Goal: Information Seeking & Learning: Check status

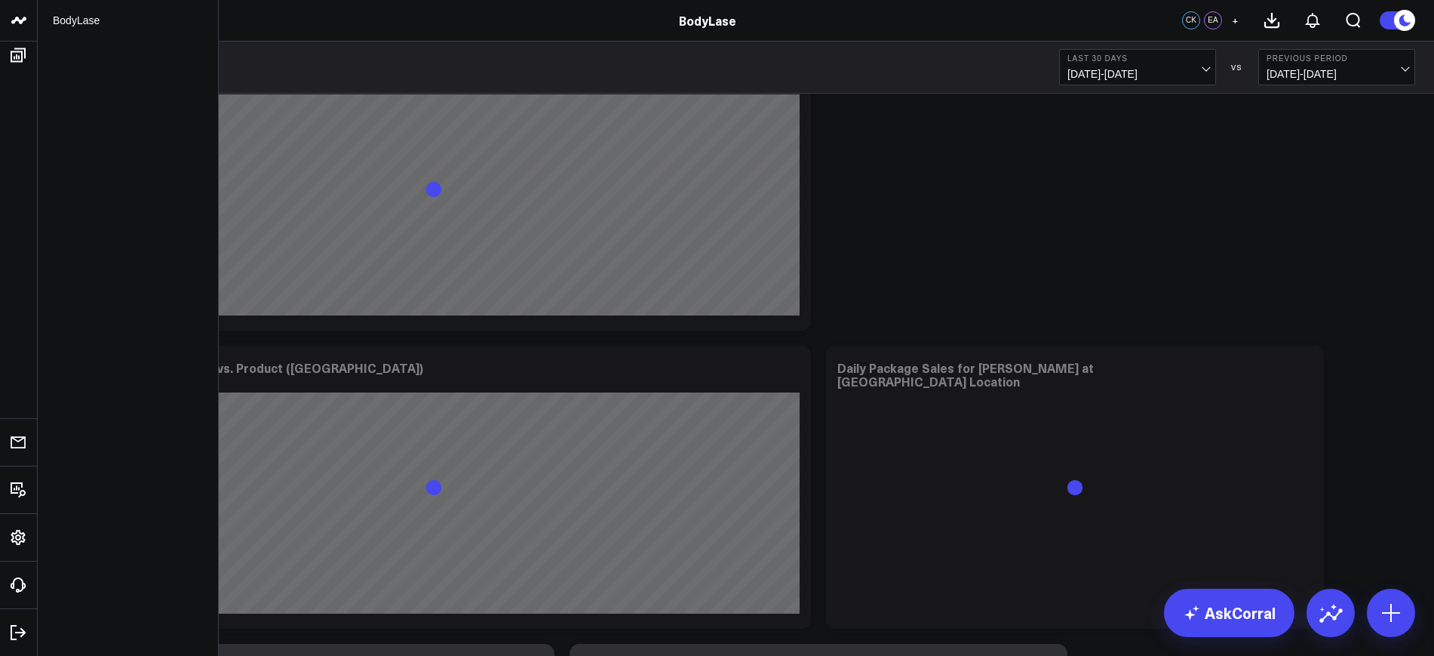
scroll to position [2169, 0]
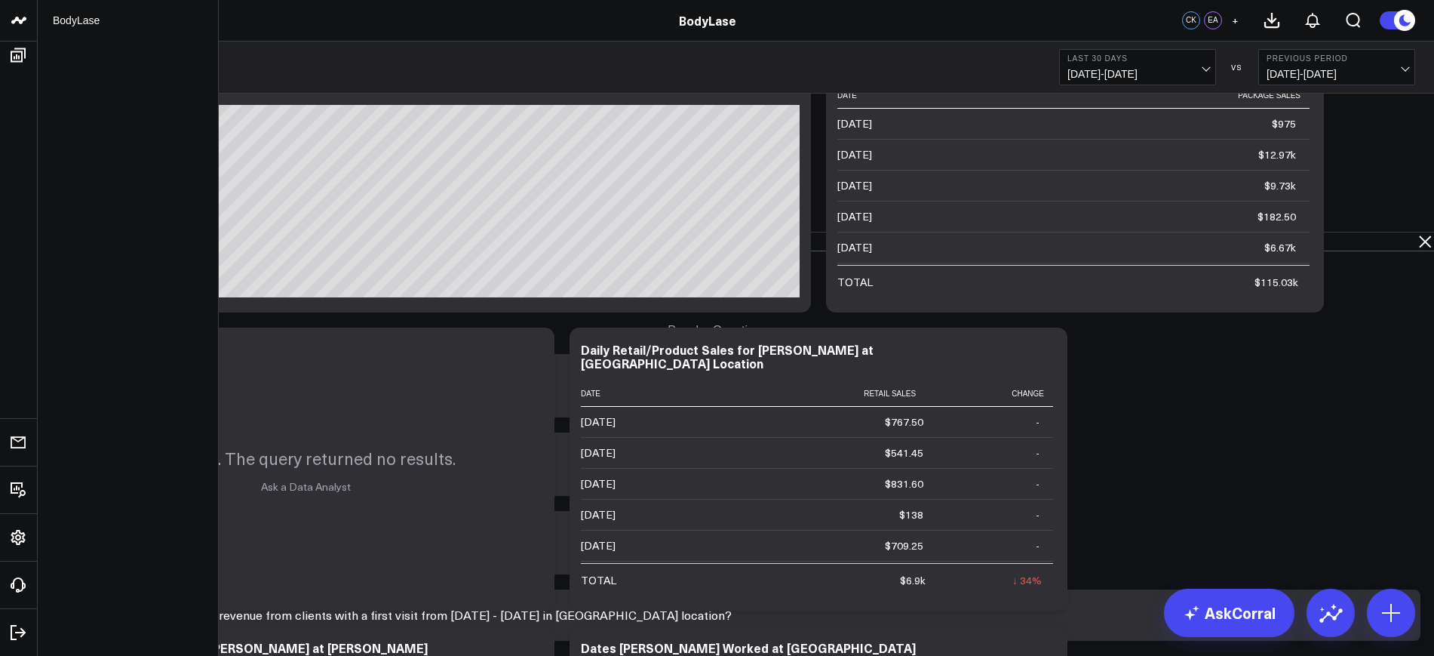
type input "Can you create a table showing the revenue from clients with a first visit from…"
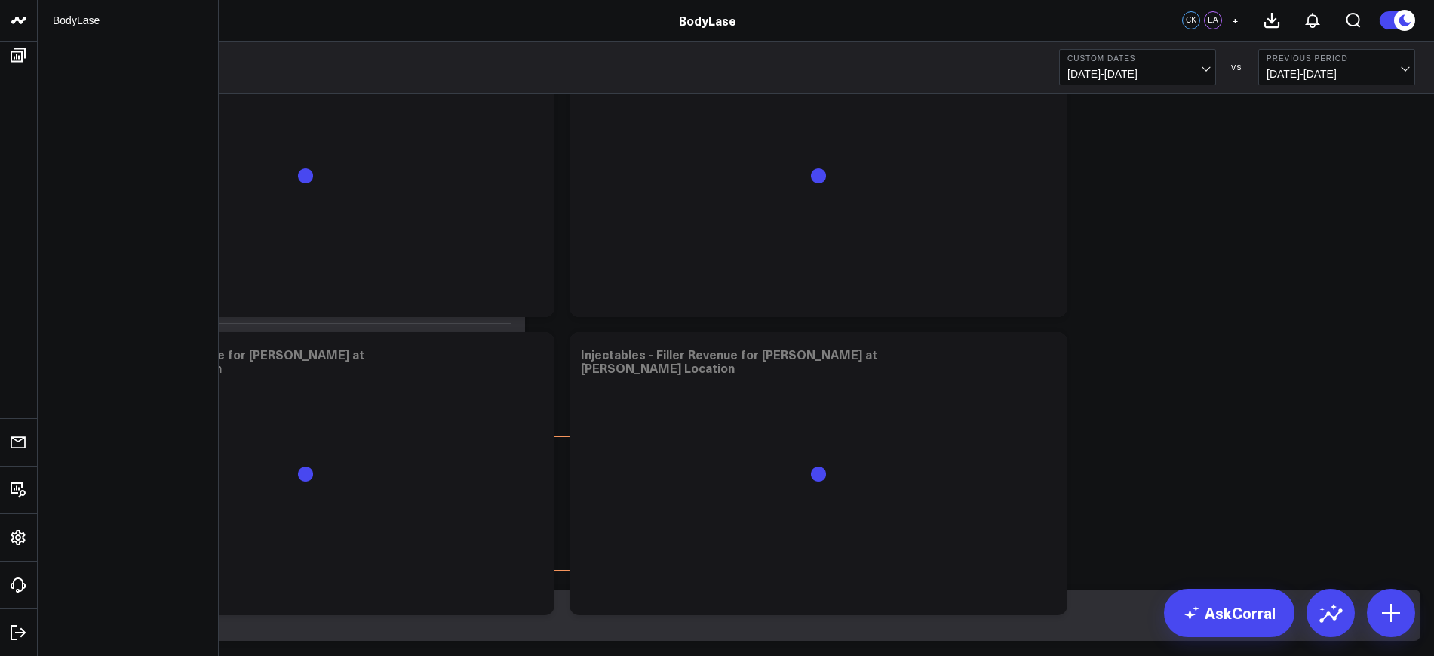
scroll to position [4308, 0]
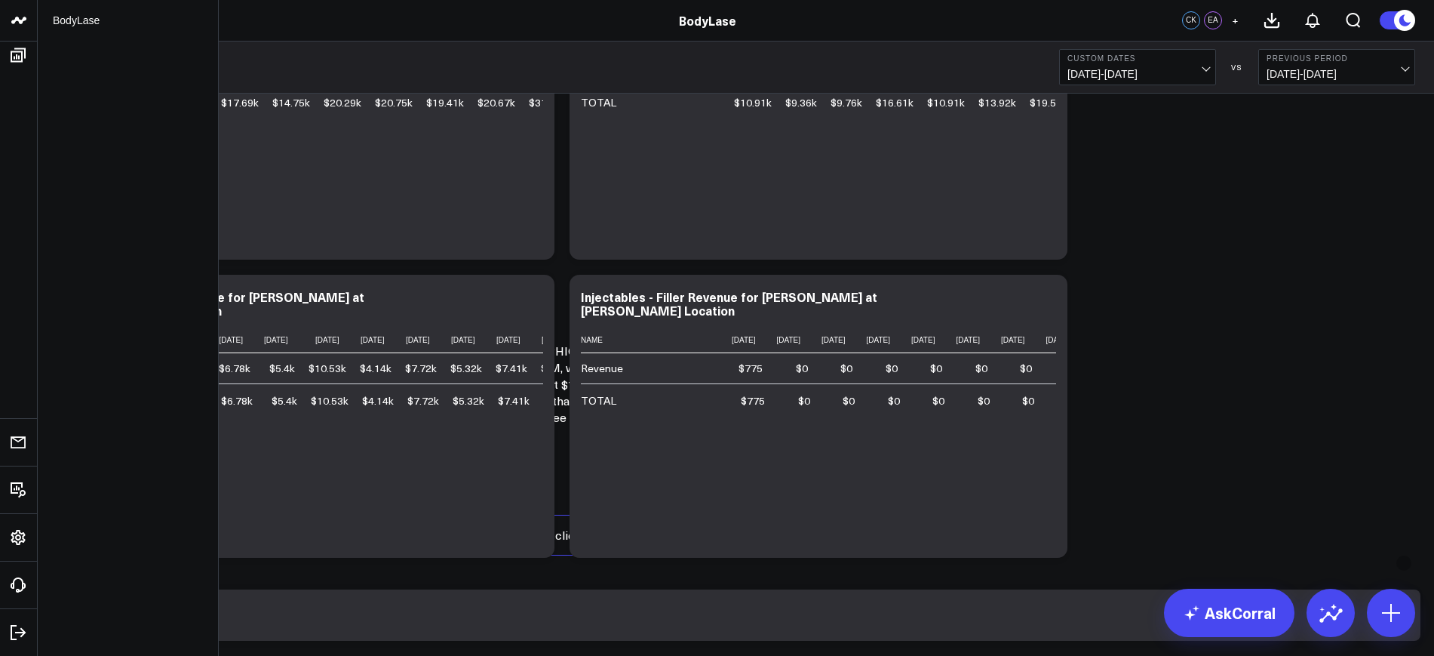
scroll to position [1599, 0]
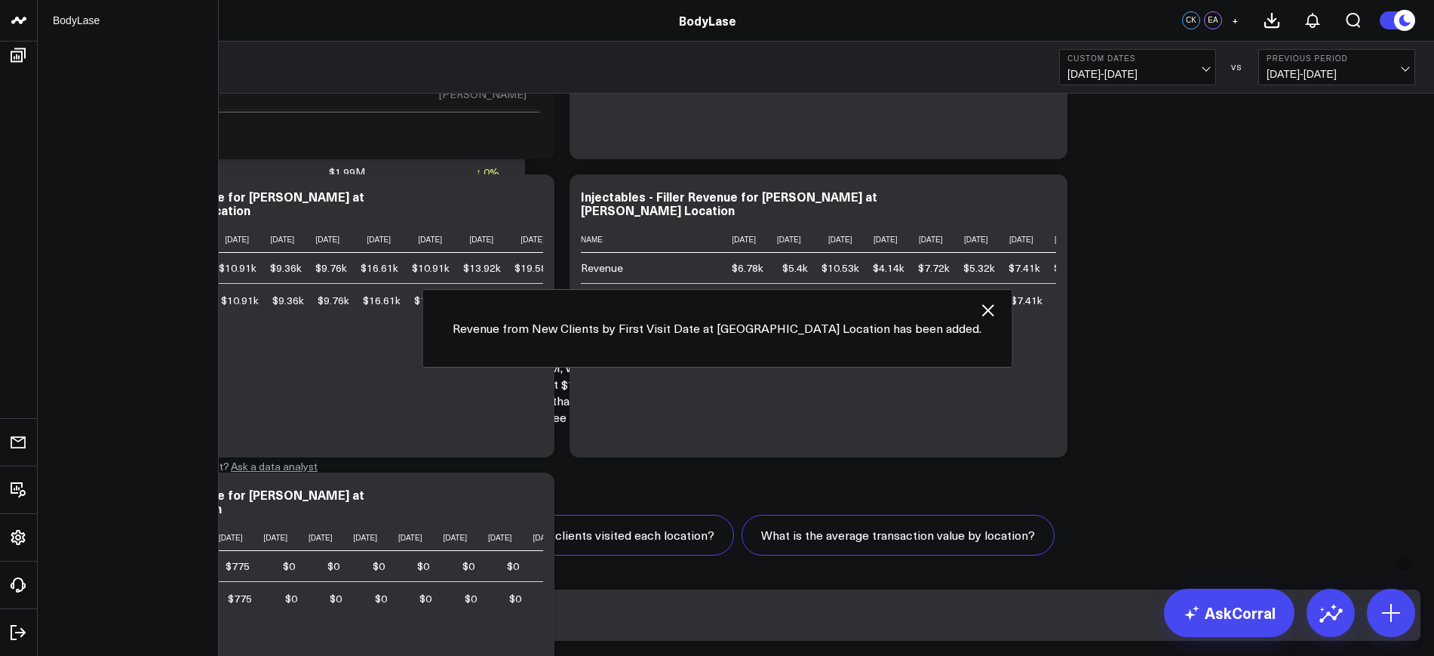
scroll to position [4606, 0]
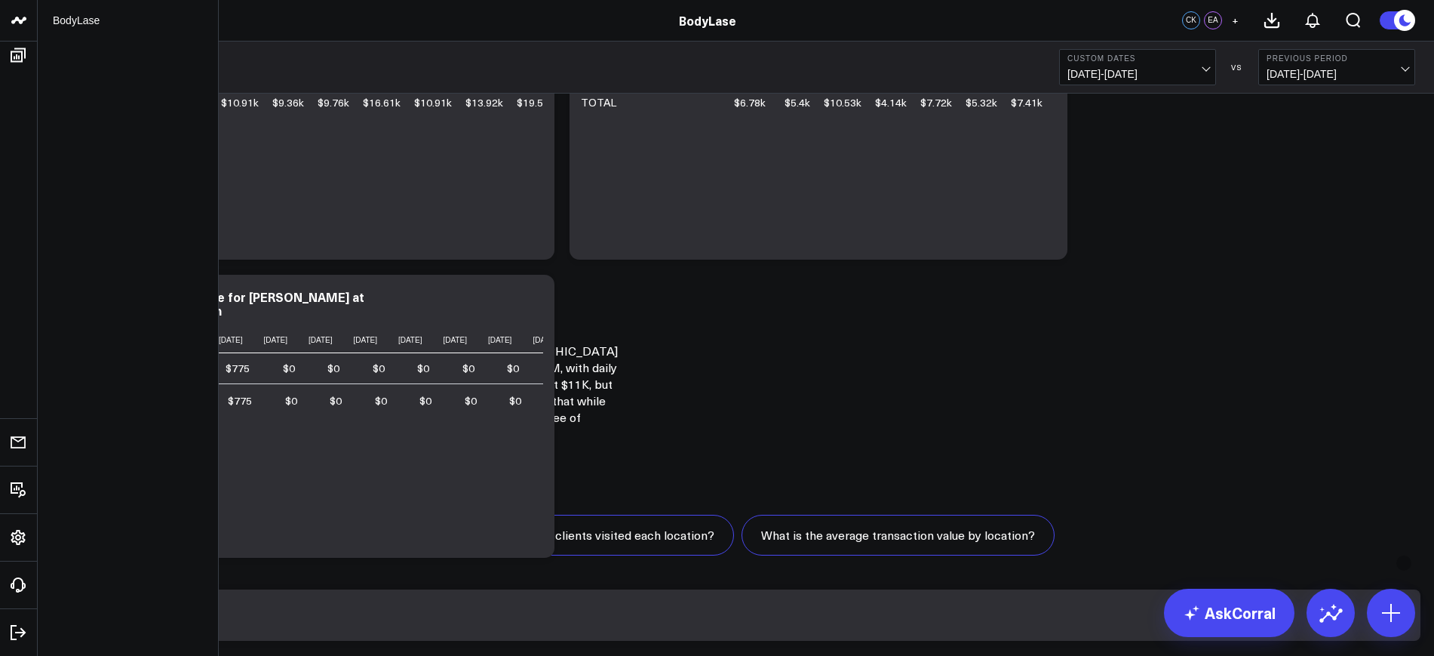
scroll to position [1715, 0]
drag, startPoint x: 881, startPoint y: 333, endPoint x: 1126, endPoint y: 367, distance: 247.5
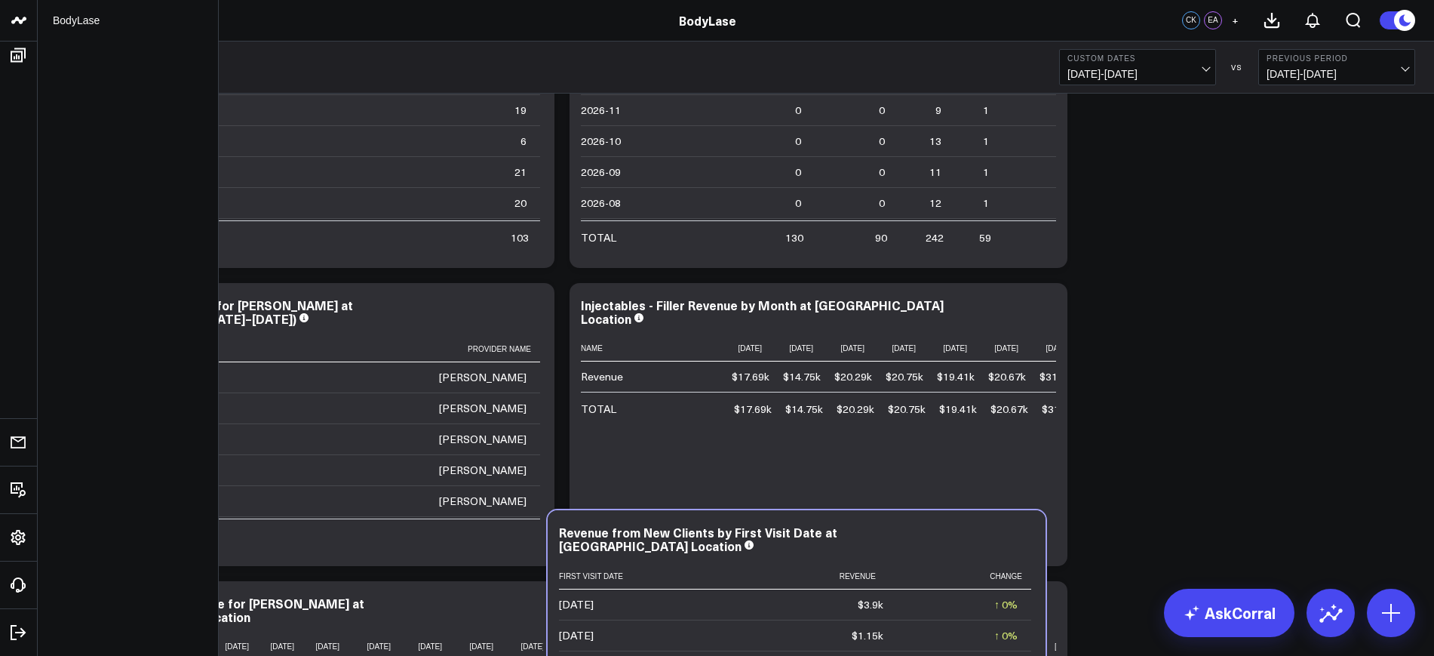
scroll to position [4068, 0]
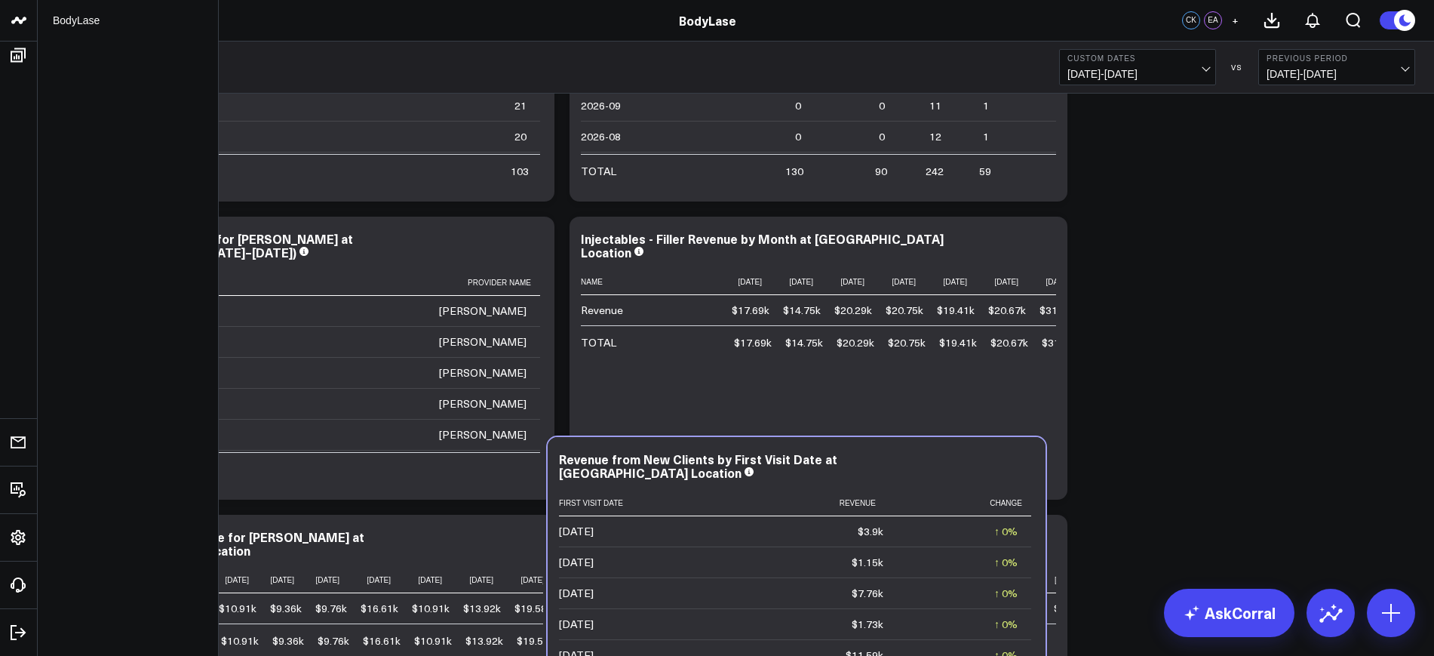
drag, startPoint x: 466, startPoint y: 179, endPoint x: 957, endPoint y: 472, distance: 571.5
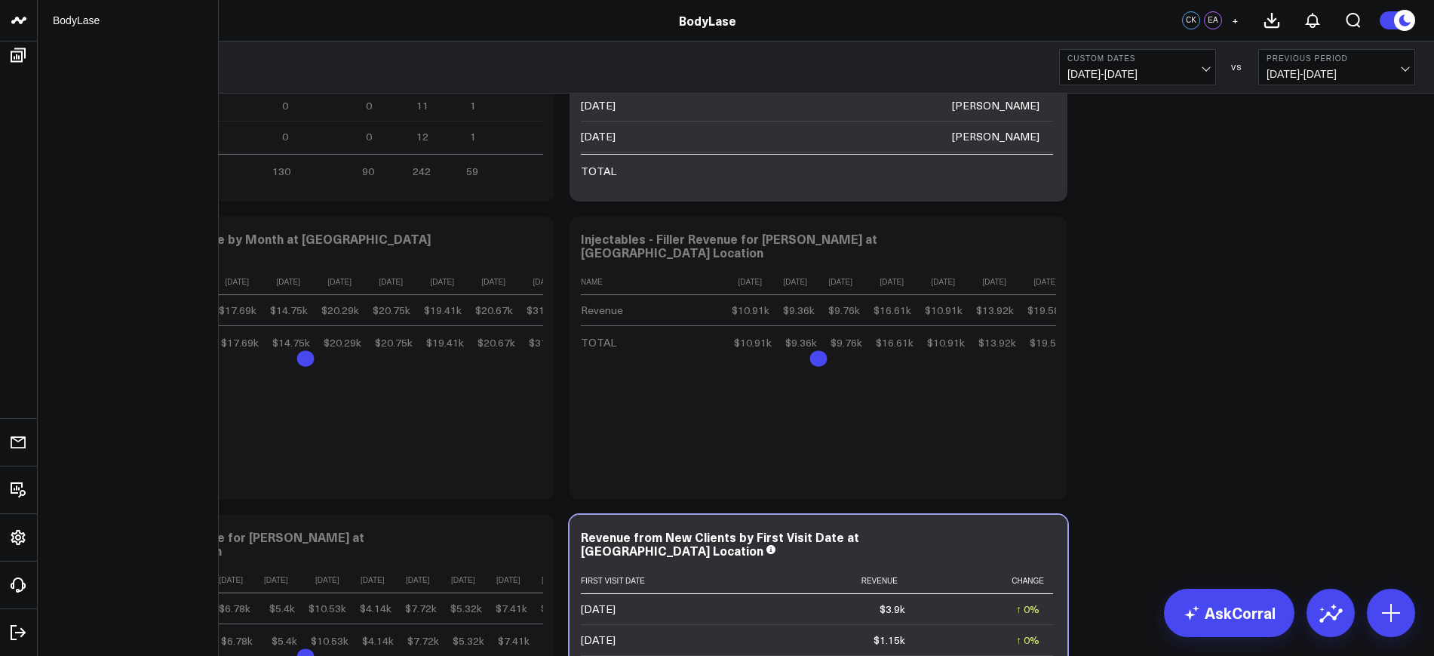
scroll to position [4539, 0]
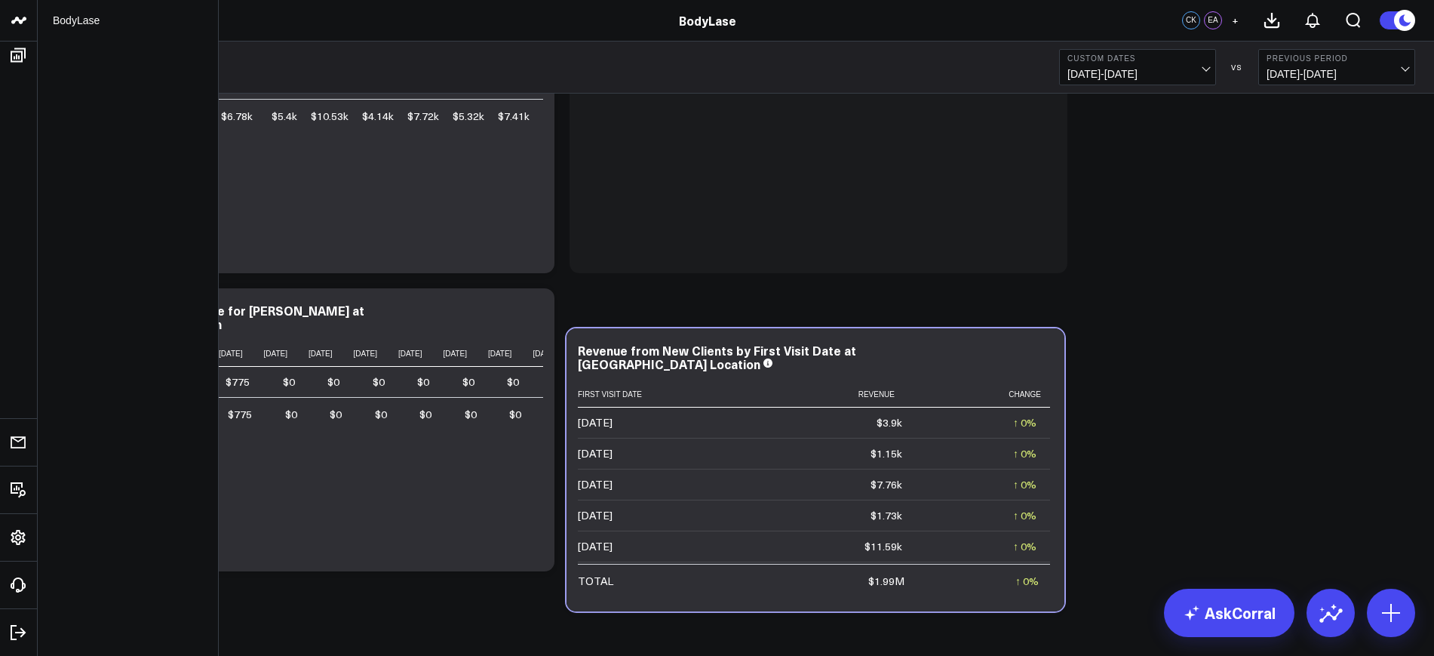
drag, startPoint x: 717, startPoint y: 305, endPoint x: 714, endPoint y: 567, distance: 262.6
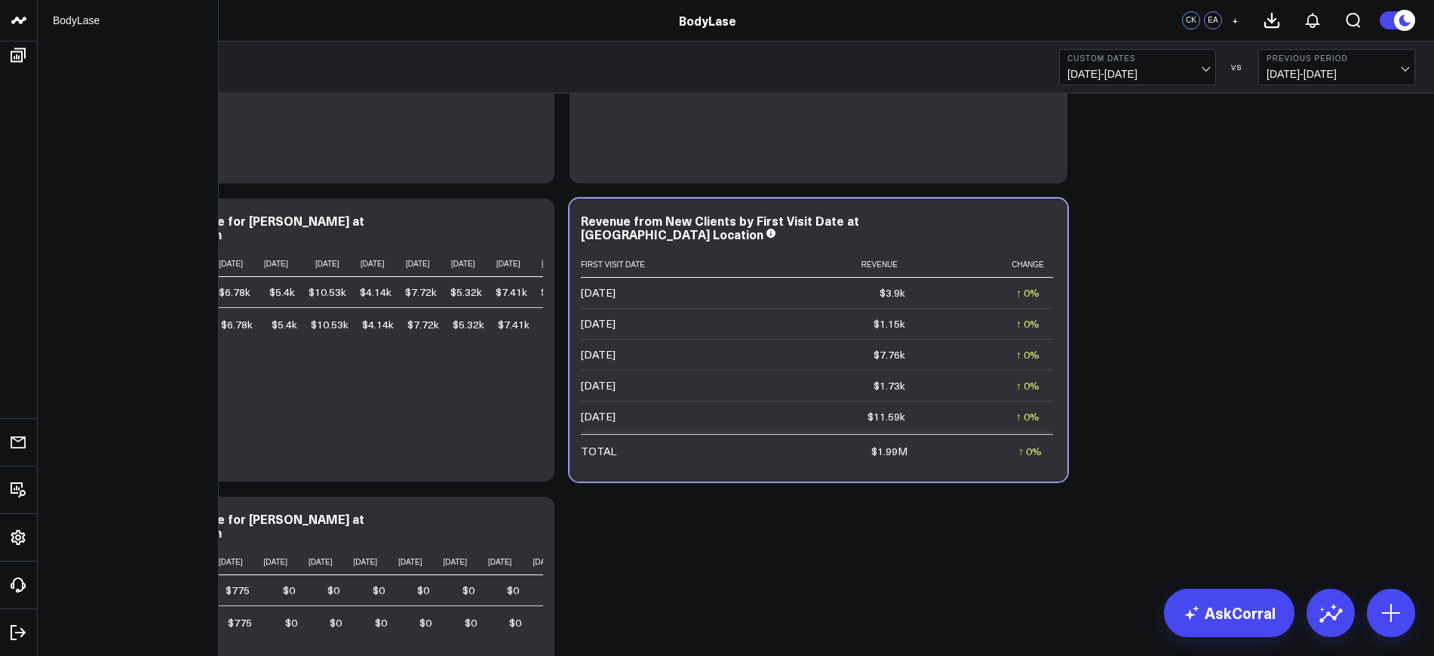
scroll to position [4313, 0]
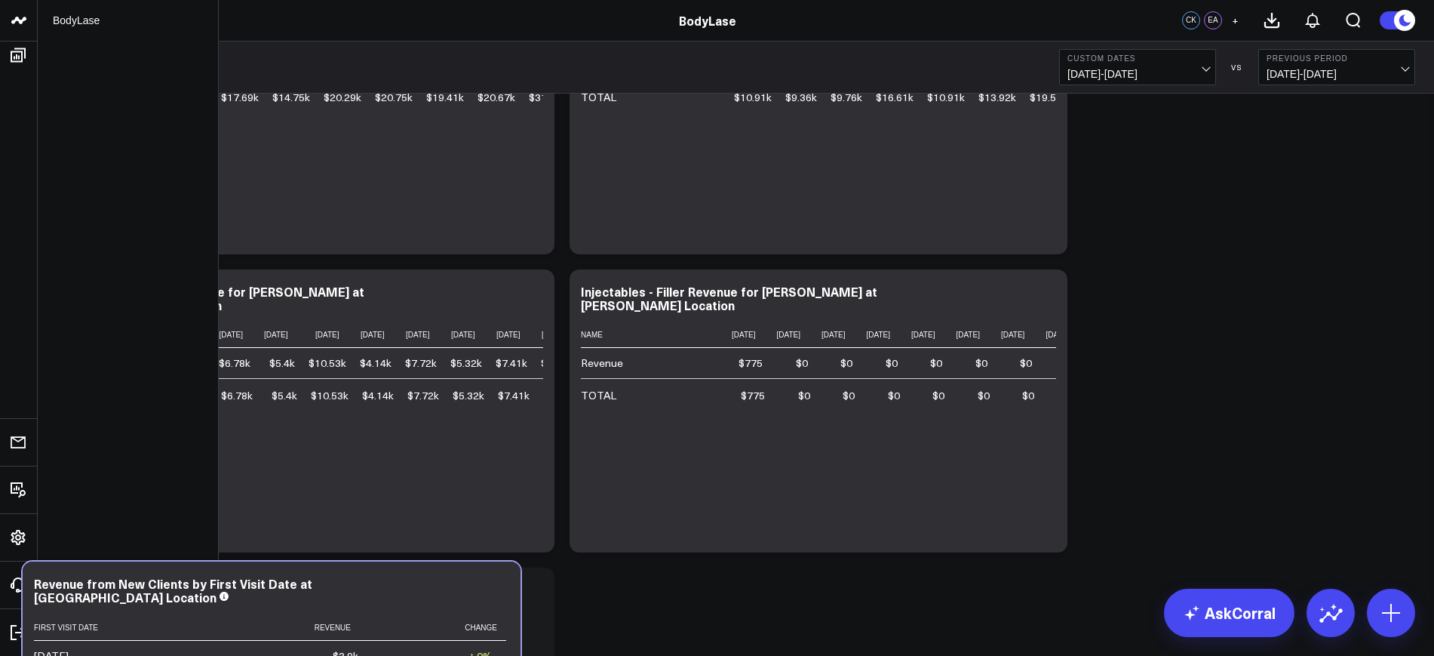
drag, startPoint x: 739, startPoint y: 274, endPoint x: 198, endPoint y: 565, distance: 614.3
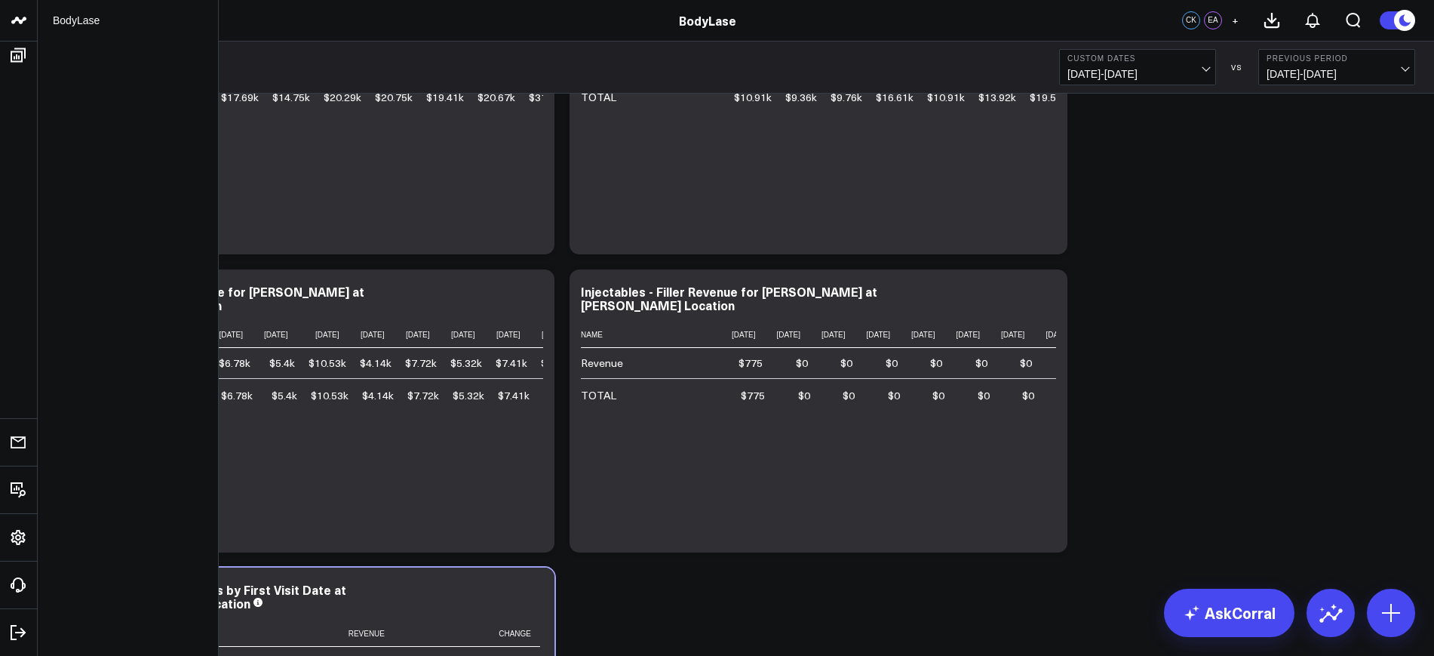
scroll to position [4606, 0]
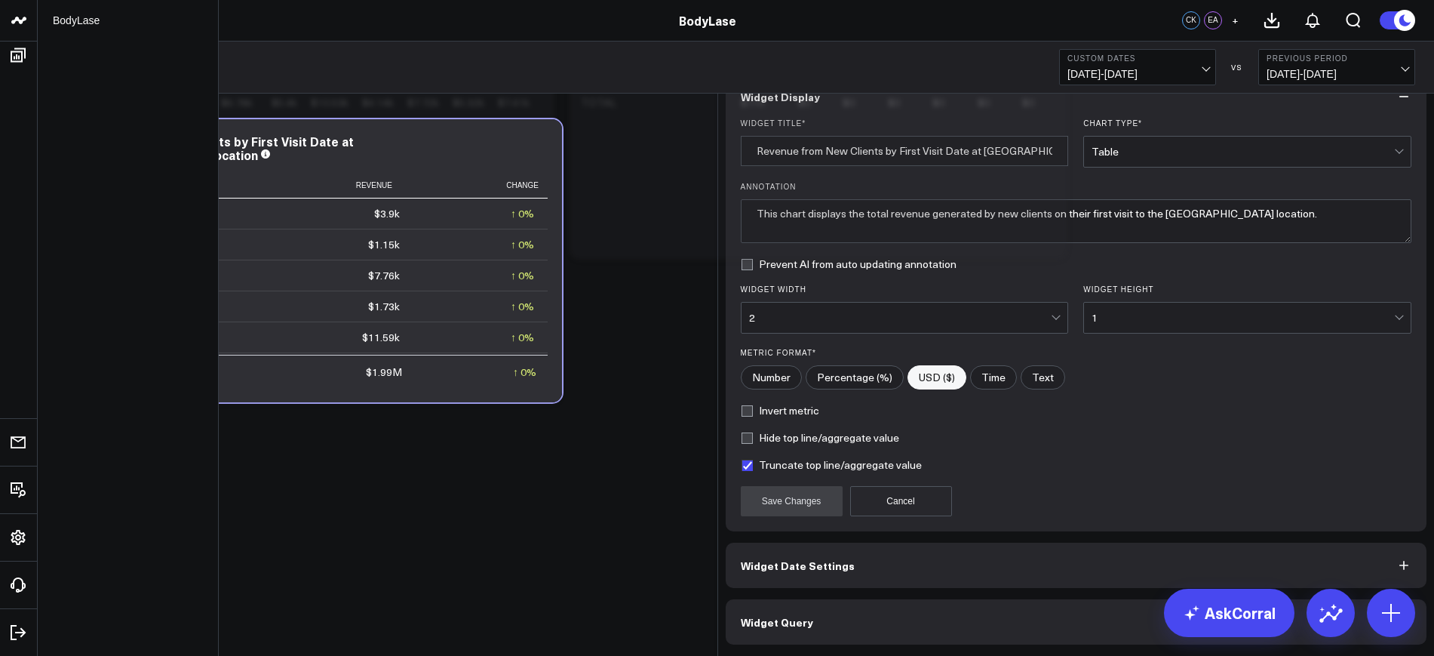
scroll to position [18, 0]
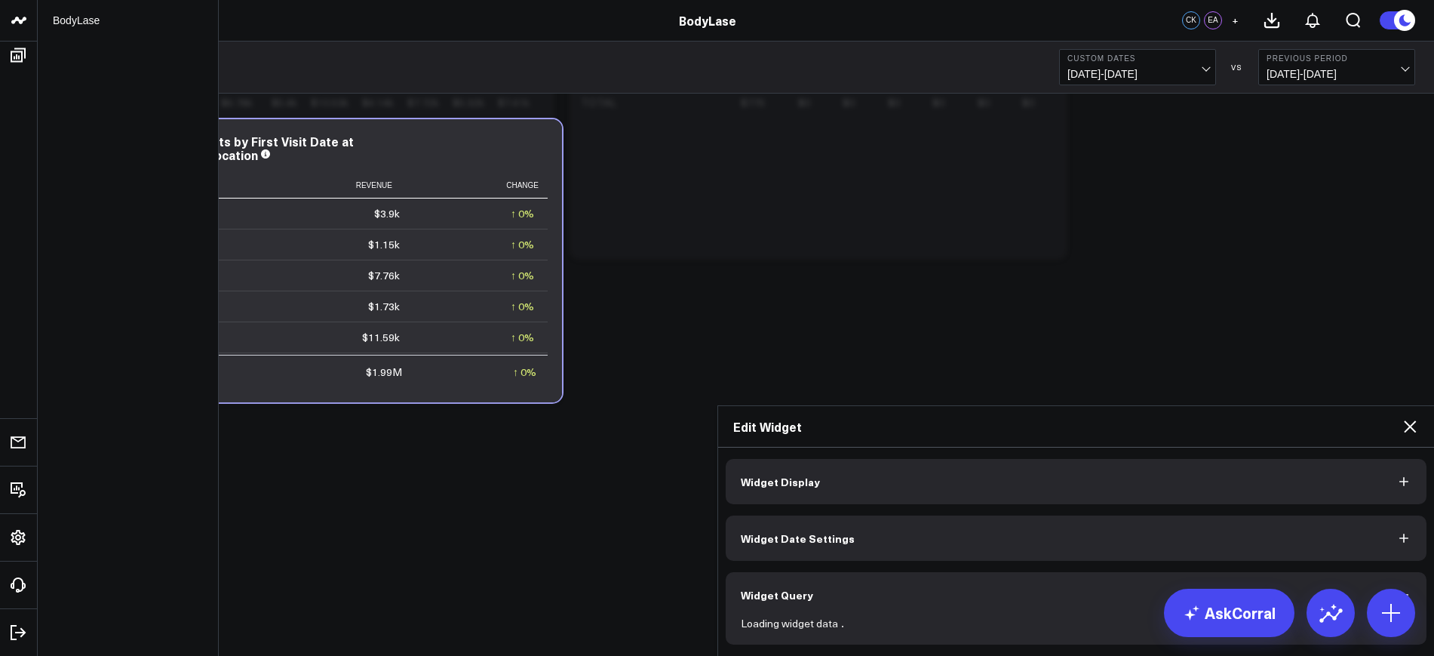
scroll to position [0, 0]
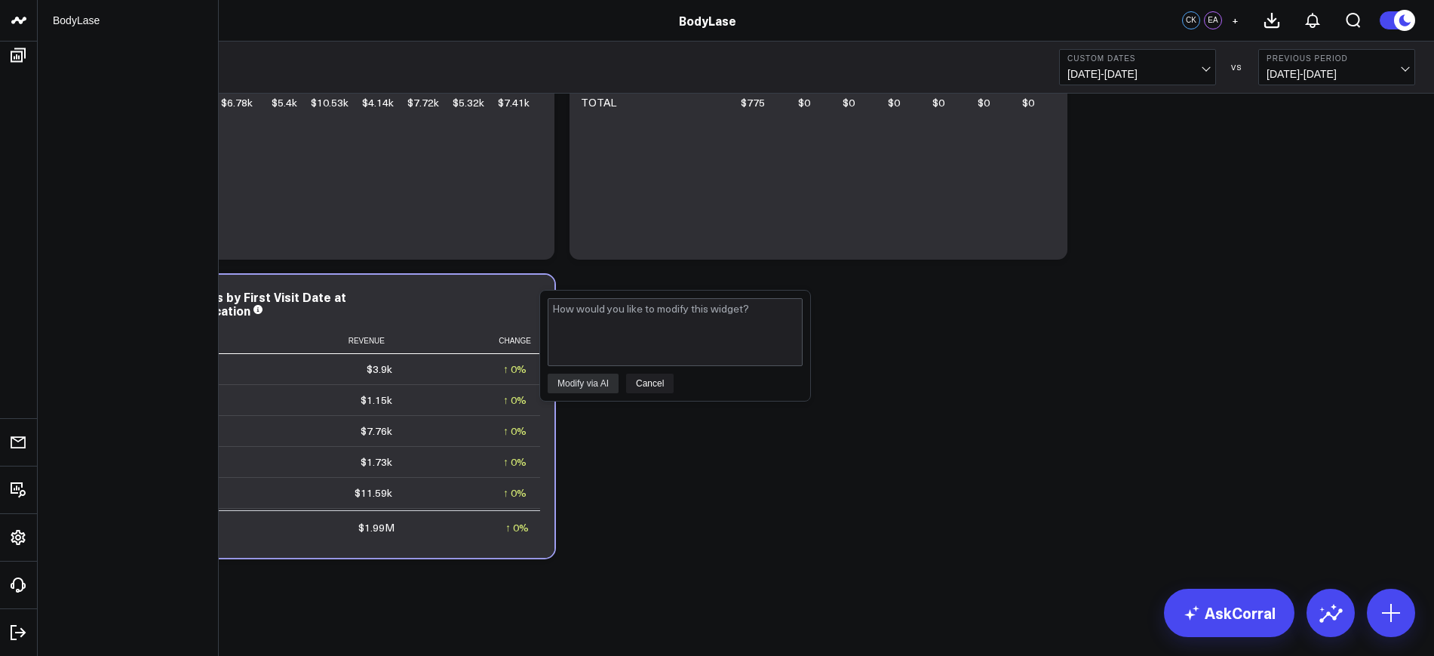
click at [668, 317] on textarea at bounding box center [607, 303] width 137 height 27
type textarea "Can you change this to show Revenue from New Clients by First Visit Date at [GE…"
click at [601, 336] on button "Modify via AI" at bounding box center [573, 328] width 69 height 16
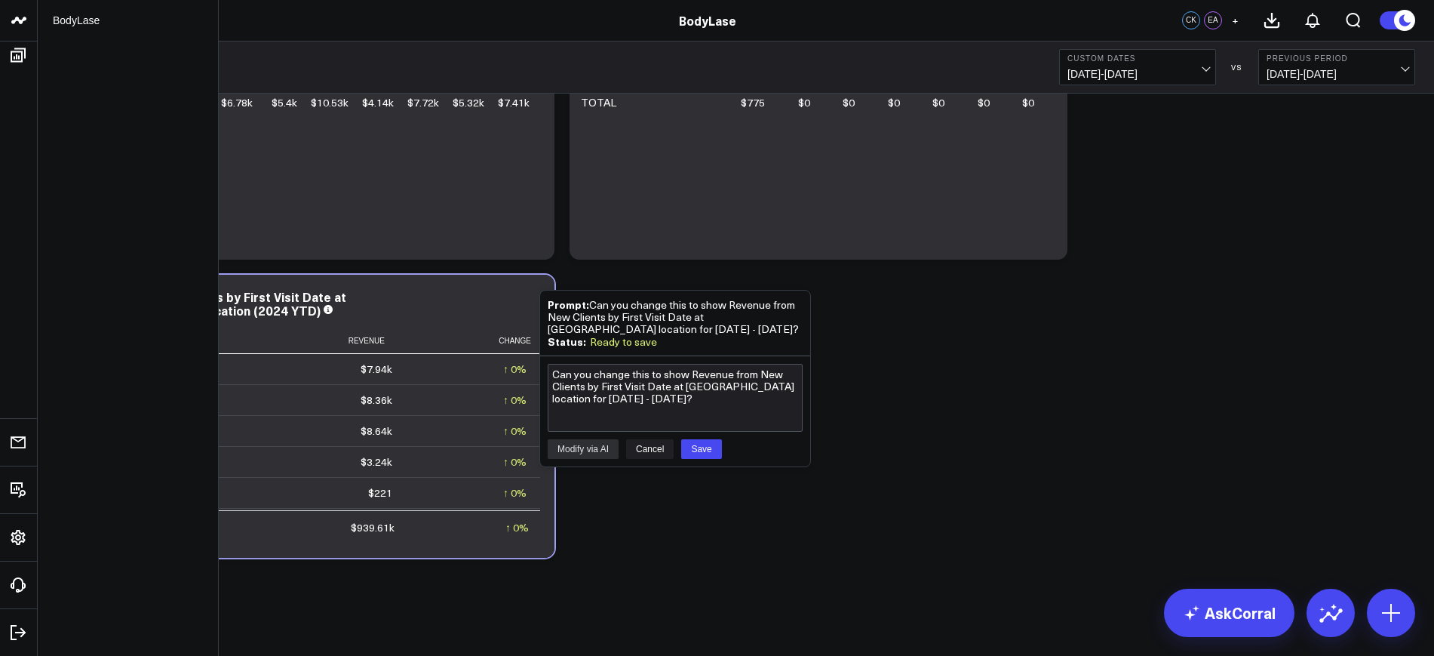
click at [574, 392] on button "Save" at bounding box center [556, 384] width 35 height 16
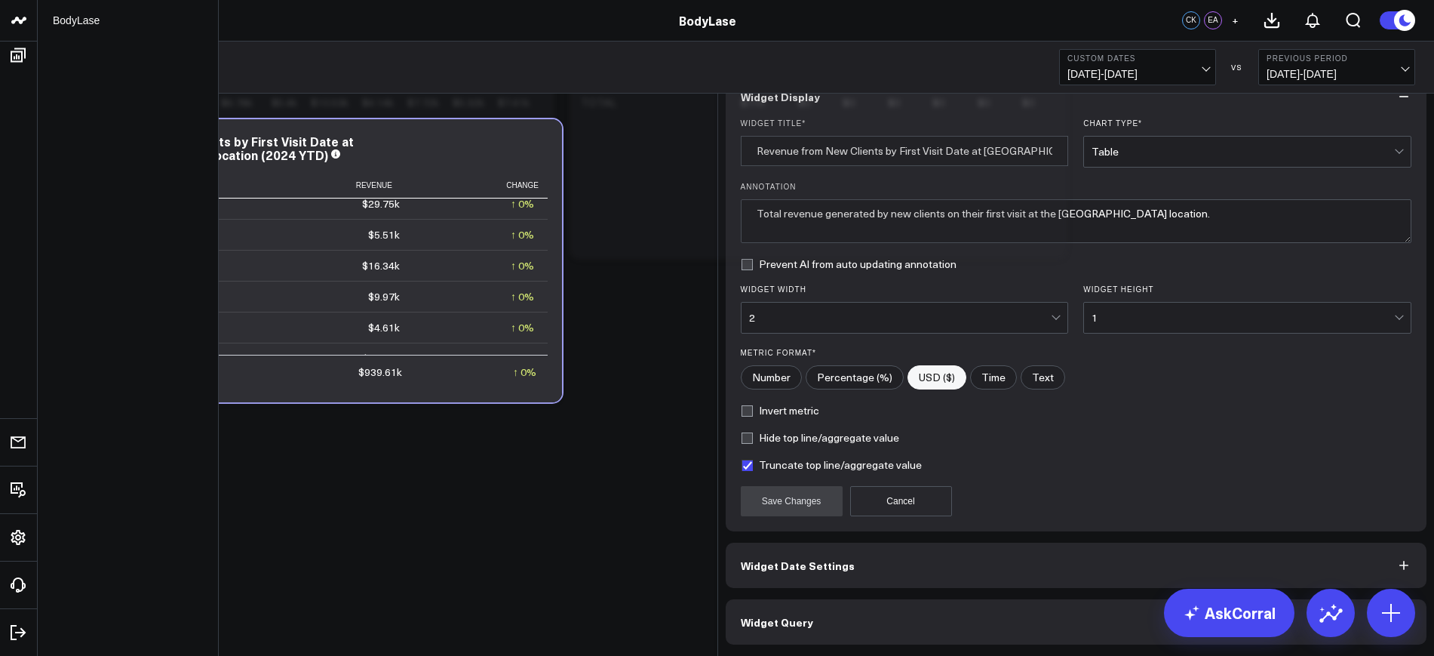
scroll to position [18, 0]
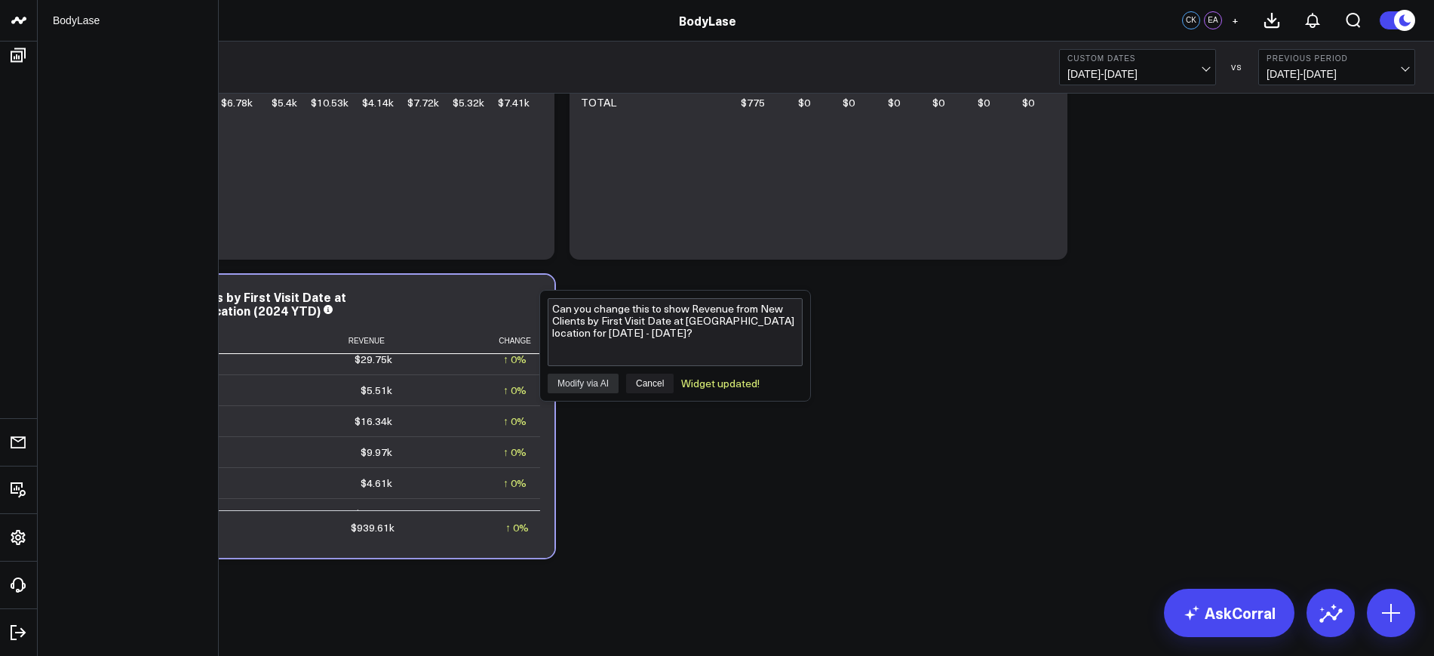
click at [651, 317] on textarea "Can you change this to show Revenue from New Clients by First Visit Date at [GE…" at bounding box center [607, 303] width 137 height 27
type textarea "Can you change this to show Revenue from New Clients by First Visit Date at [GE…"
click at [580, 336] on button "Modify via AI" at bounding box center [573, 328] width 69 height 16
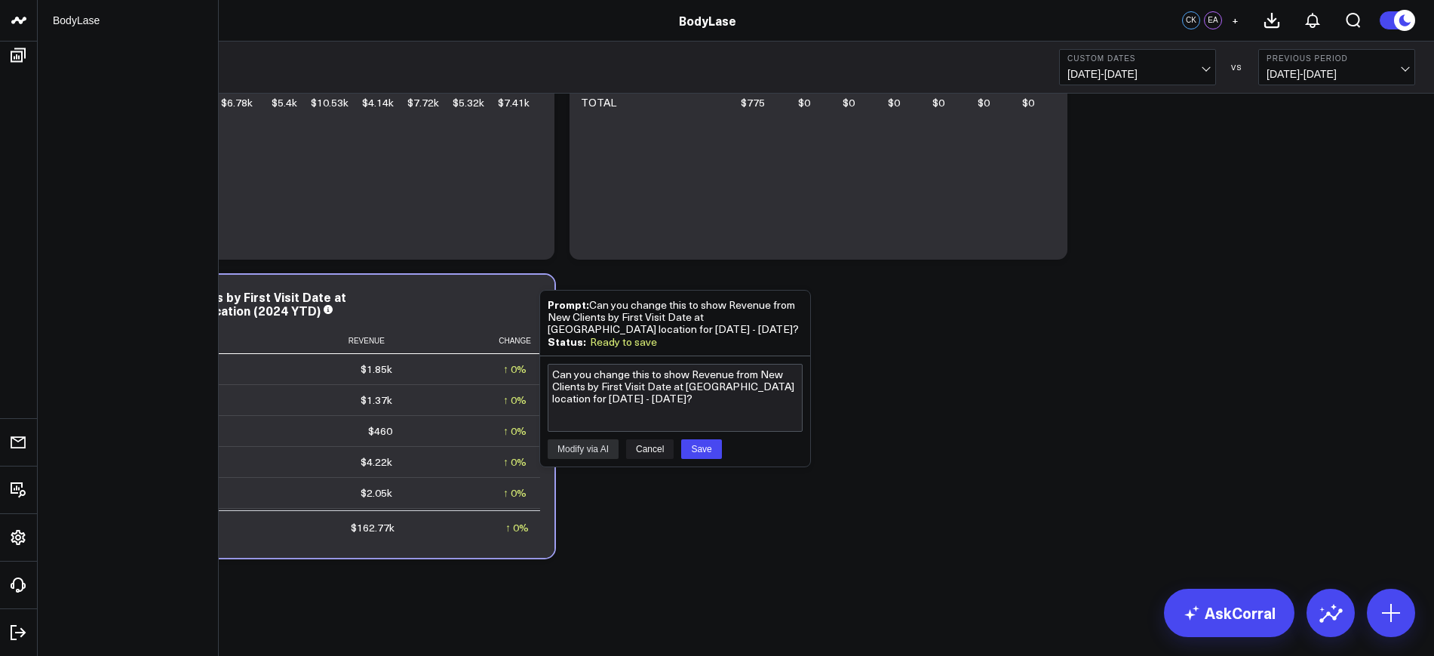
click at [574, 392] on button "Save" at bounding box center [556, 384] width 35 height 16
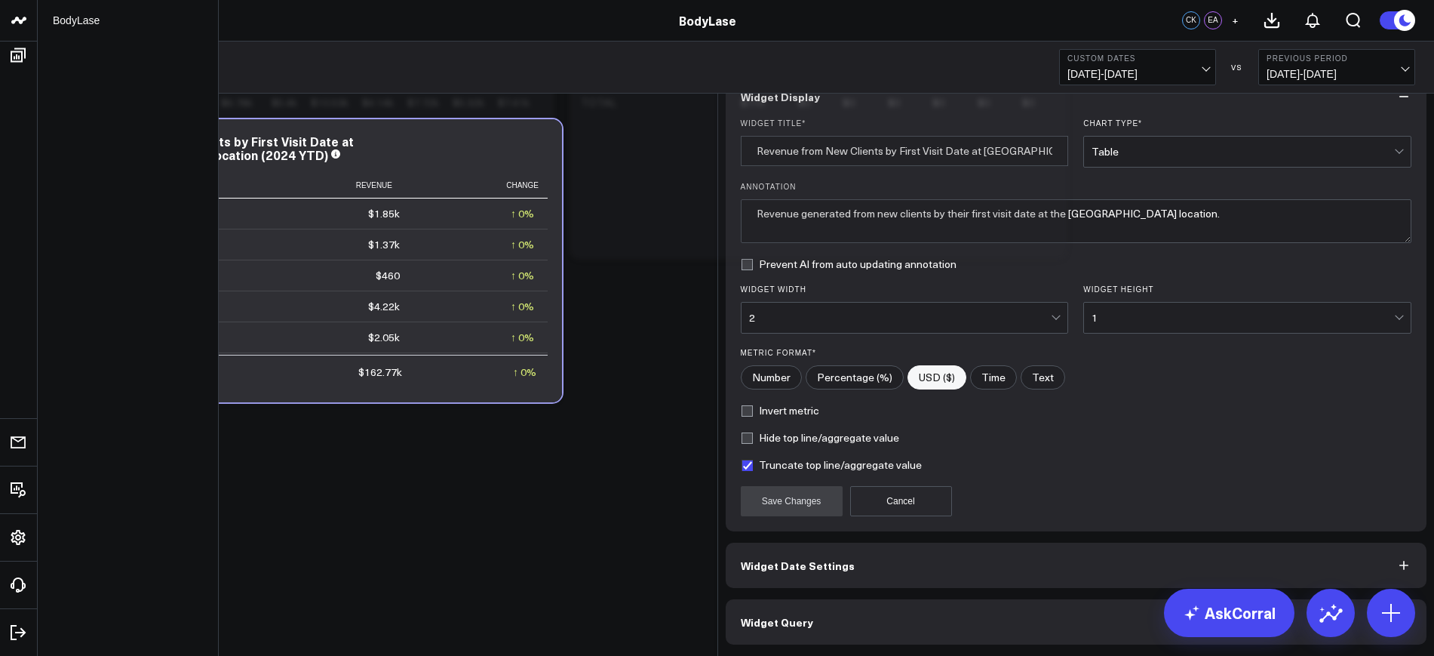
scroll to position [18, 0]
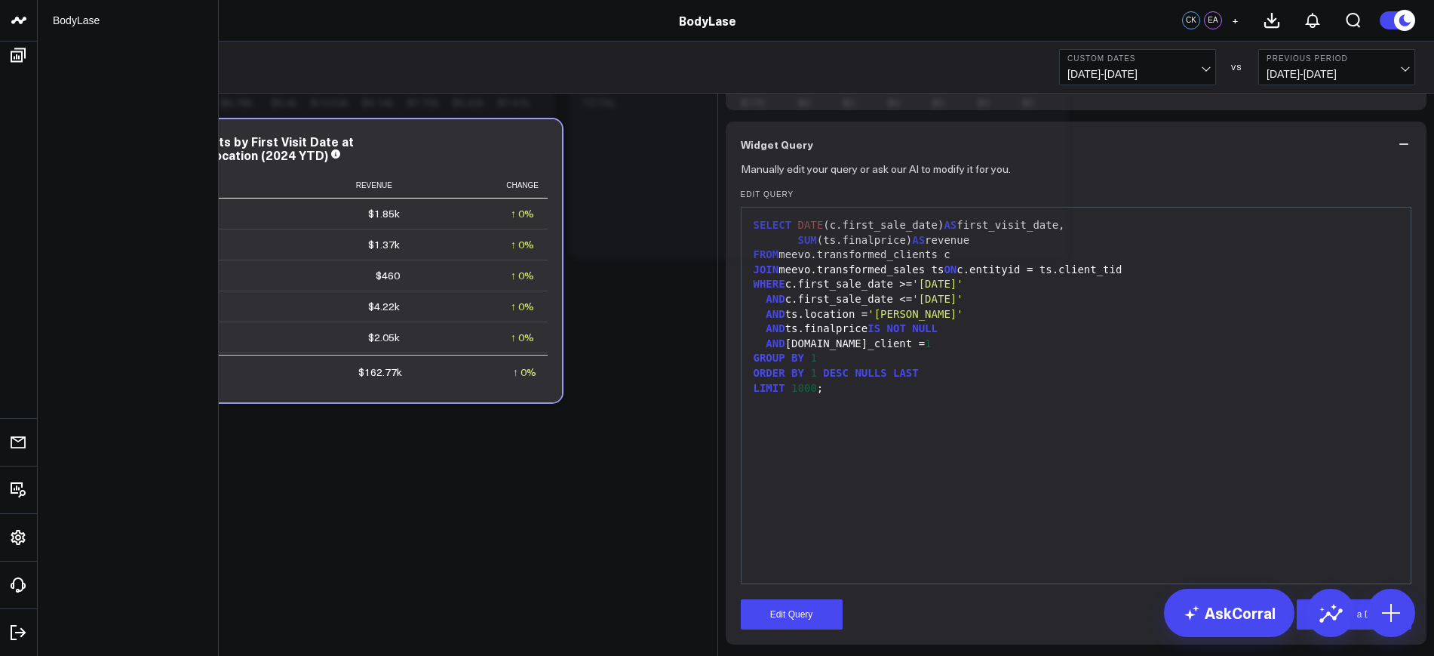
scroll to position [84, 0]
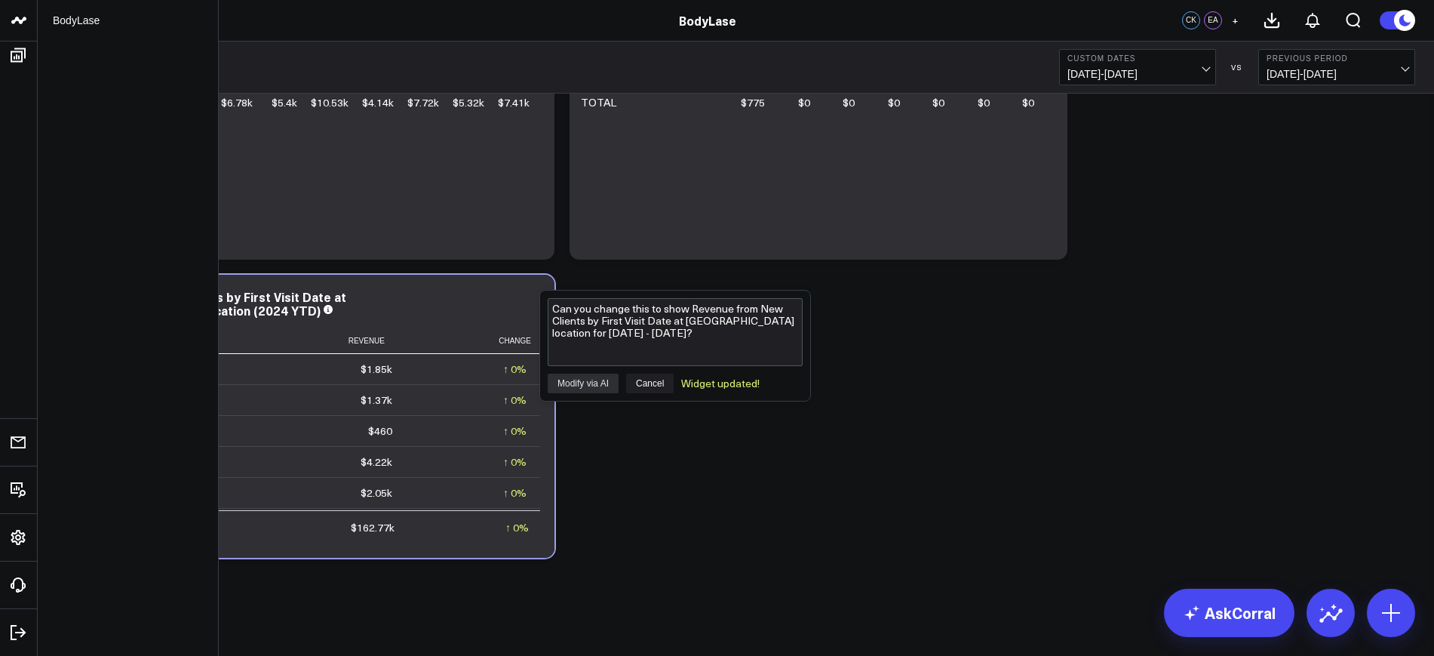
click at [627, 317] on textarea "Can you change this to show Revenue from New Clients by First Visit Date at [GE…" at bounding box center [607, 303] width 137 height 27
type textarea "Can you update this to show Revenue by New Clients by First Visit Date at [GEOG…"
click at [586, 336] on button "Modify via AI" at bounding box center [573, 328] width 69 height 16
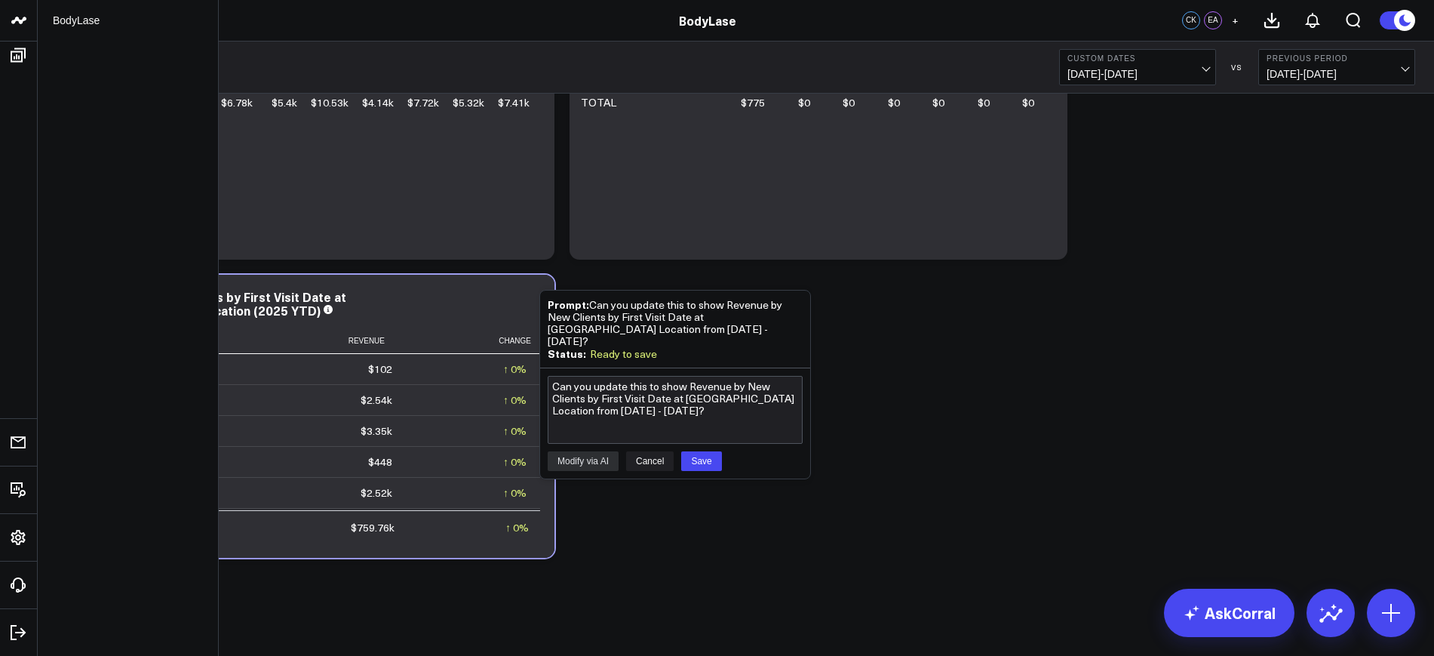
click at [574, 392] on button "Save" at bounding box center [556, 384] width 35 height 16
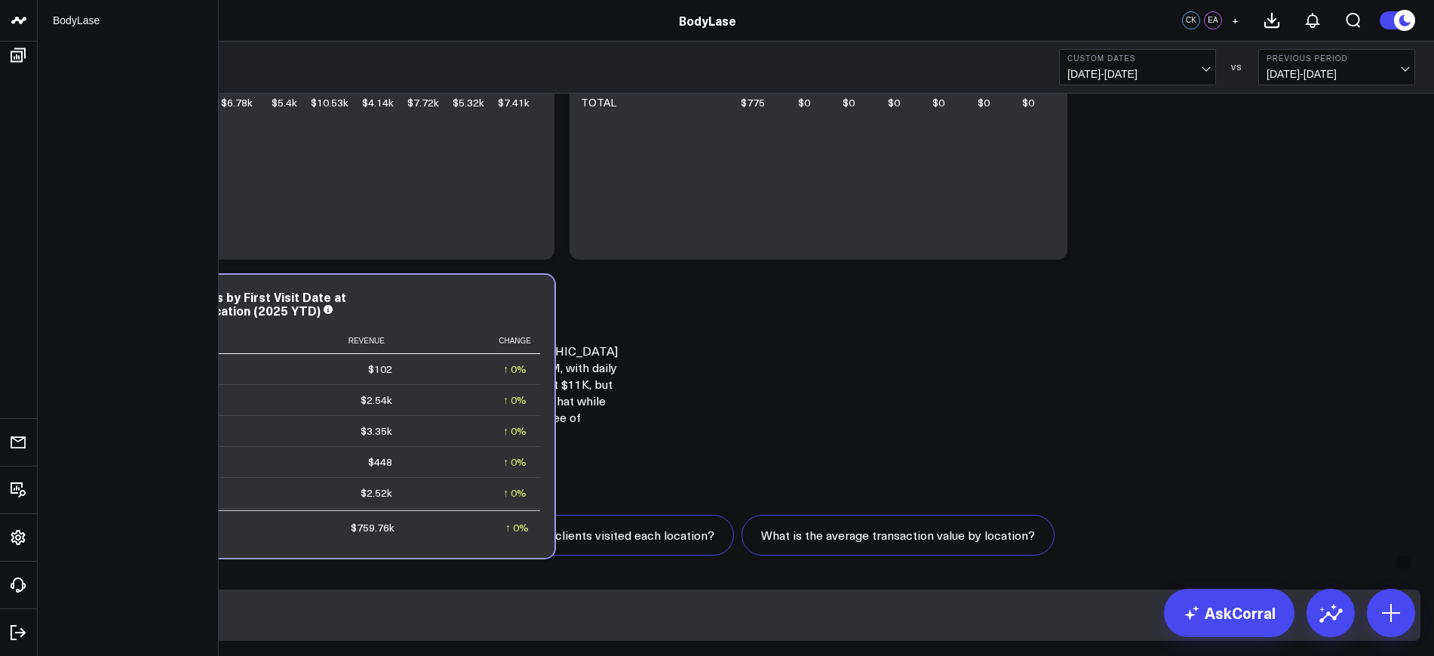
type input "Can you create a table showing the Count of New Clients with a First Visit Date…"
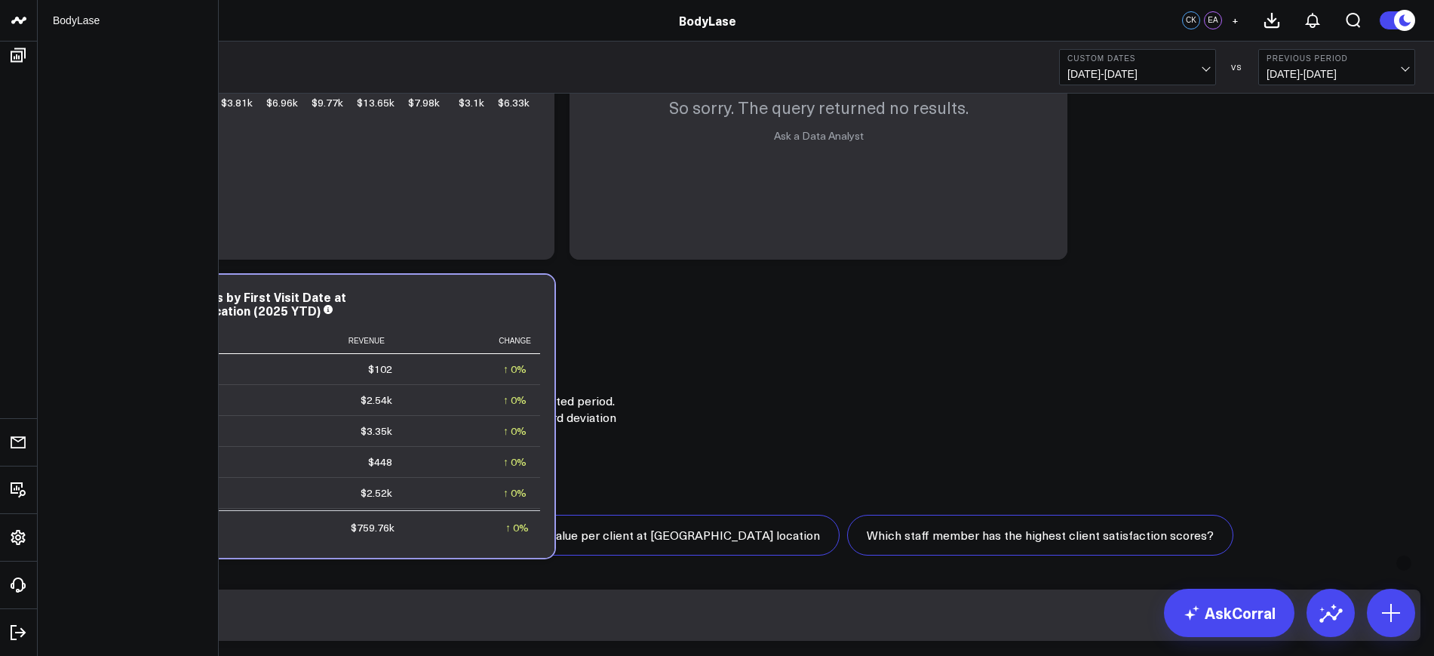
scroll to position [3006, 0]
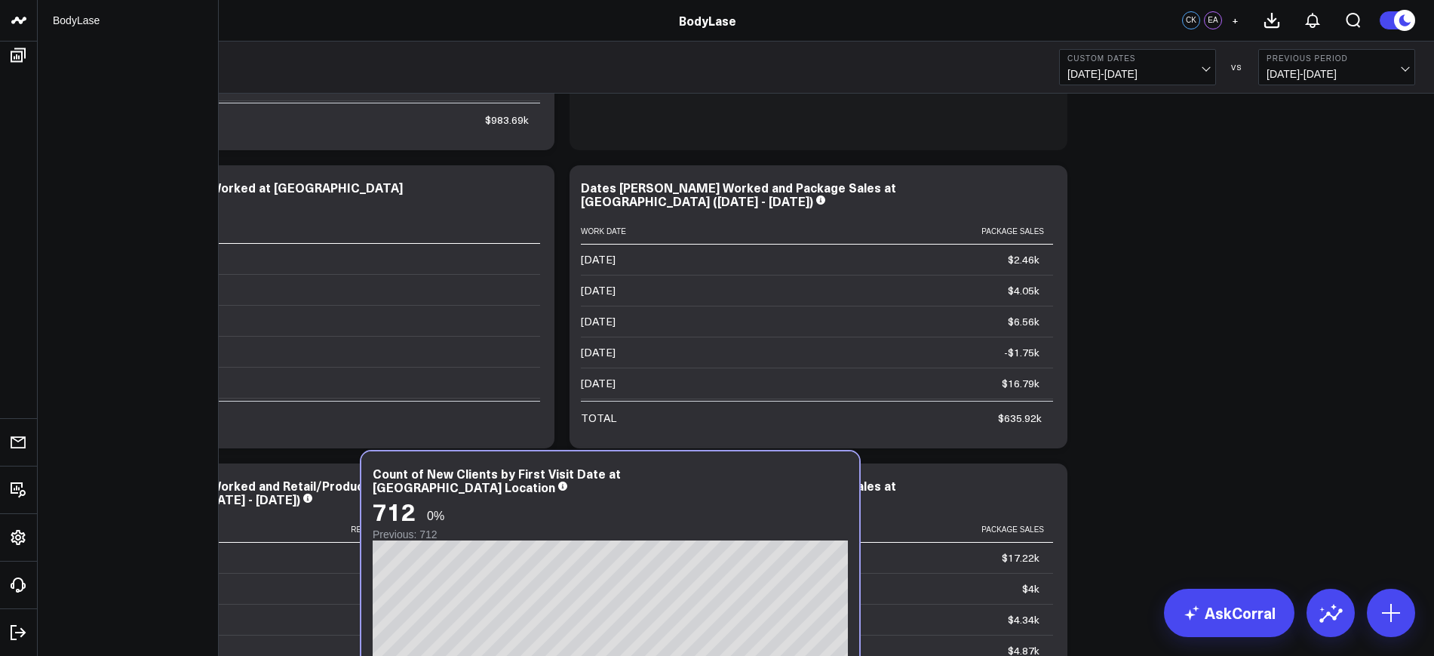
scroll to position [2995, 0]
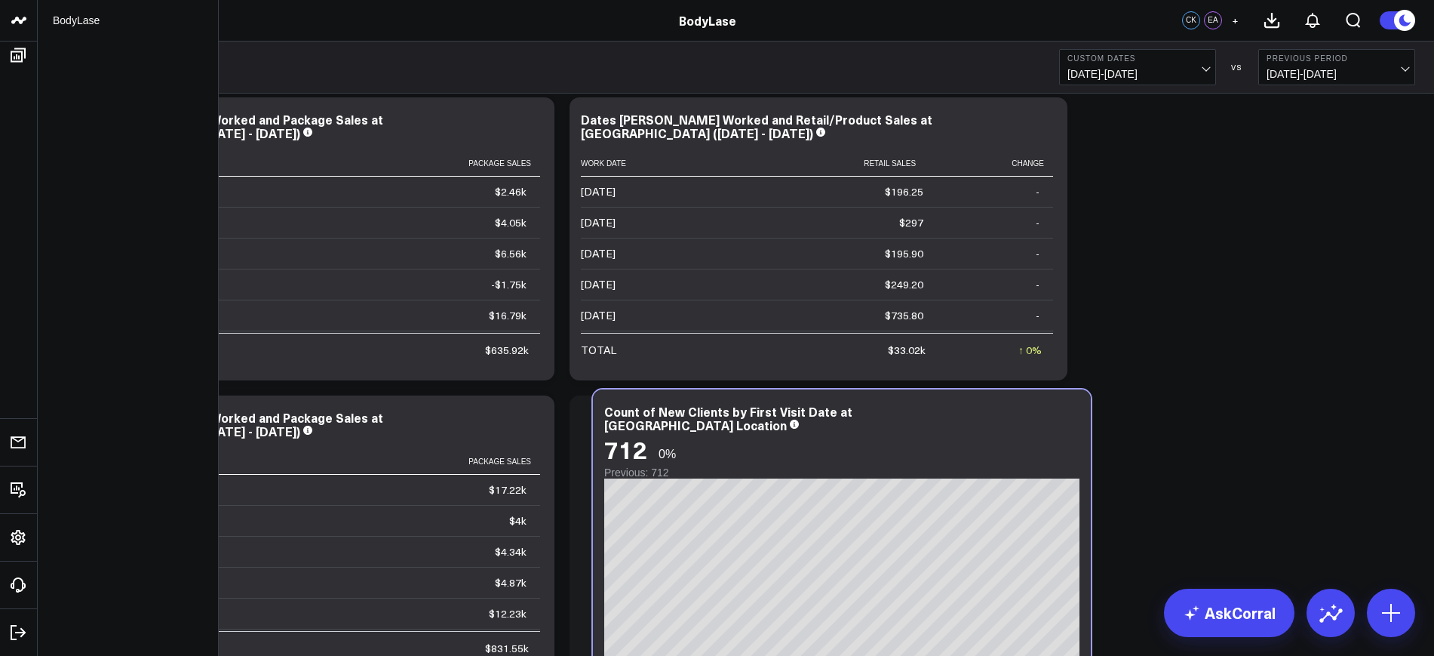
drag, startPoint x: 942, startPoint y: 192, endPoint x: 947, endPoint y: 446, distance: 254.3
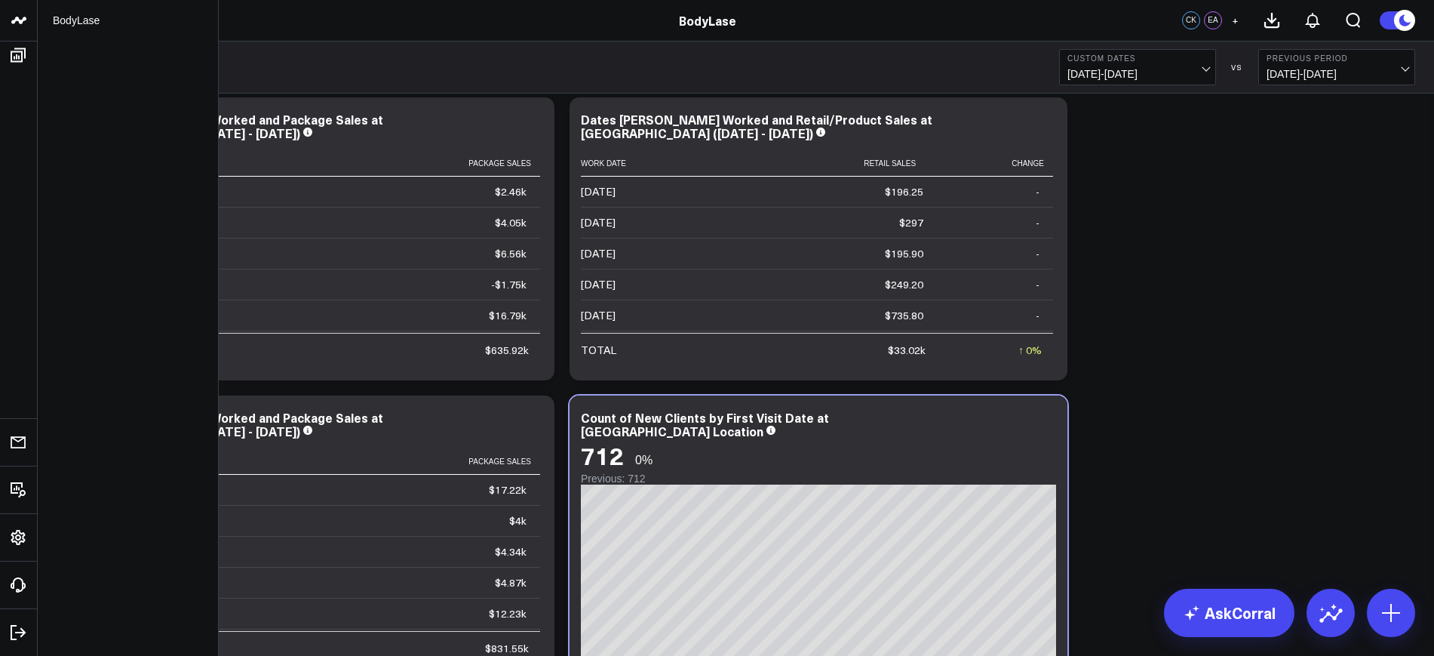
scroll to position [3372, 0]
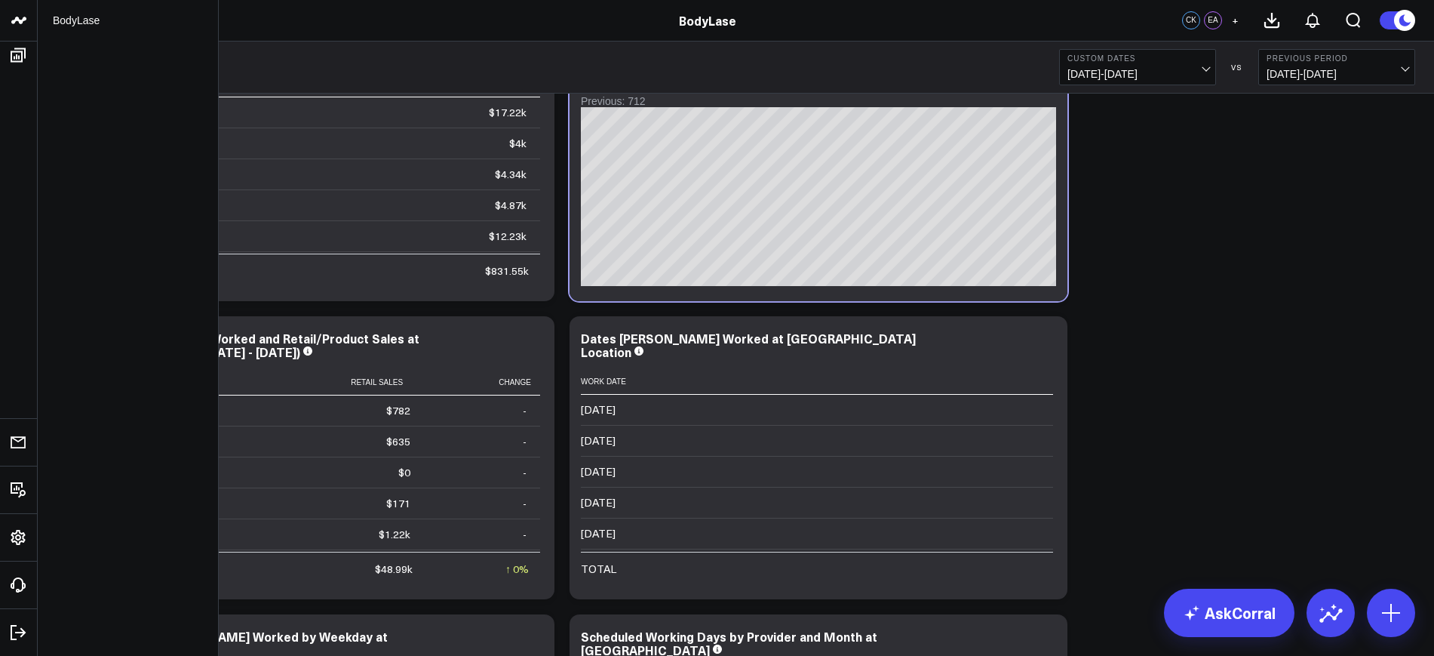
drag, startPoint x: 794, startPoint y: 131, endPoint x: 790, endPoint y: 331, distance: 200.0
click at [790, 333] on div "Modify via AI Copy link to widget Ask support Remove Create linked copy Executi…" at bounding box center [717, 509] width 1422 height 5066
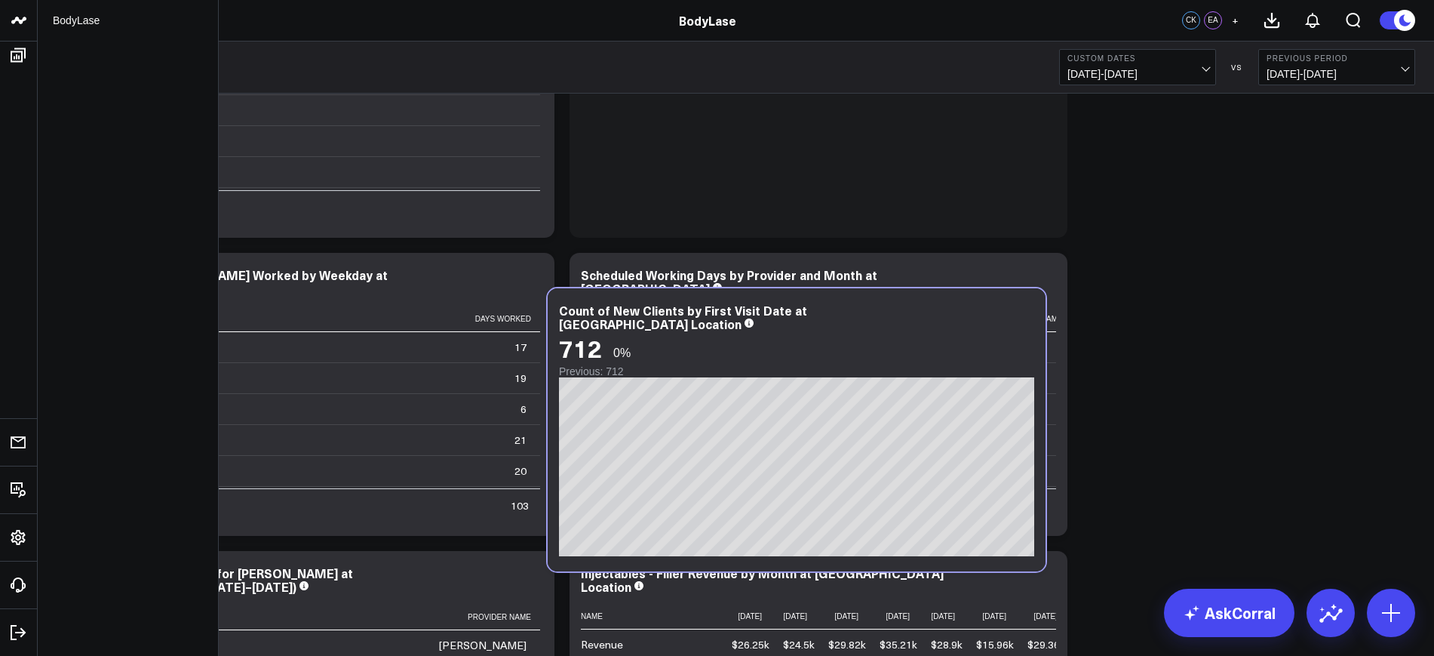
scroll to position [3749, 0]
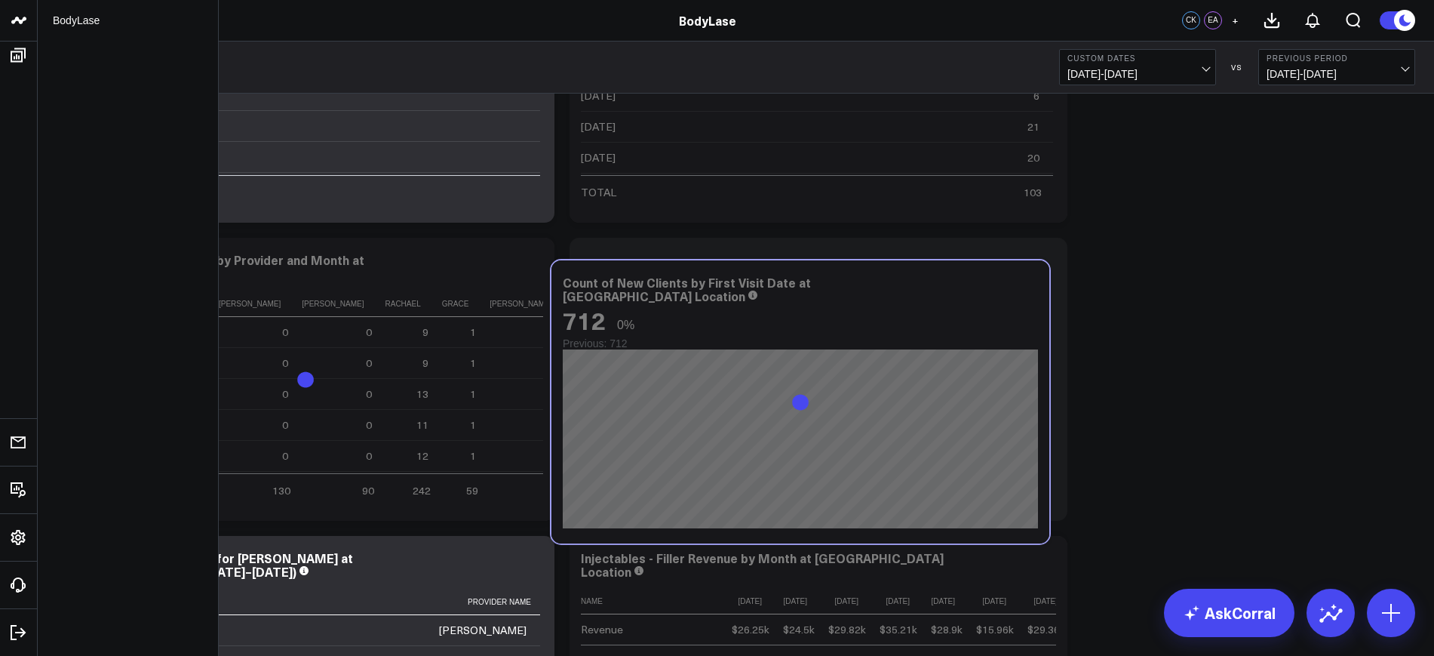
drag, startPoint x: 958, startPoint y: 360, endPoint x: 944, endPoint y: 540, distance: 180.9
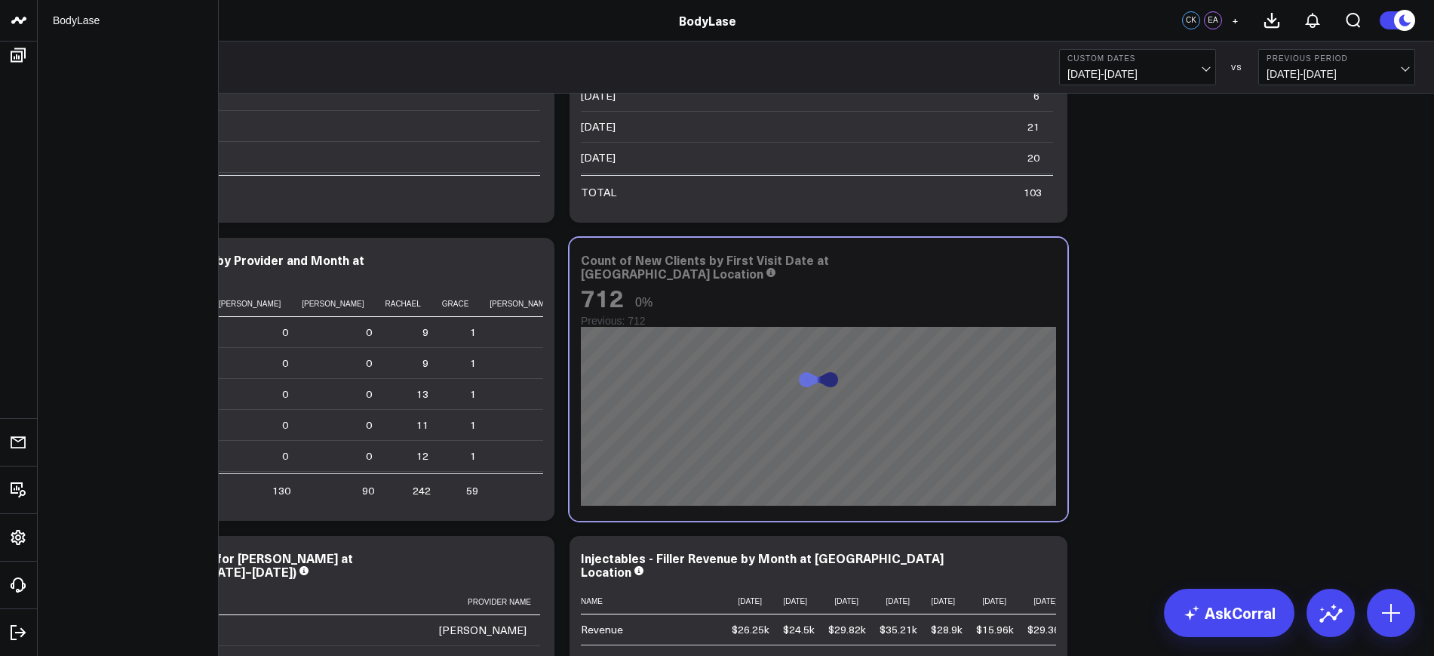
scroll to position [3843, 0]
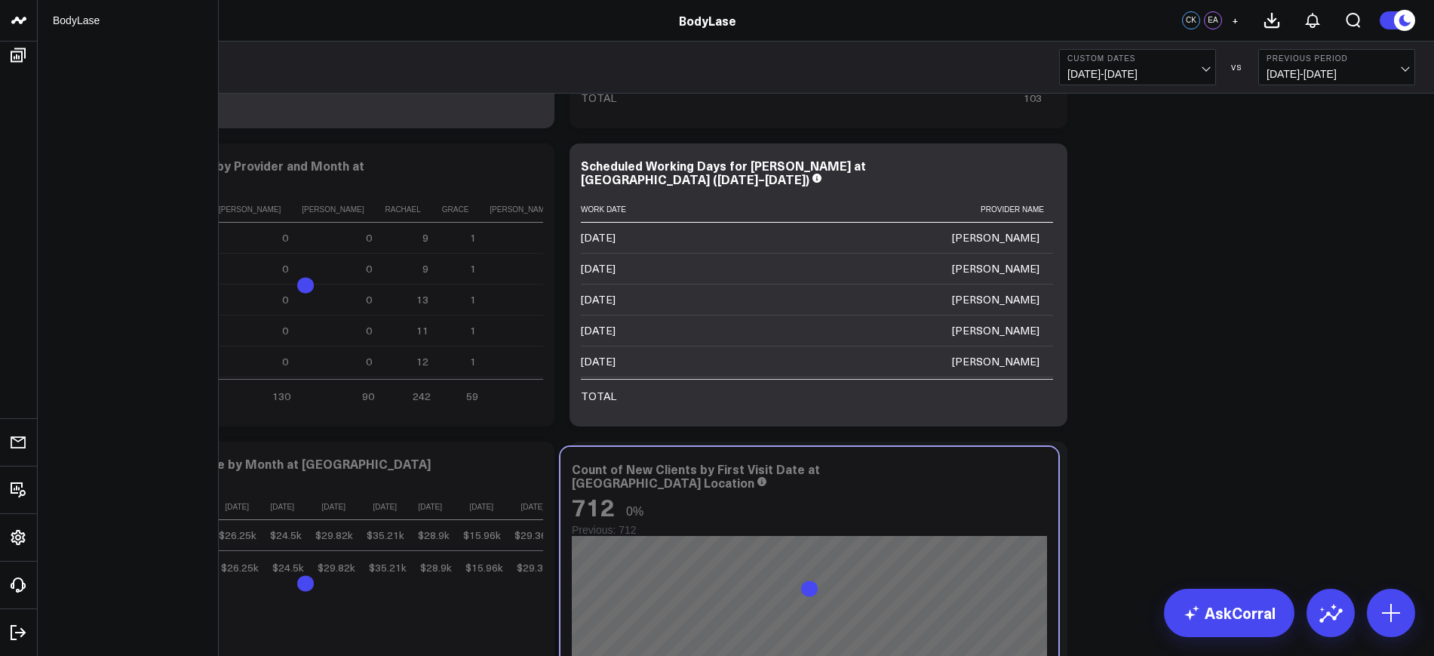
drag, startPoint x: 935, startPoint y: 158, endPoint x: 926, endPoint y: 460, distance: 302.7
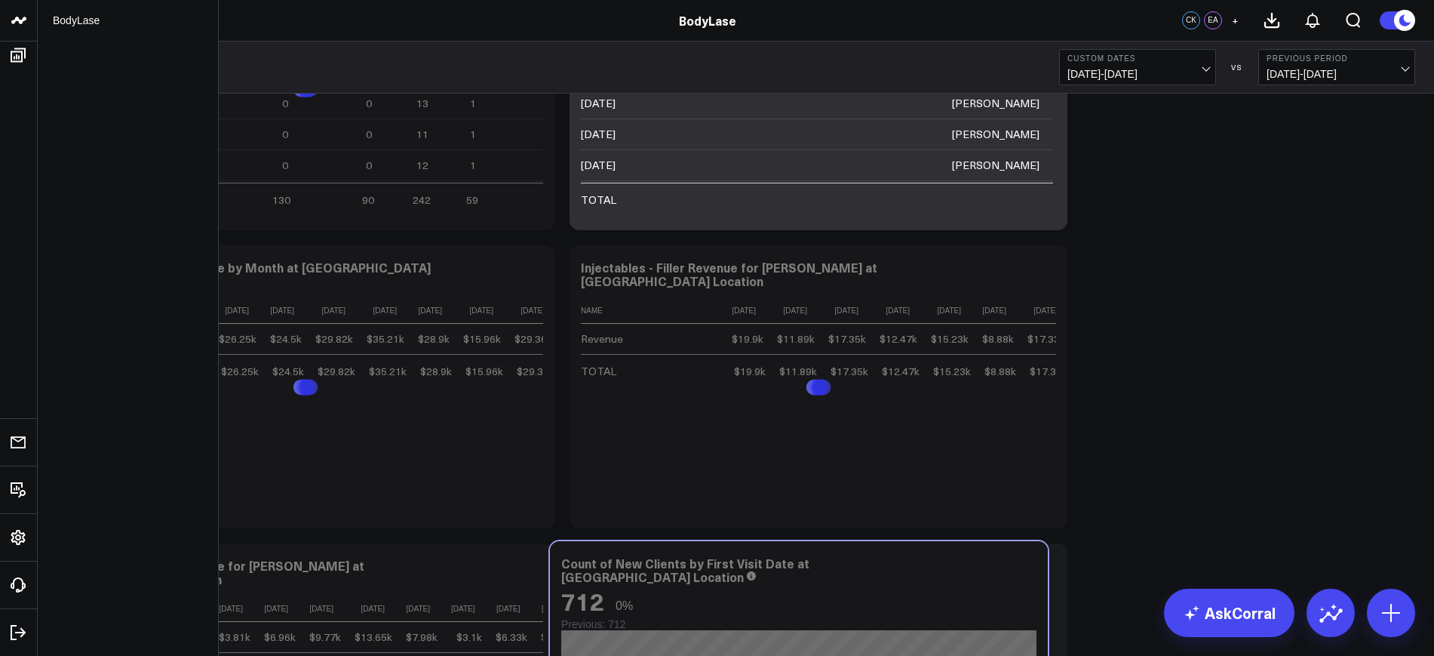
scroll to position [4040, 0]
drag, startPoint x: 951, startPoint y: 269, endPoint x: 932, endPoint y: 556, distance: 288.1
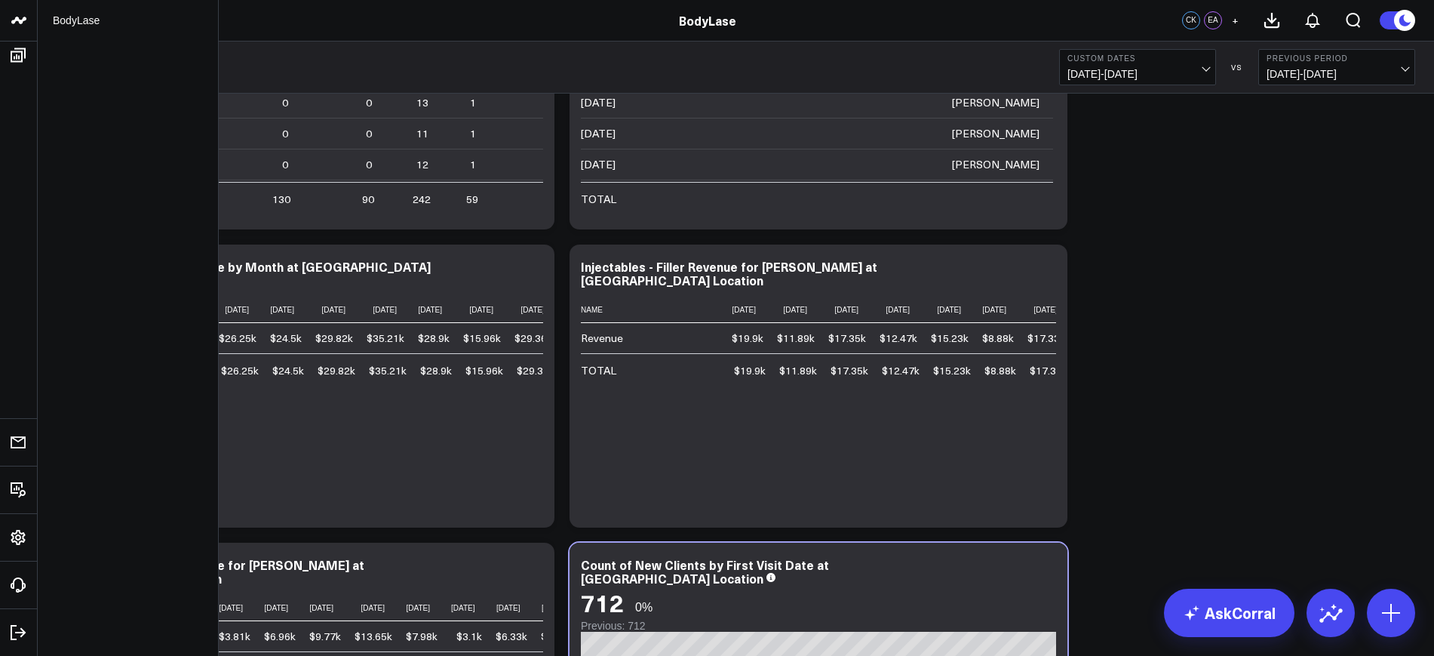
scroll to position [4417, 0]
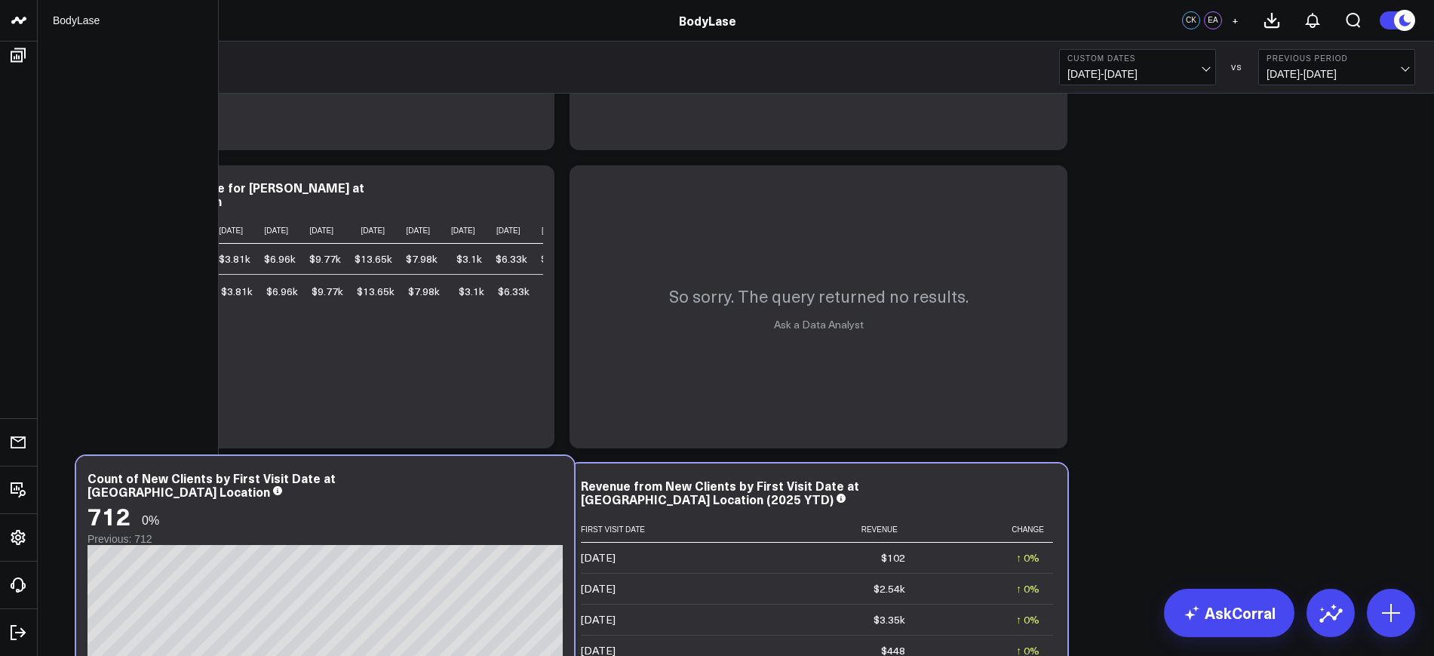
drag, startPoint x: 944, startPoint y: 179, endPoint x: 450, endPoint y: 469, distance: 572.5
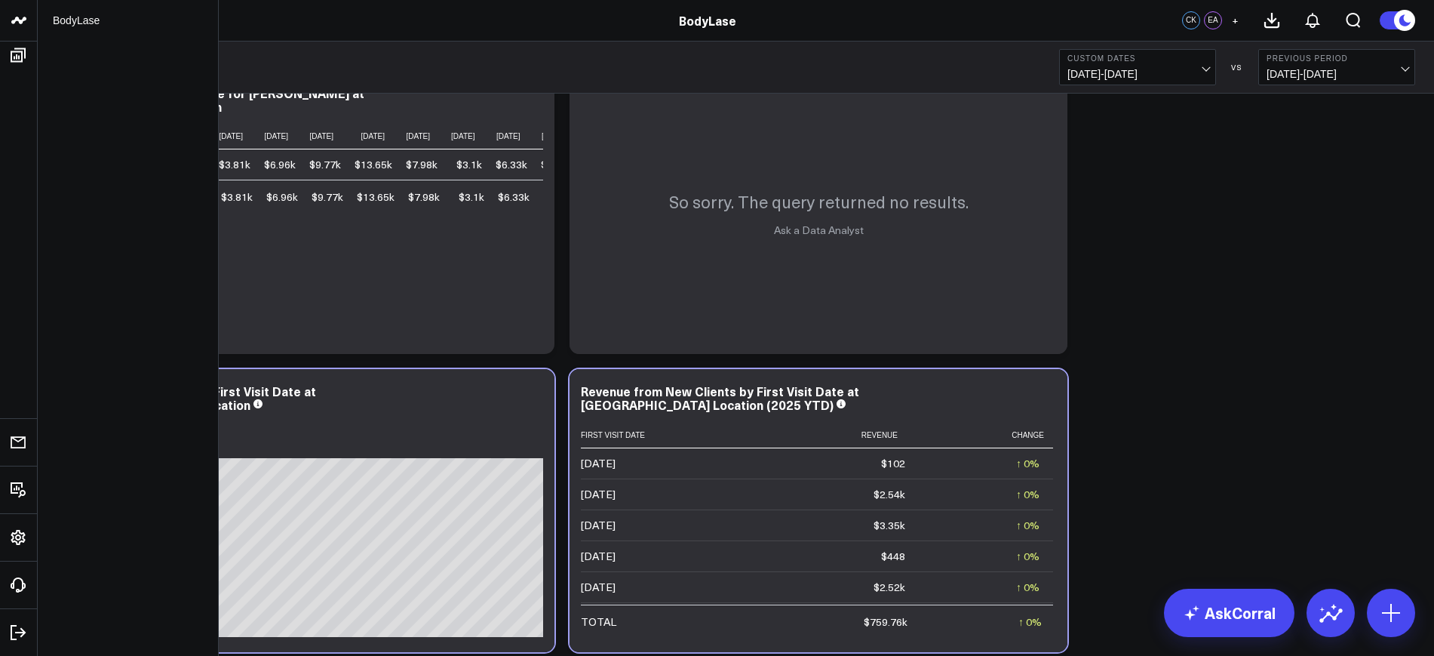
scroll to position [4606, 0]
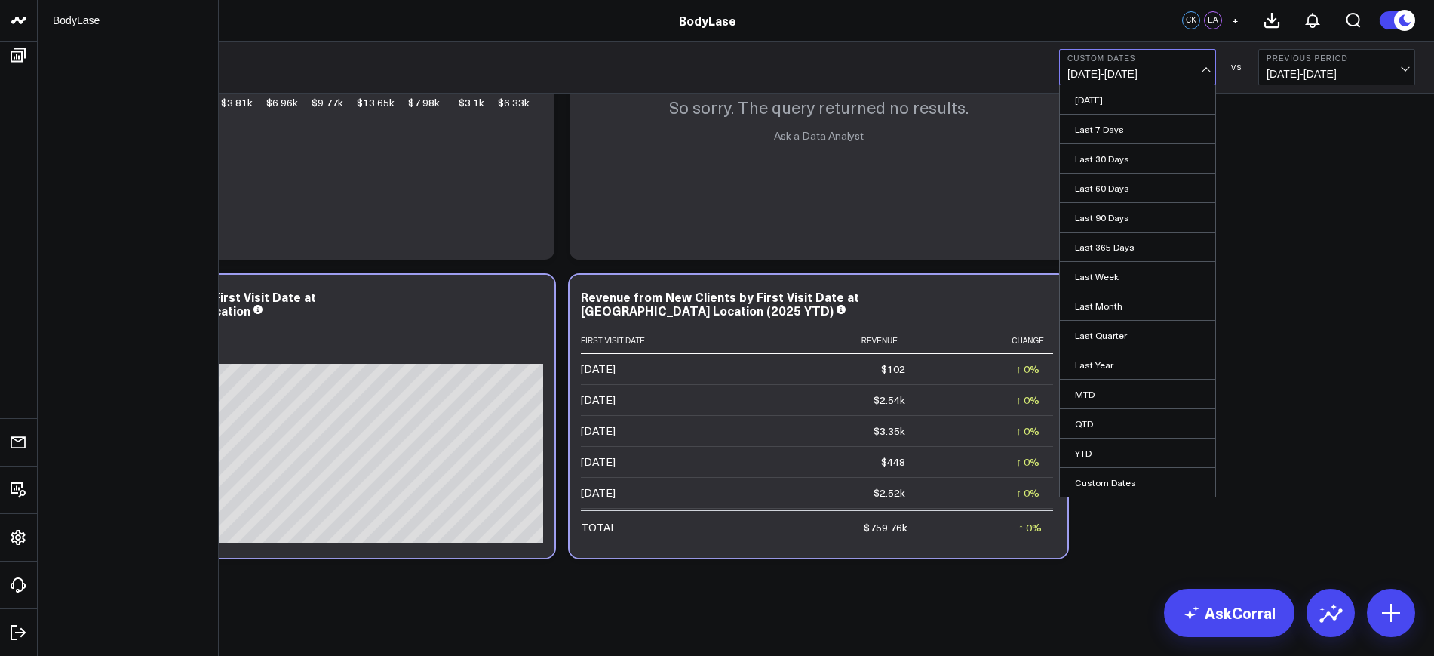
select select "7"
select select "2025"
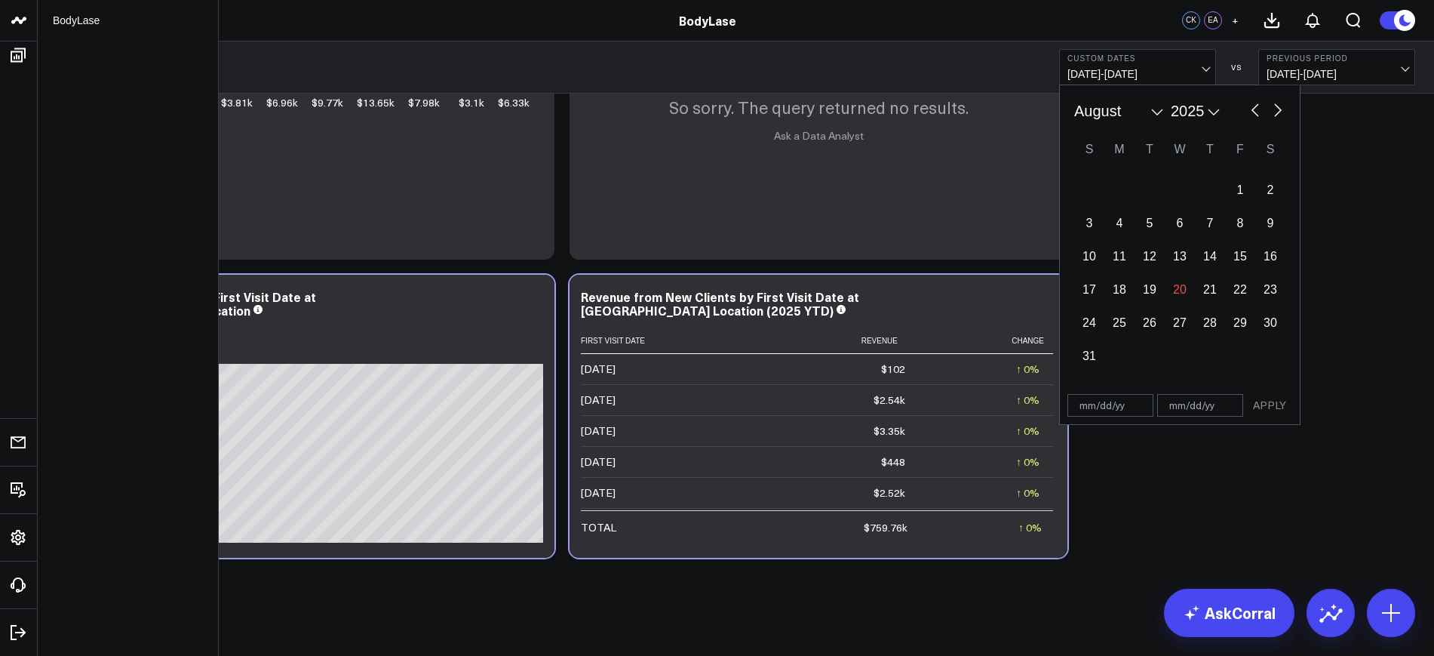
select select "2025"
type input "[DATE]"
select select "2025"
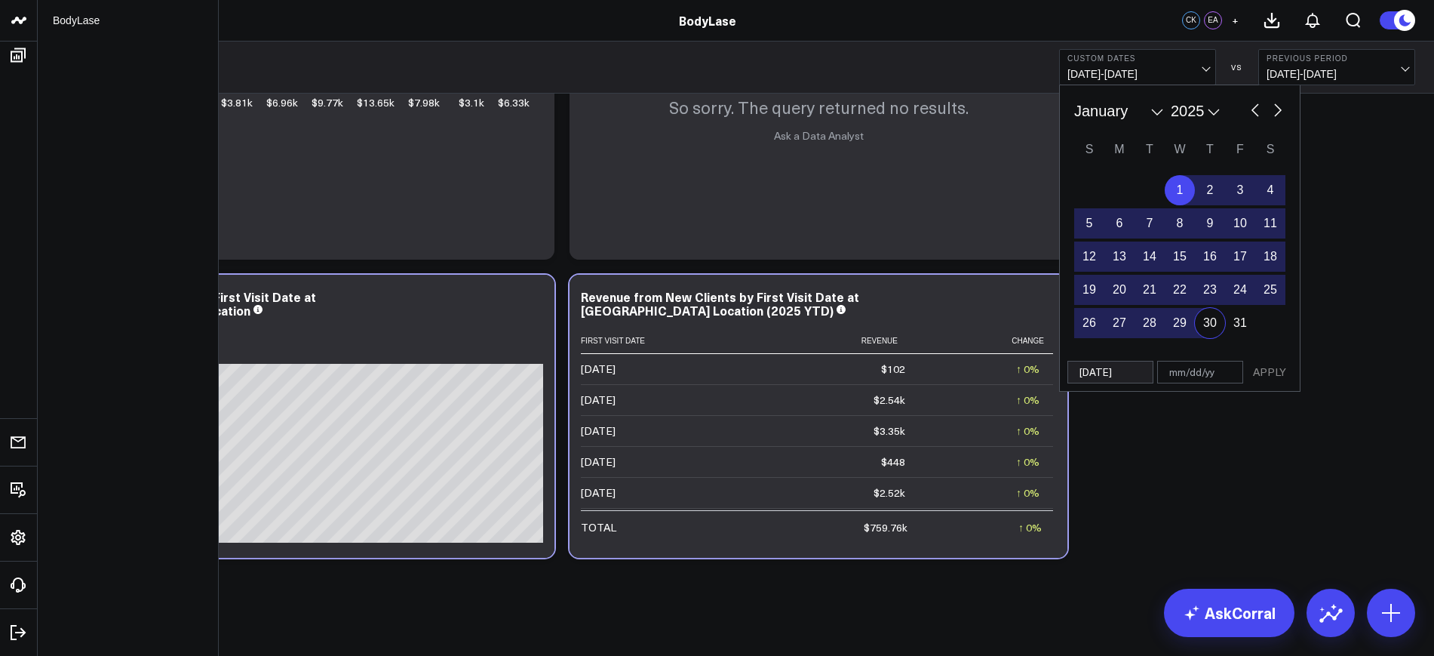
select select "2025"
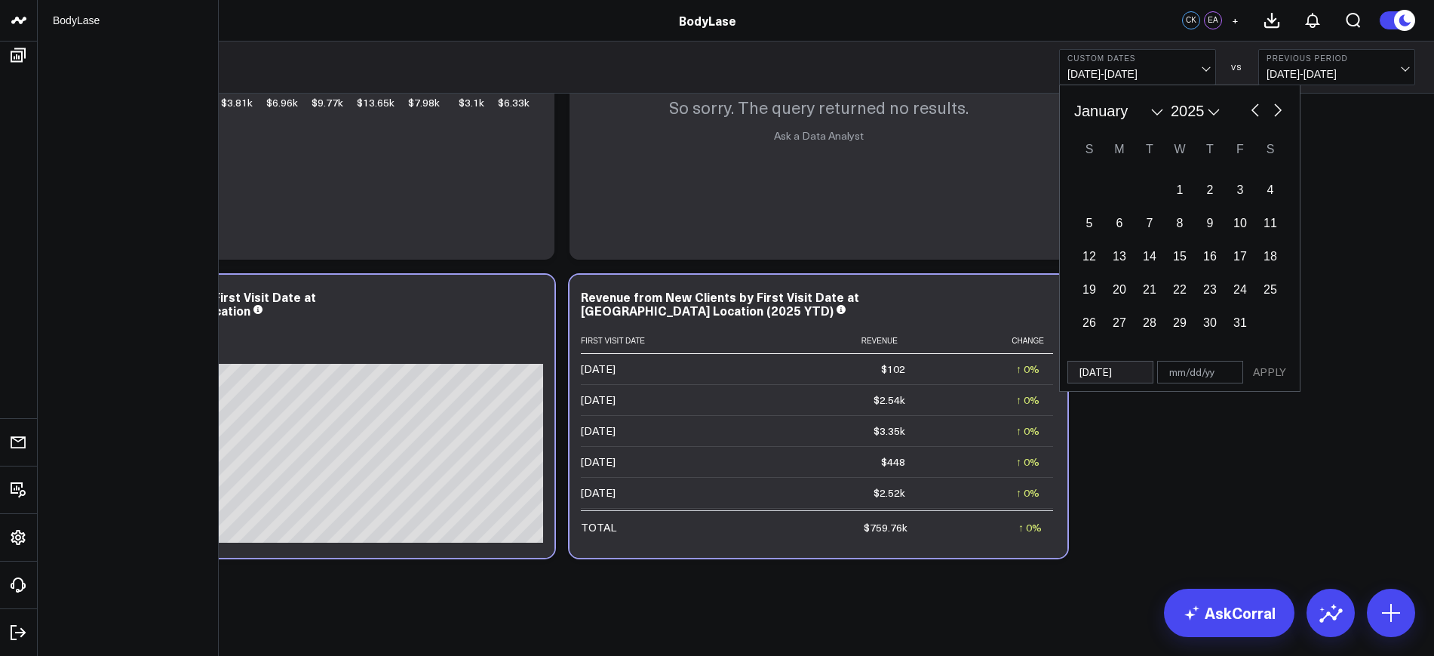
drag, startPoint x: 1126, startPoint y: 107, endPoint x: 1126, endPoint y: 117, distance: 9.8
select select "7"
select select "2025"
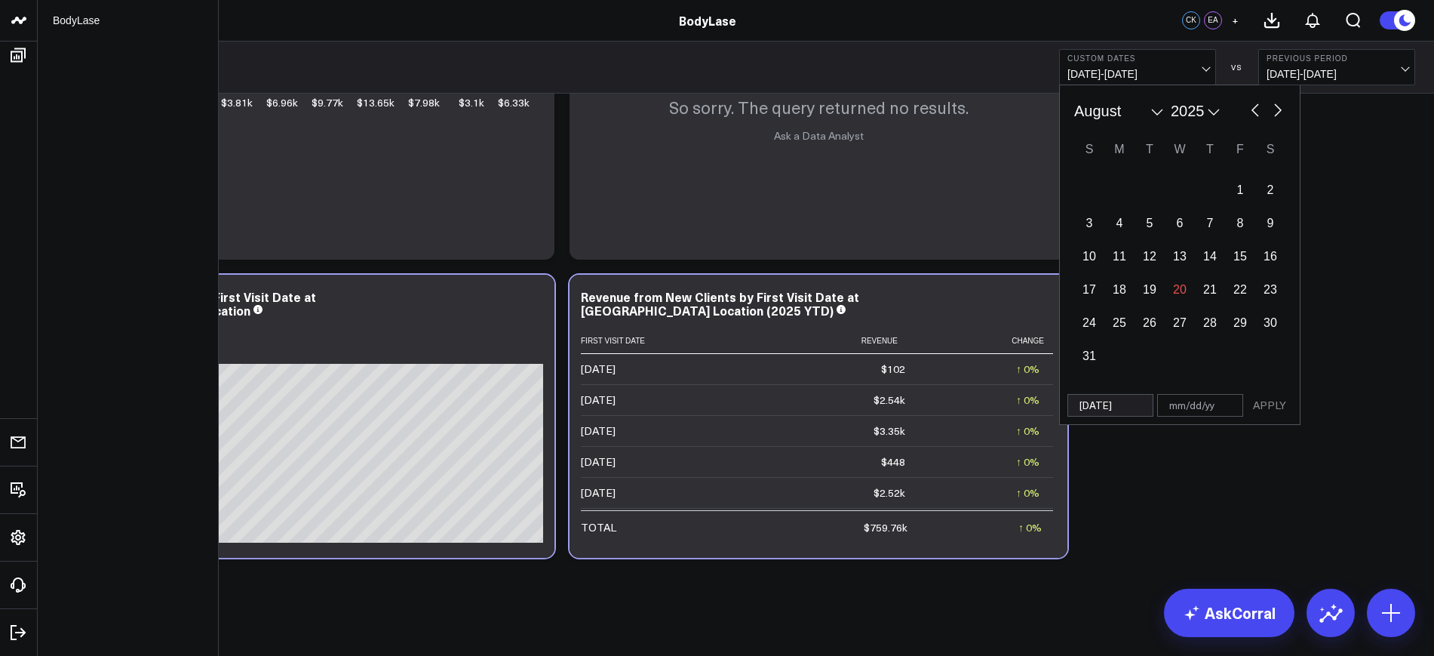
select select "7"
select select "2025"
type input "[DATE]"
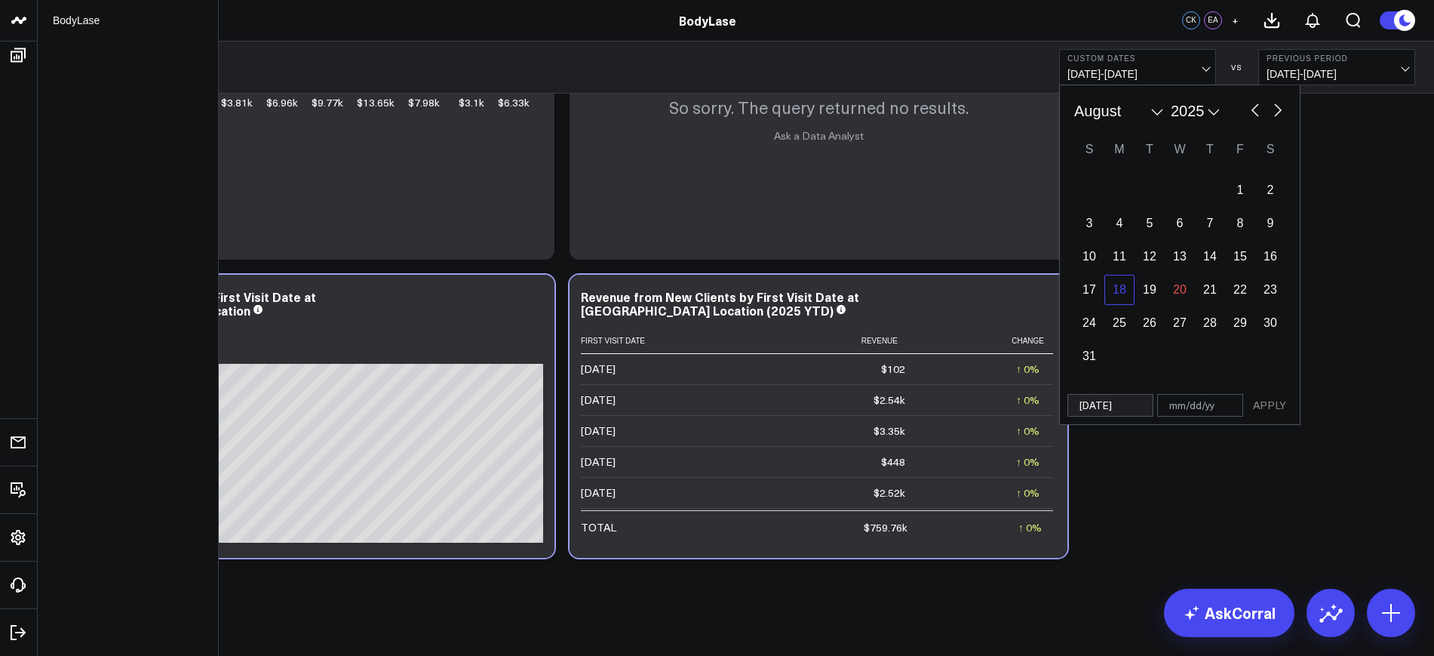
select select "7"
select select "2025"
select select "7"
select select "2025"
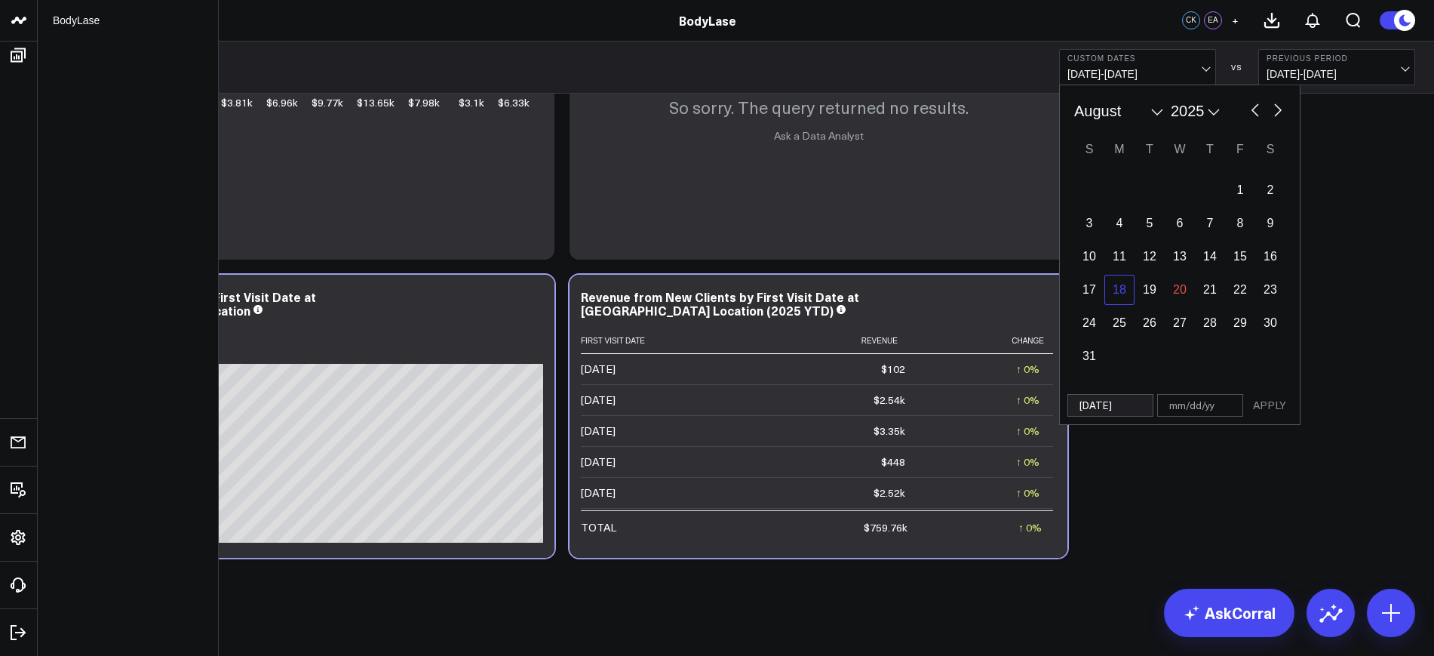
select select "7"
select select "2025"
select select "7"
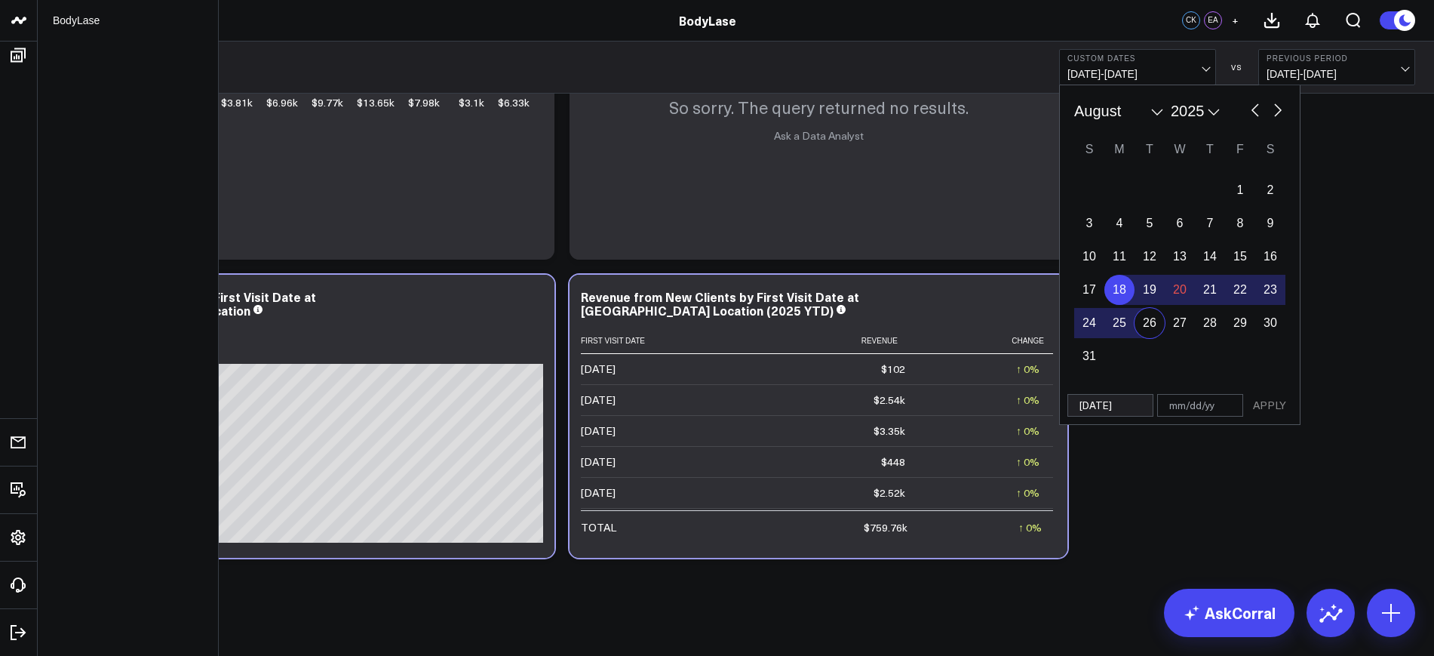
select select "2025"
drag, startPoint x: 1116, startPoint y: 109, endPoint x: 1119, endPoint y: 117, distance: 8.8
select select "2025"
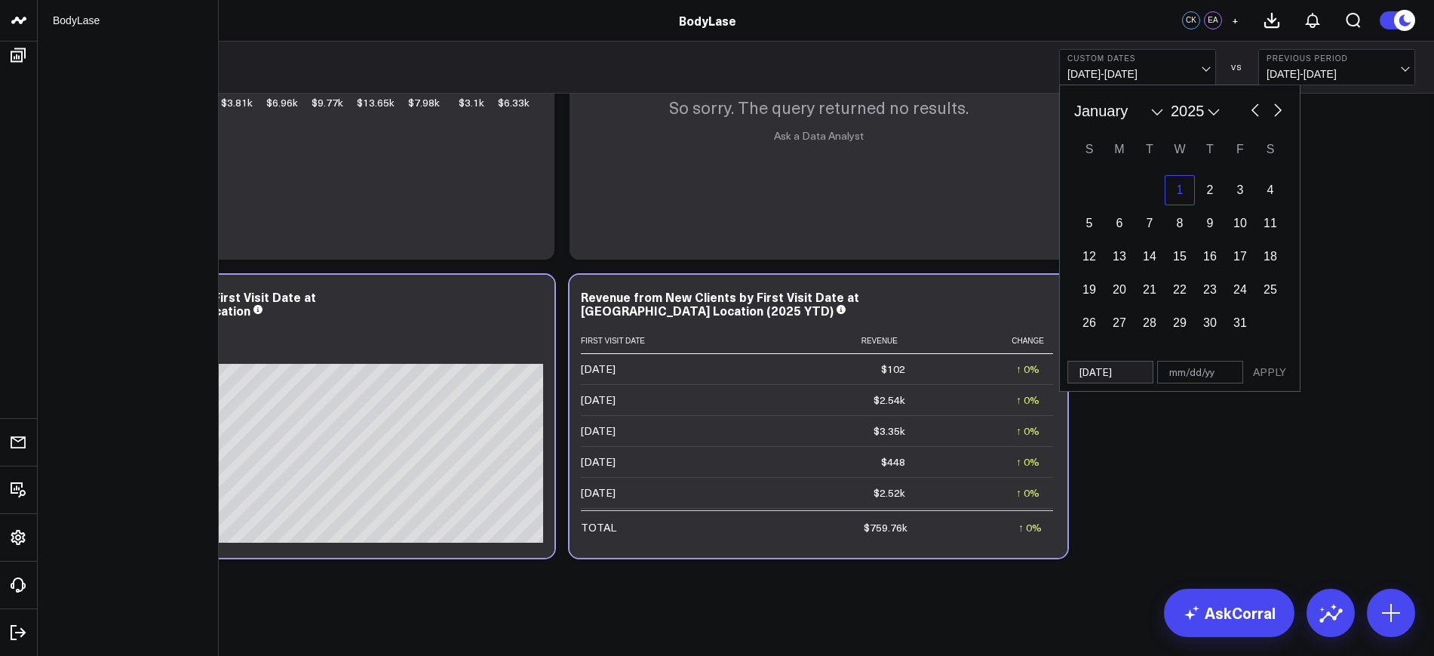
type input "[DATE]"
select select "2025"
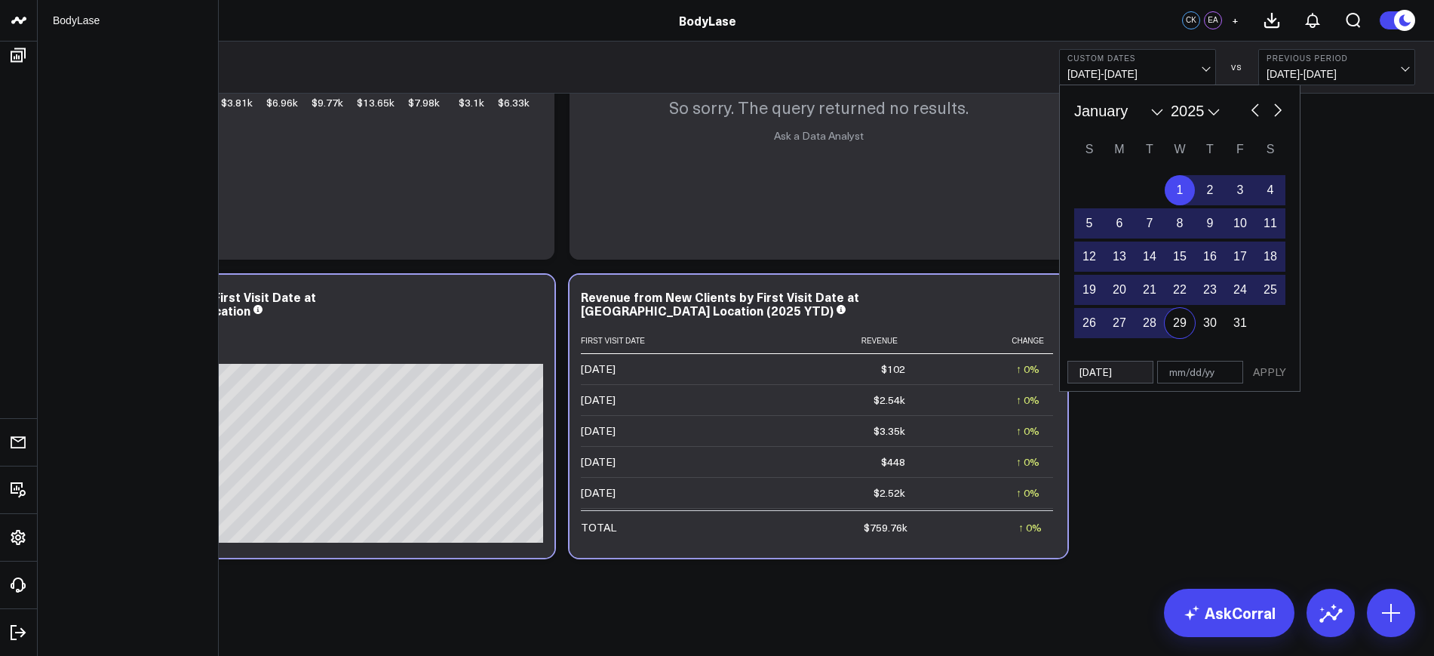
select select "2025"
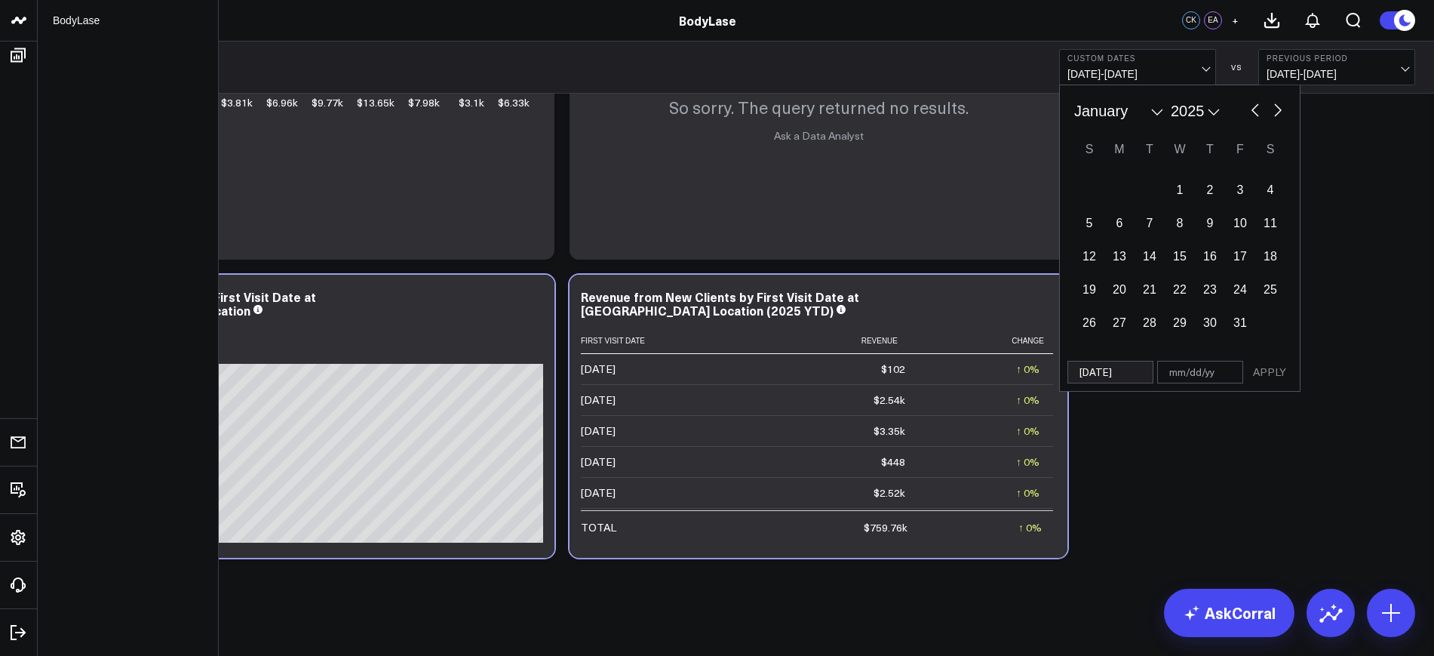
type input "0"
select select "2025"
type input "08"
select select "2025"
type input "08/18"
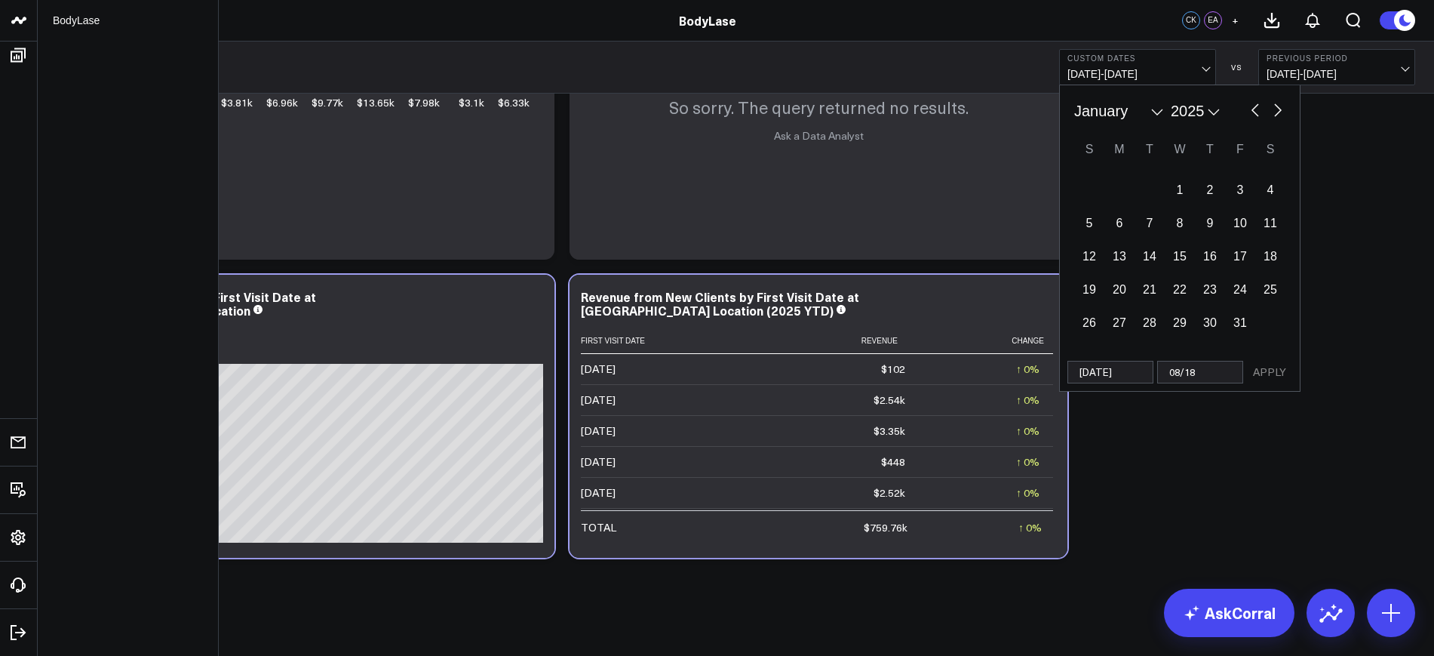
select select "2025"
type input "08/18/2"
select select "2025"
type input "[DATE]"
select select "2025"
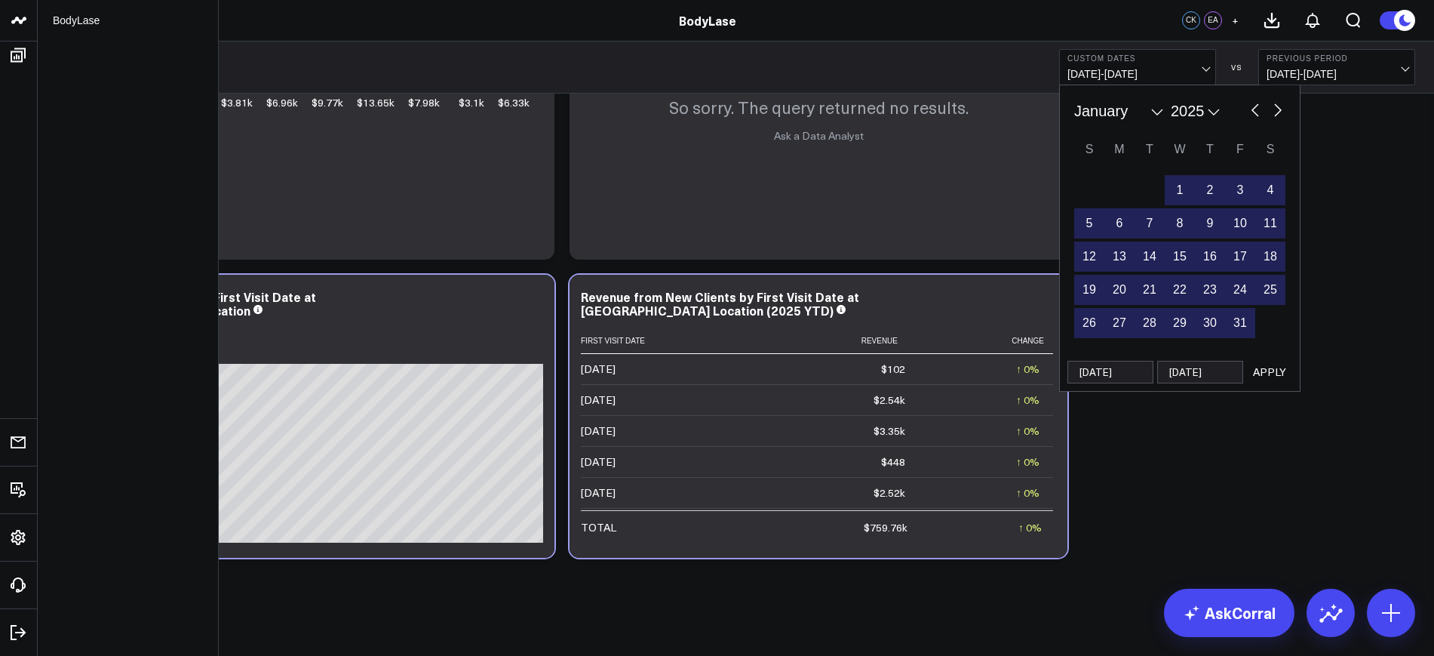
type input "[DATE]"
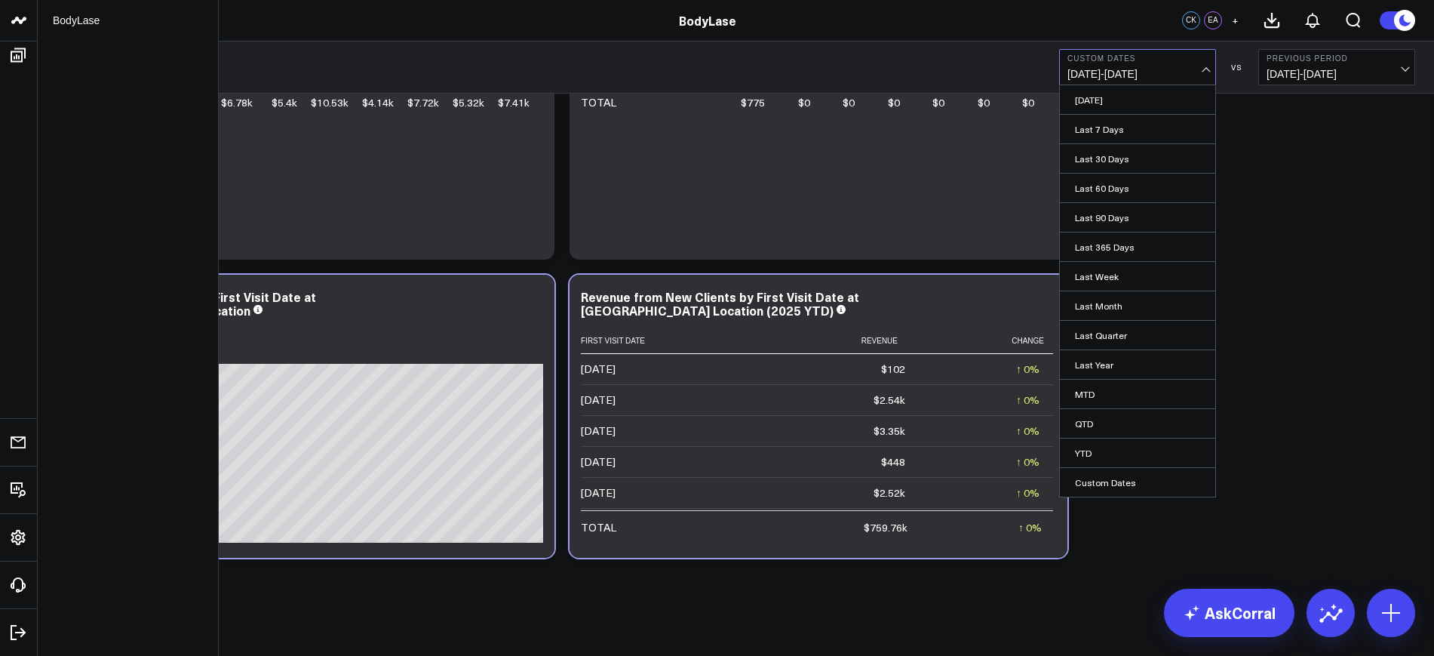
select select "7"
select select "2025"
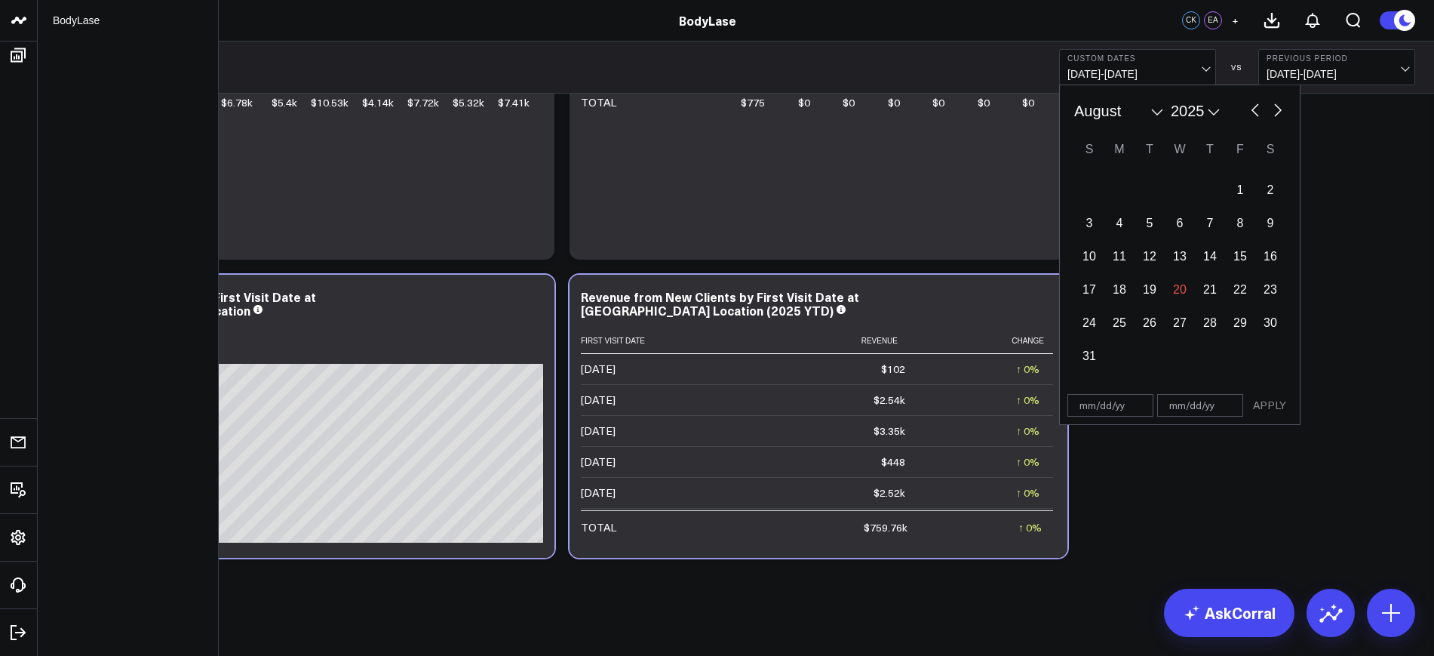
select select "7"
select select "2025"
type input "[DATE]"
select select "2024"
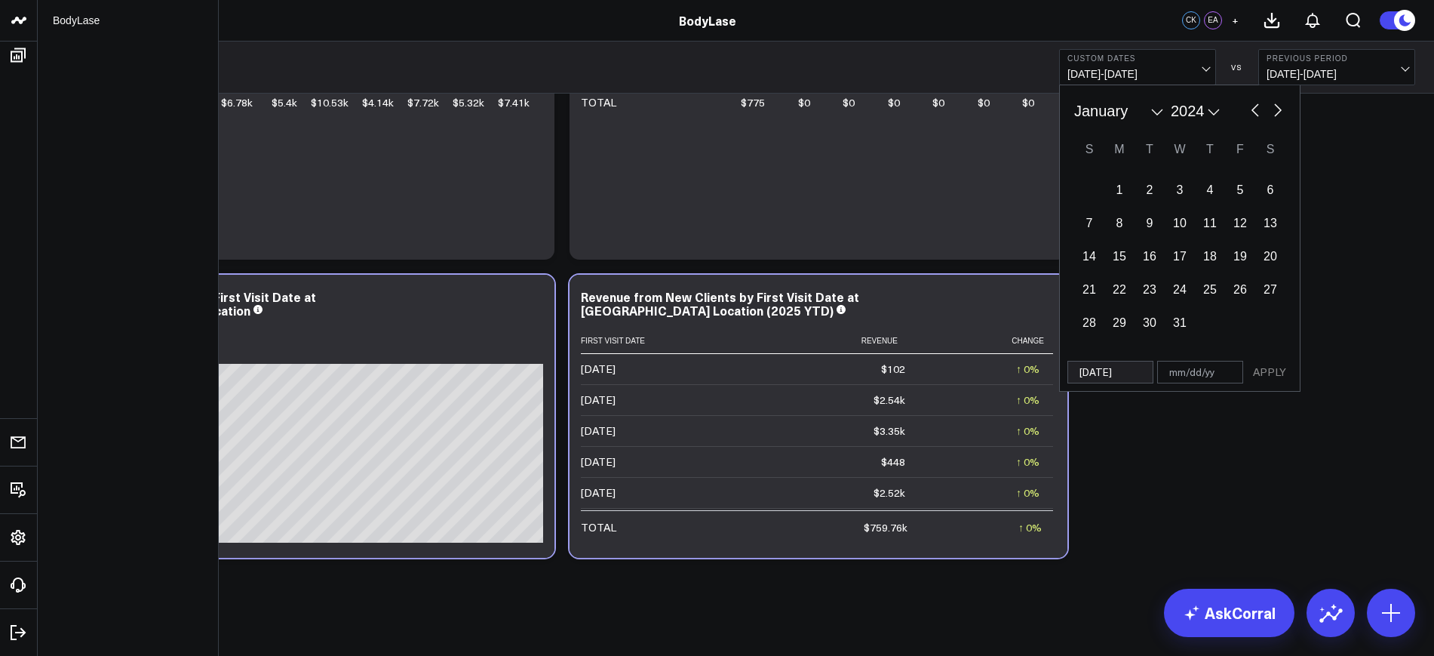
type input "[DATE]"
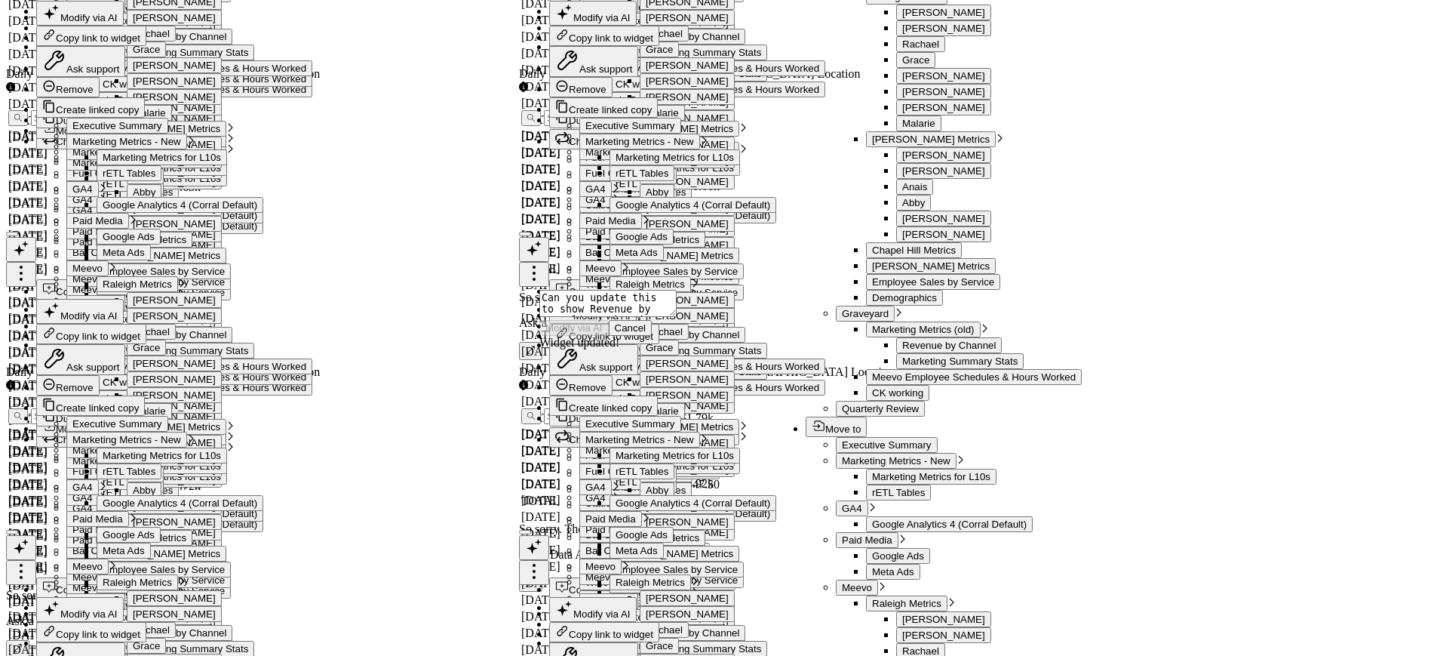
select select "2024"
type input "0"
select select "2024"
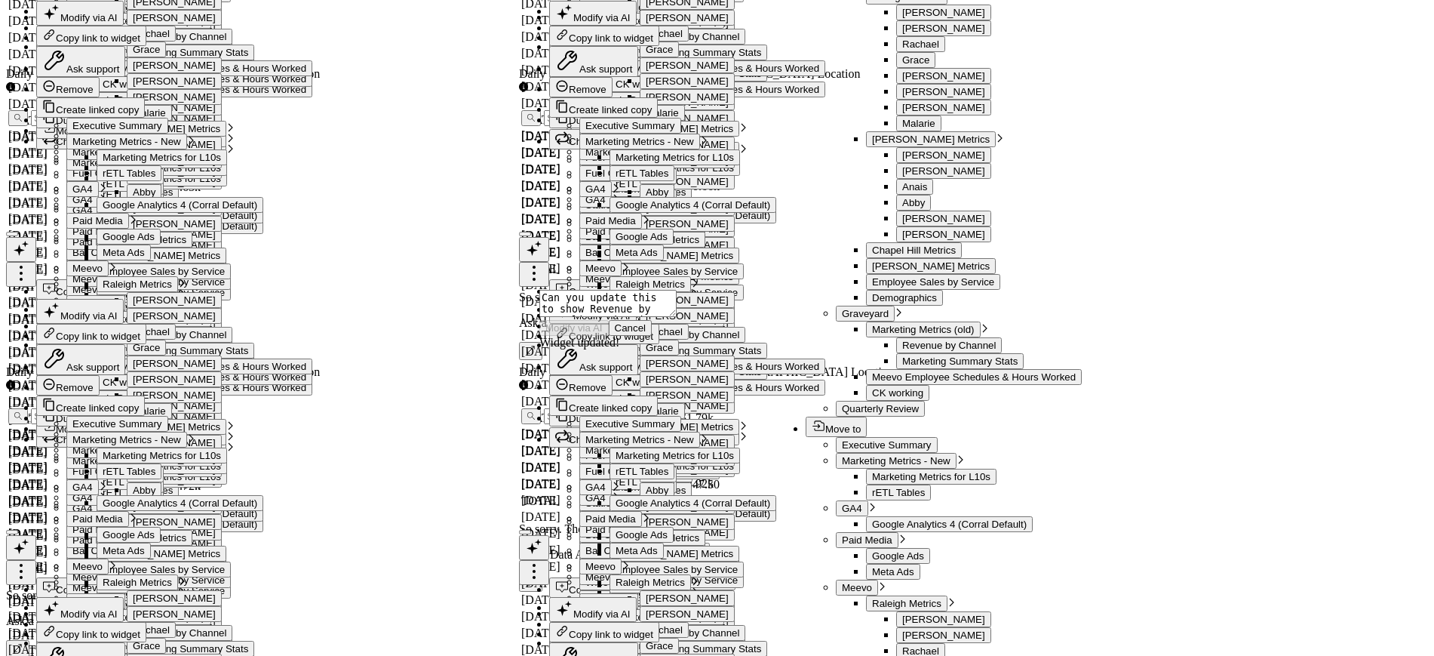
type input "08"
select select "2024"
type input "08/1"
select select "2024"
type input "08/18"
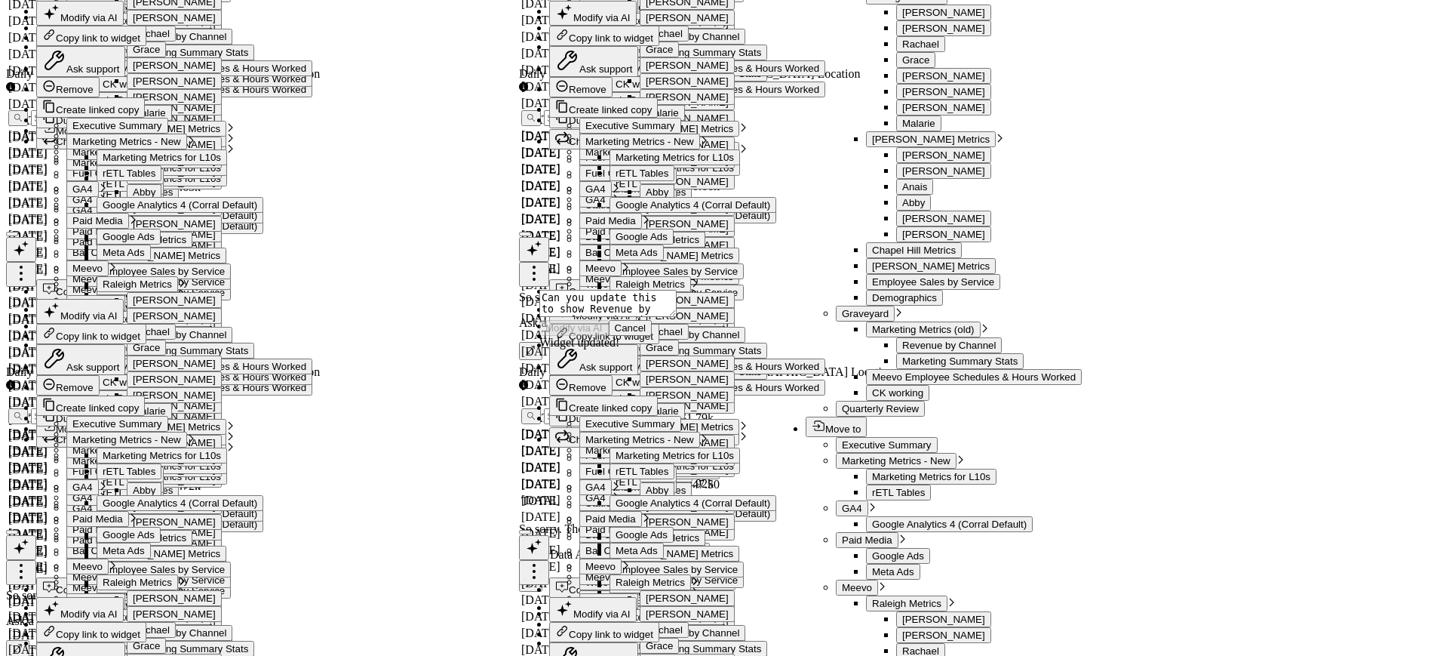
select select "2024"
type input "08/18/2"
select select "2024"
type input "[DATE]"
select select "2024"
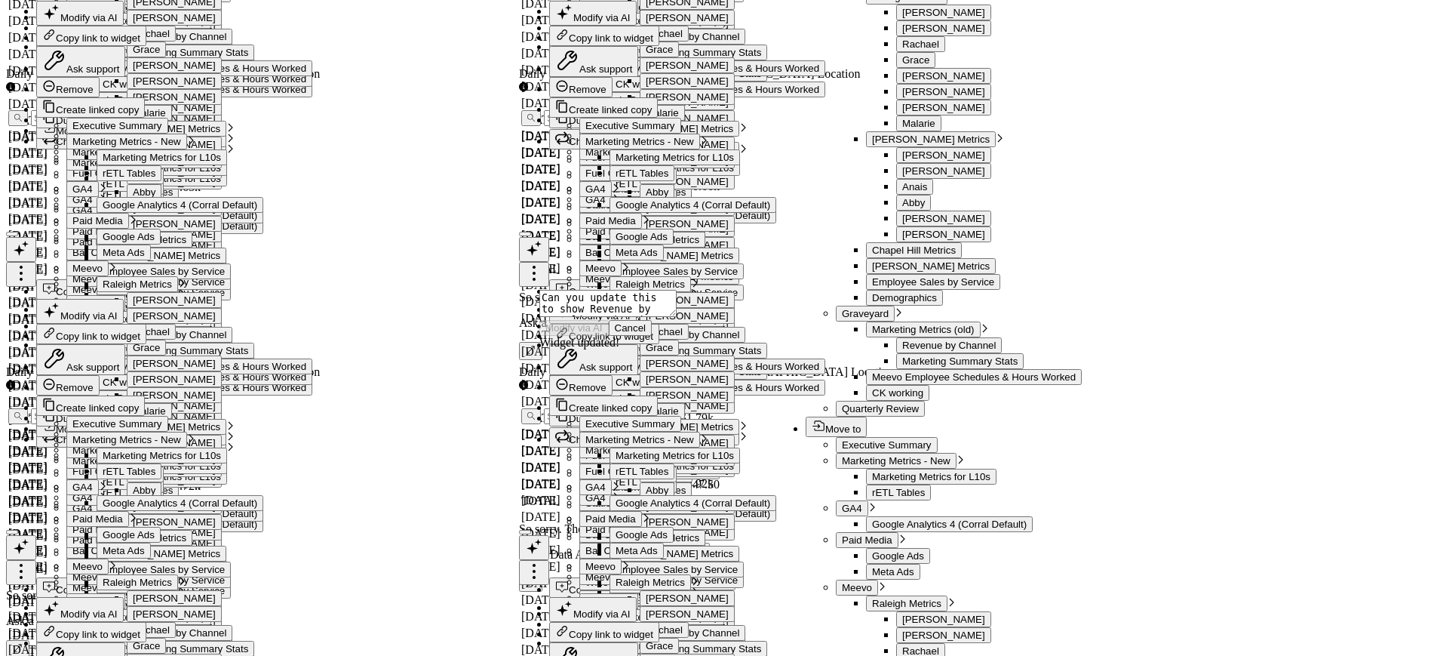
type input "[DATE]"
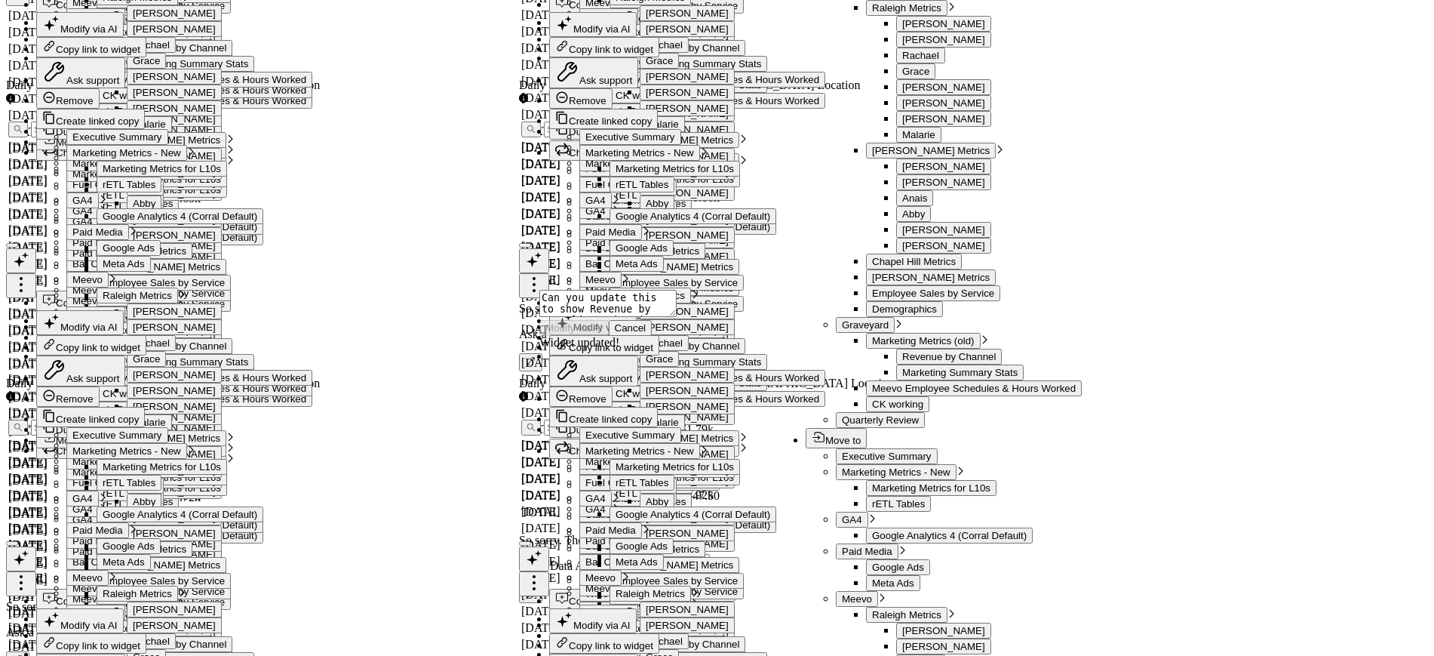
select select "7"
select select "2025"
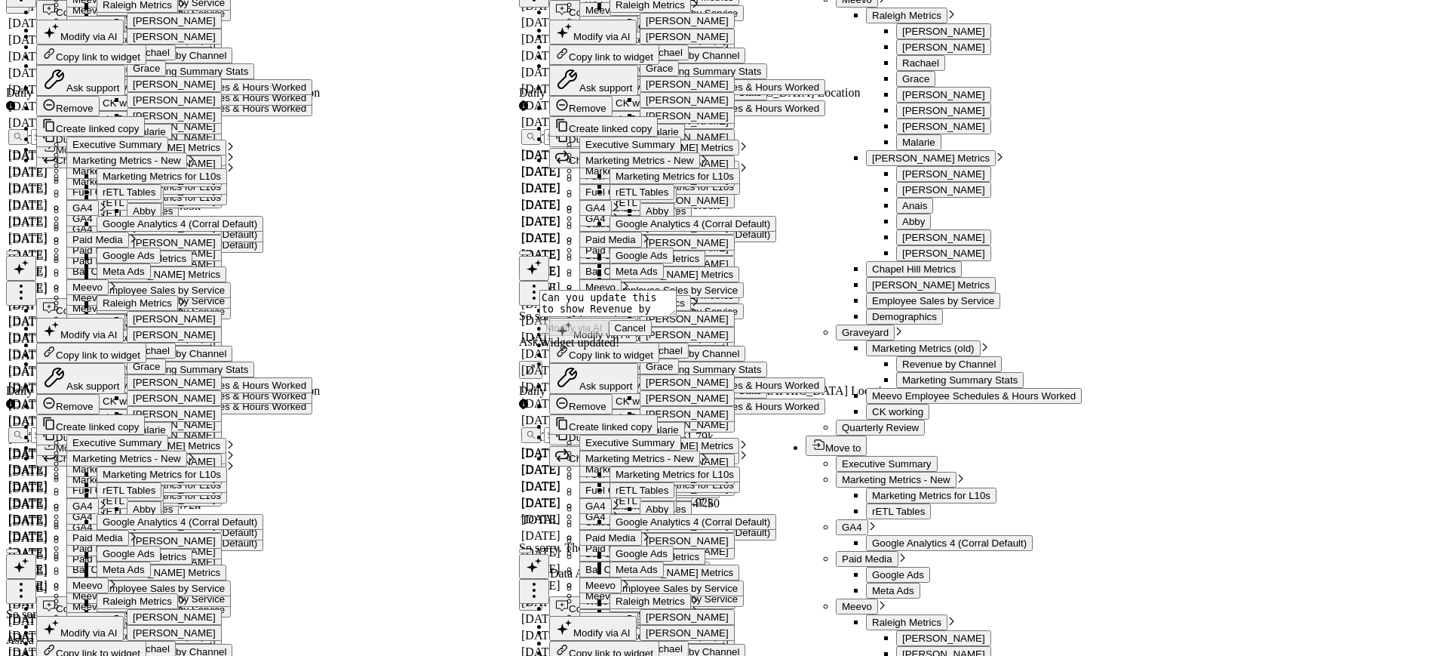
select select "7"
select select "2025"
type input "[DATE]"
select select "2024"
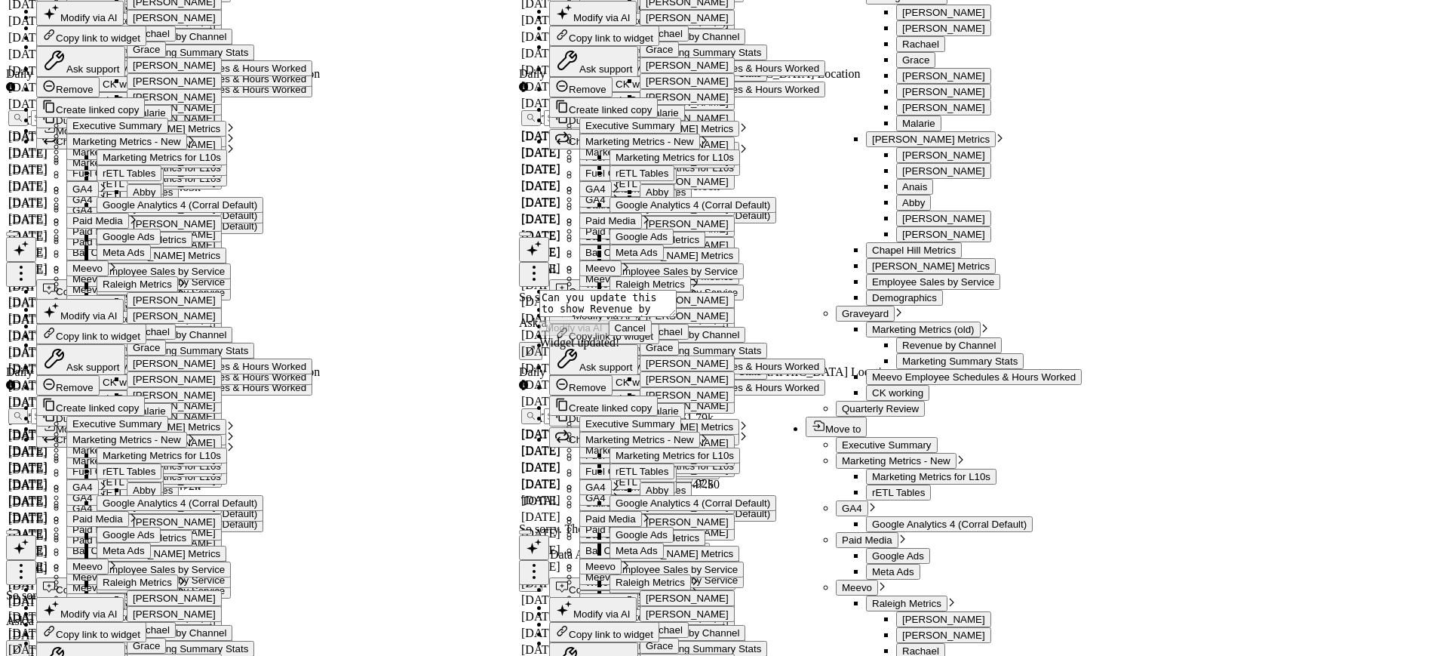
type input "[DATE]"
select select "2025"
type input "[DATE]"
select select "2025"
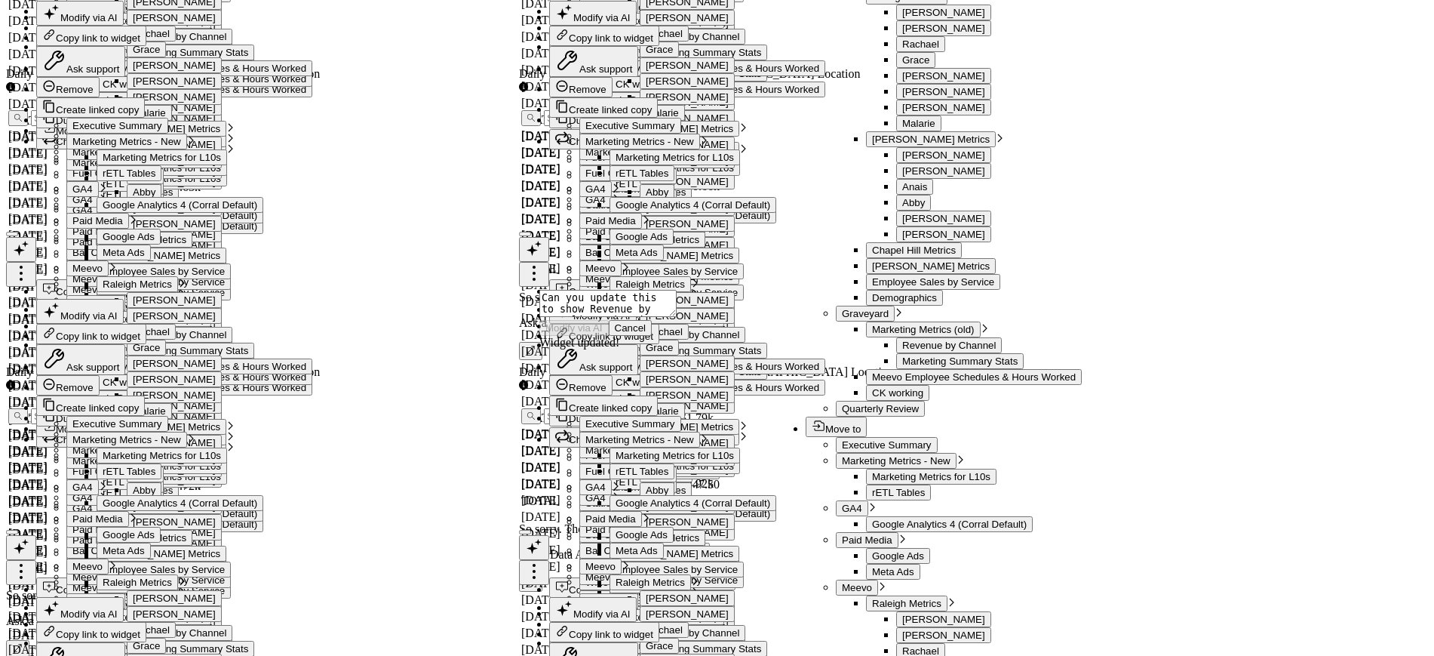
type input "0"
select select "2025"
type input "08"
select select "2025"
type input "08/18"
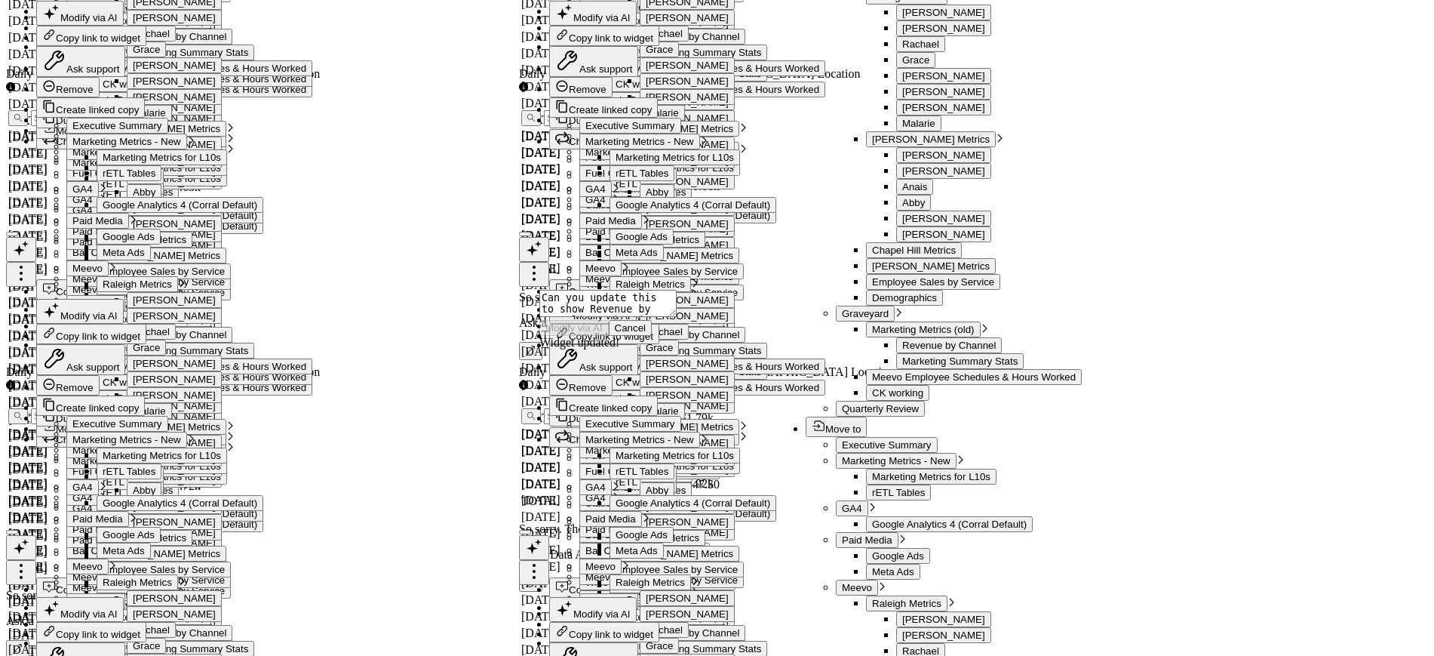
select select "2025"
type input "08/18/2"
select select "2025"
type input "[DATE]"
select select "2025"
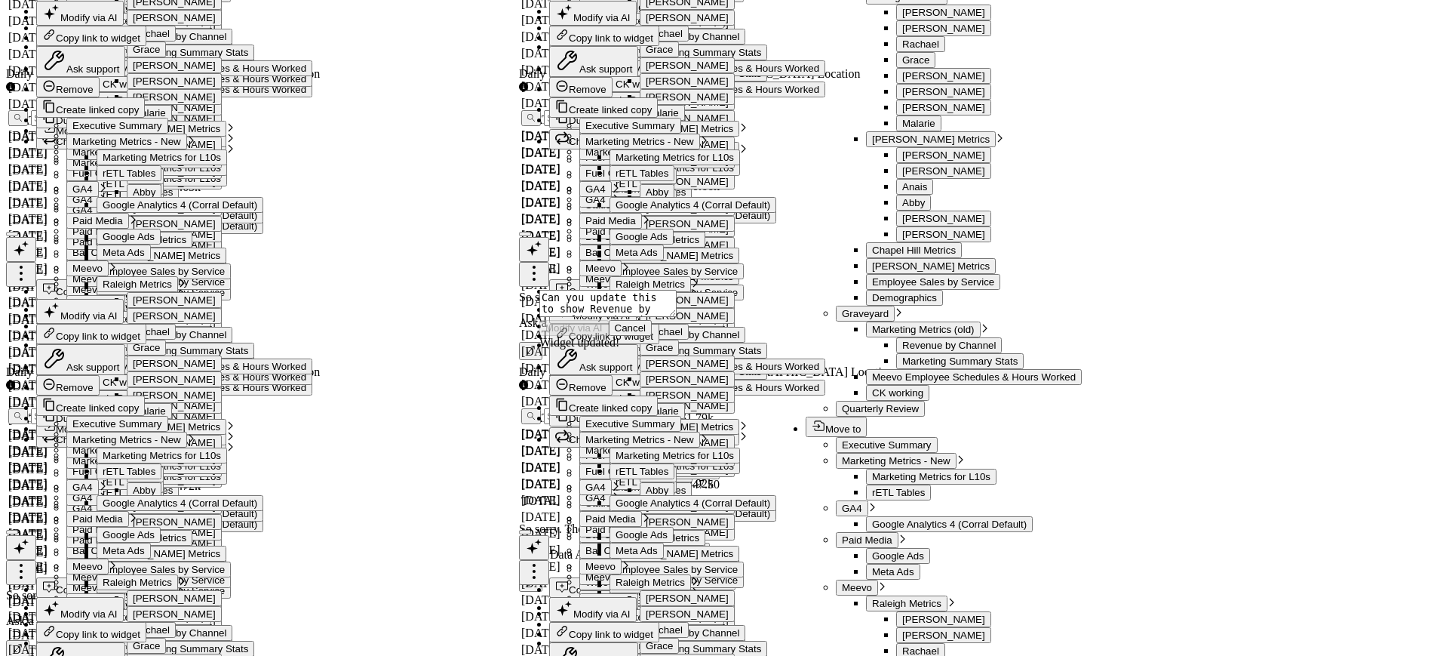
type input "[DATE]"
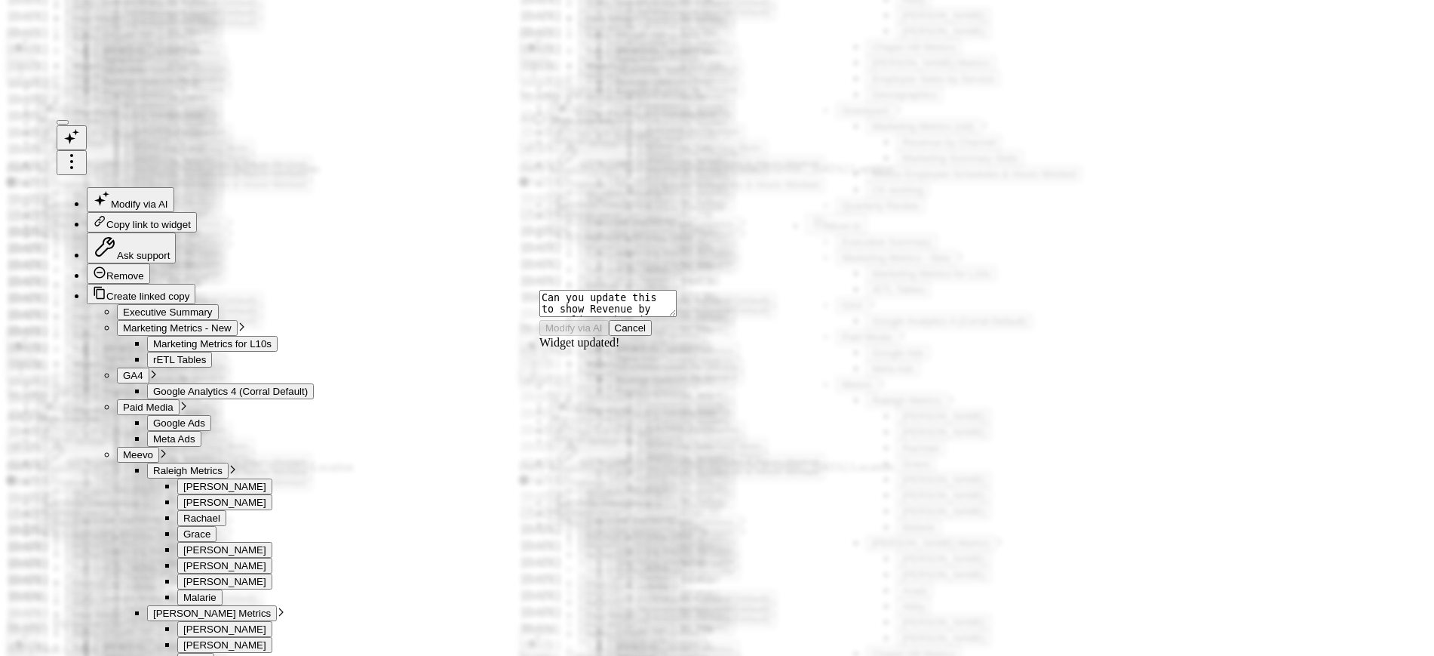
scroll to position [45, 0]
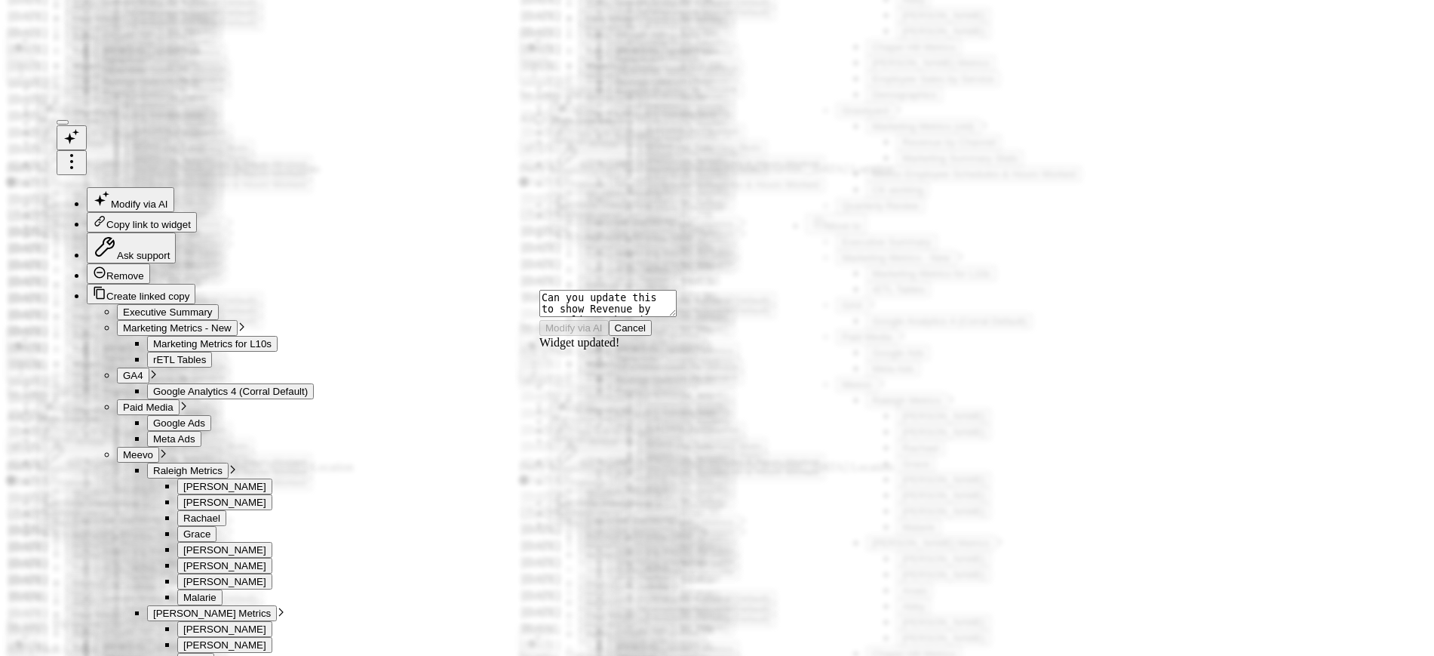
drag, startPoint x: 985, startPoint y: 277, endPoint x: 900, endPoint y: 284, distance: 84.8
drag, startPoint x: 961, startPoint y: 288, endPoint x: 900, endPoint y: 284, distance: 61.2
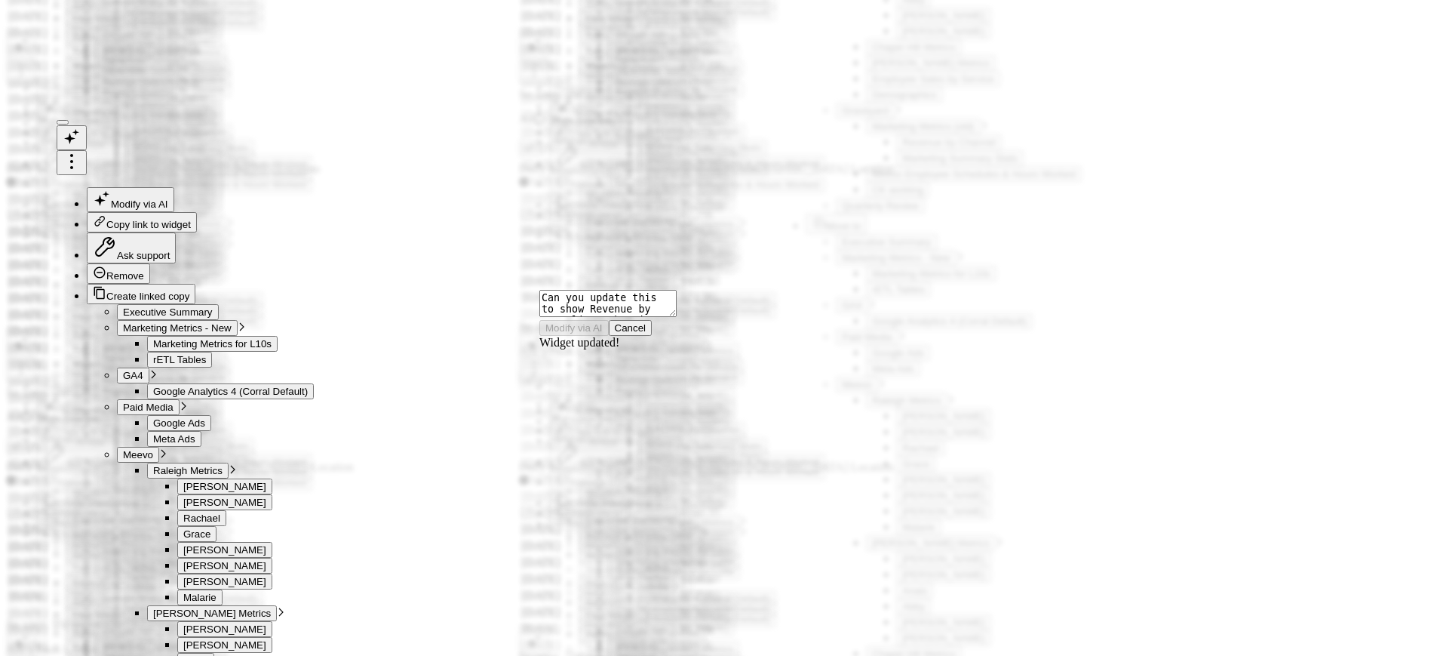
drag, startPoint x: 956, startPoint y: 285, endPoint x: 908, endPoint y: 286, distance: 48.3
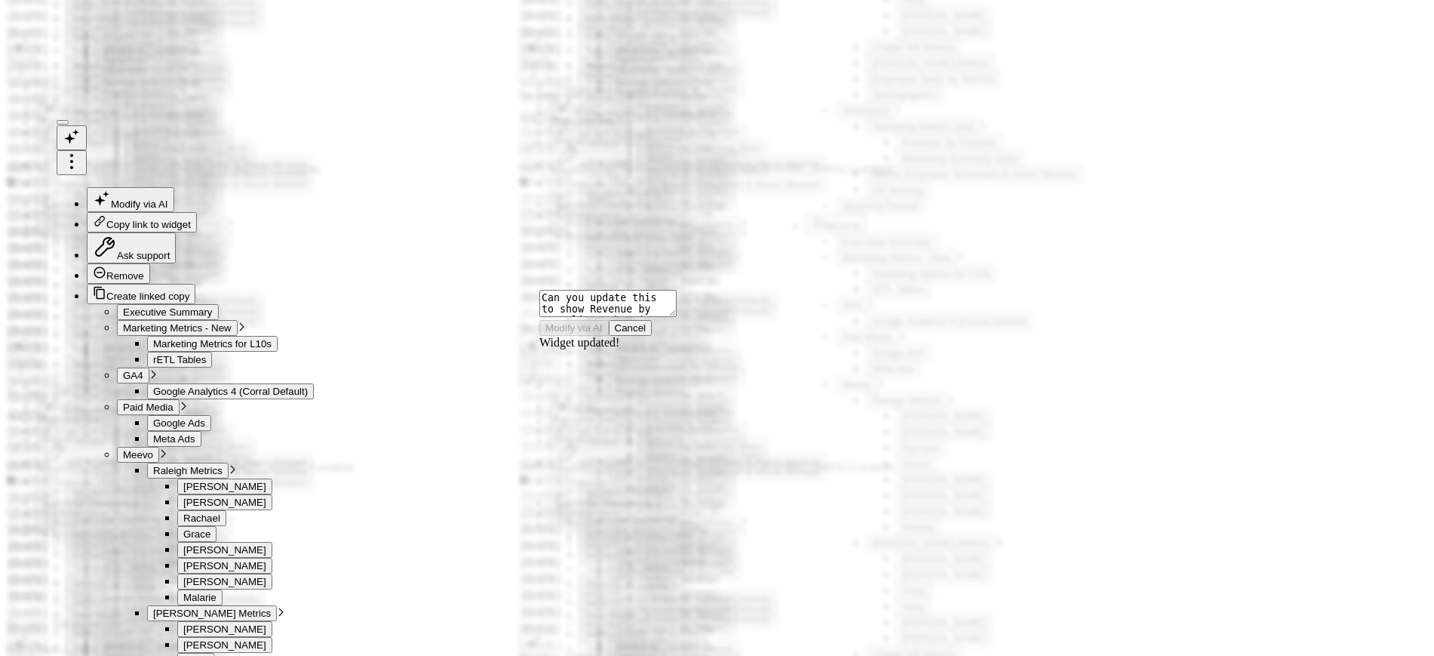
drag, startPoint x: 914, startPoint y: 281, endPoint x: 976, endPoint y: 300, distance: 64.7
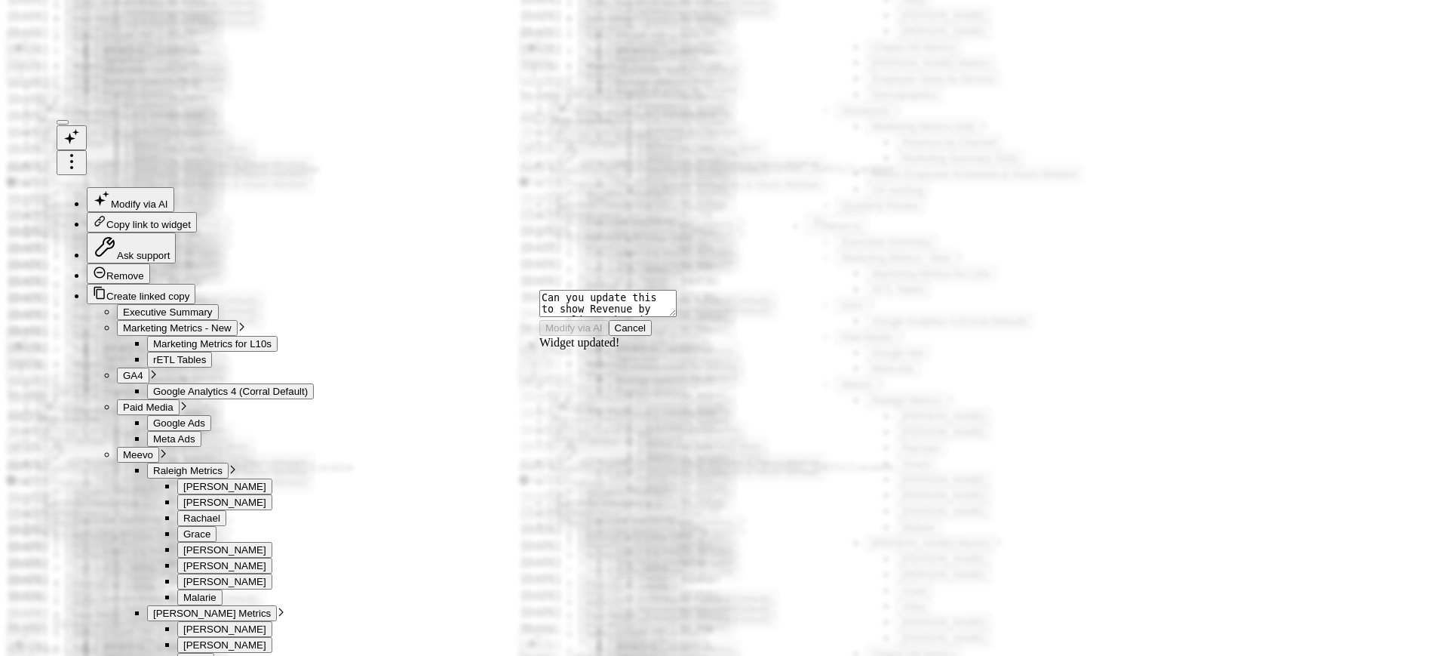
drag, startPoint x: 1407, startPoint y: 61, endPoint x: 1395, endPoint y: 78, distance: 20.5
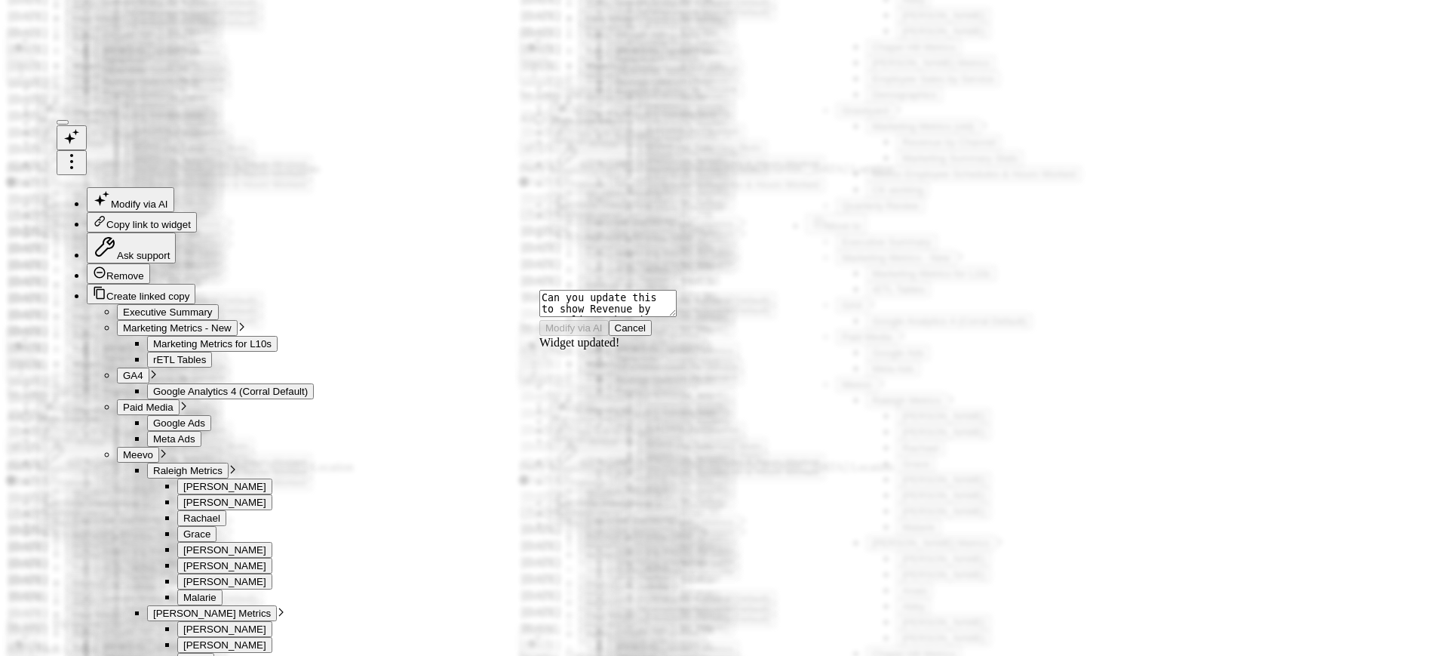
scroll to position [18, 0]
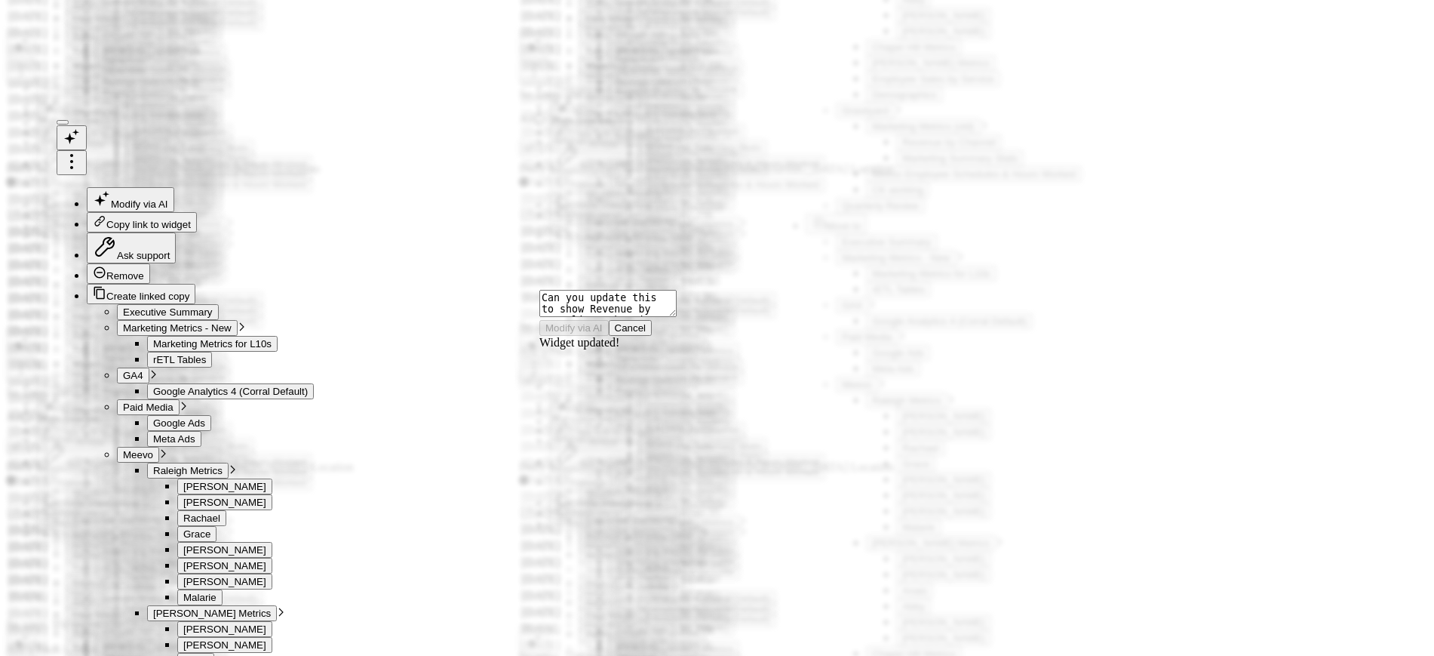
scroll to position [45, 0]
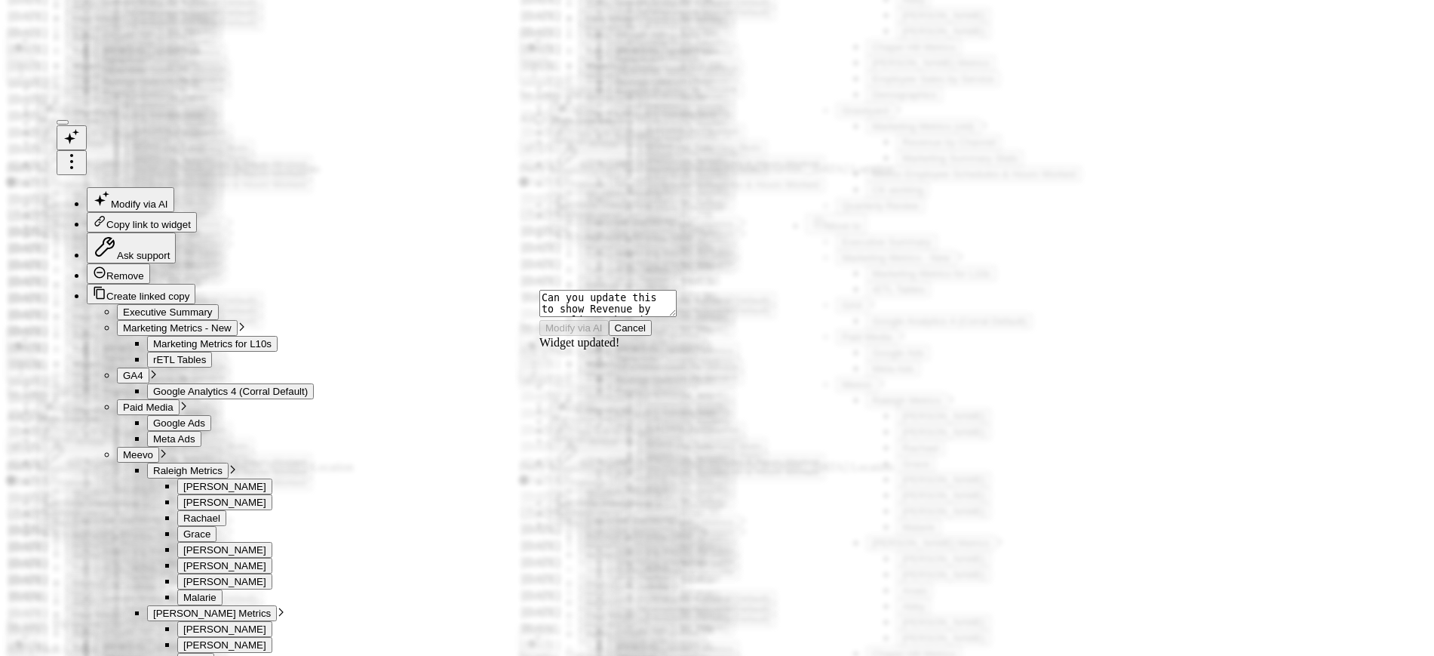
drag, startPoint x: 932, startPoint y: 349, endPoint x: 914, endPoint y: 346, distance: 17.5
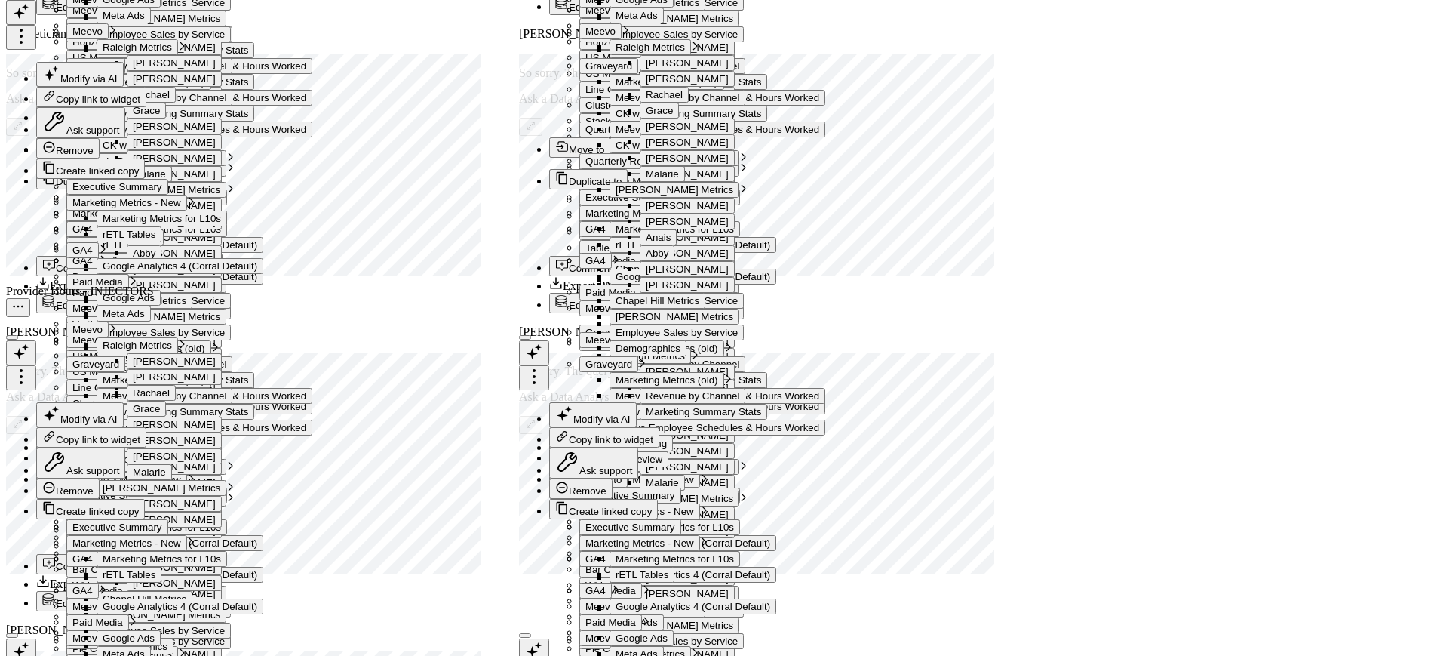
scroll to position [22552, 0]
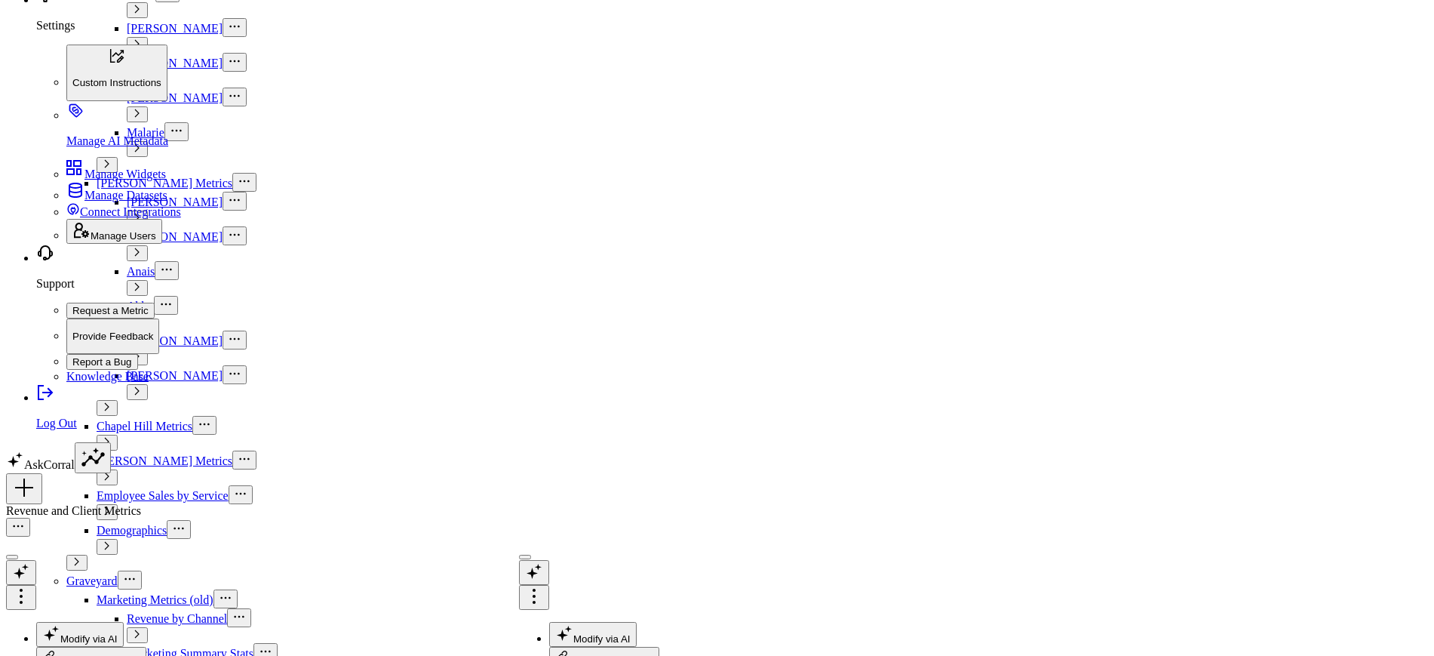
scroll to position [871, 0]
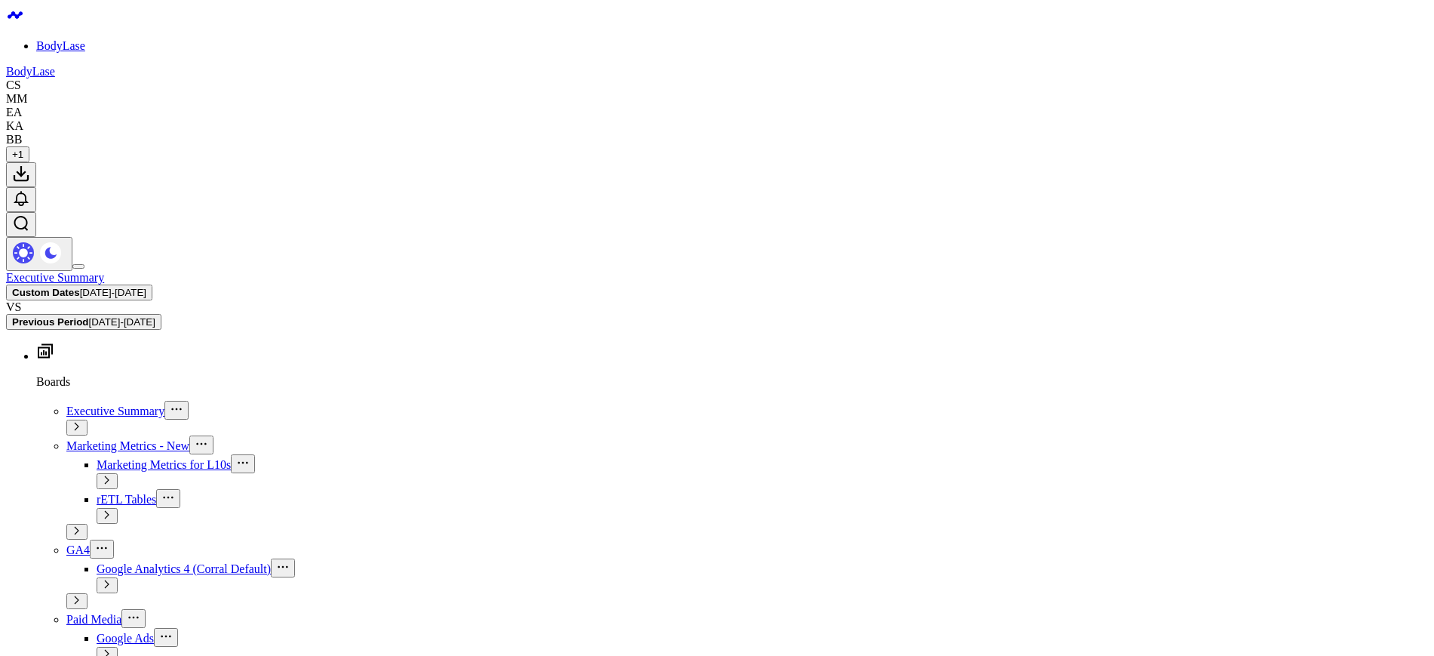
scroll to position [472, 0]
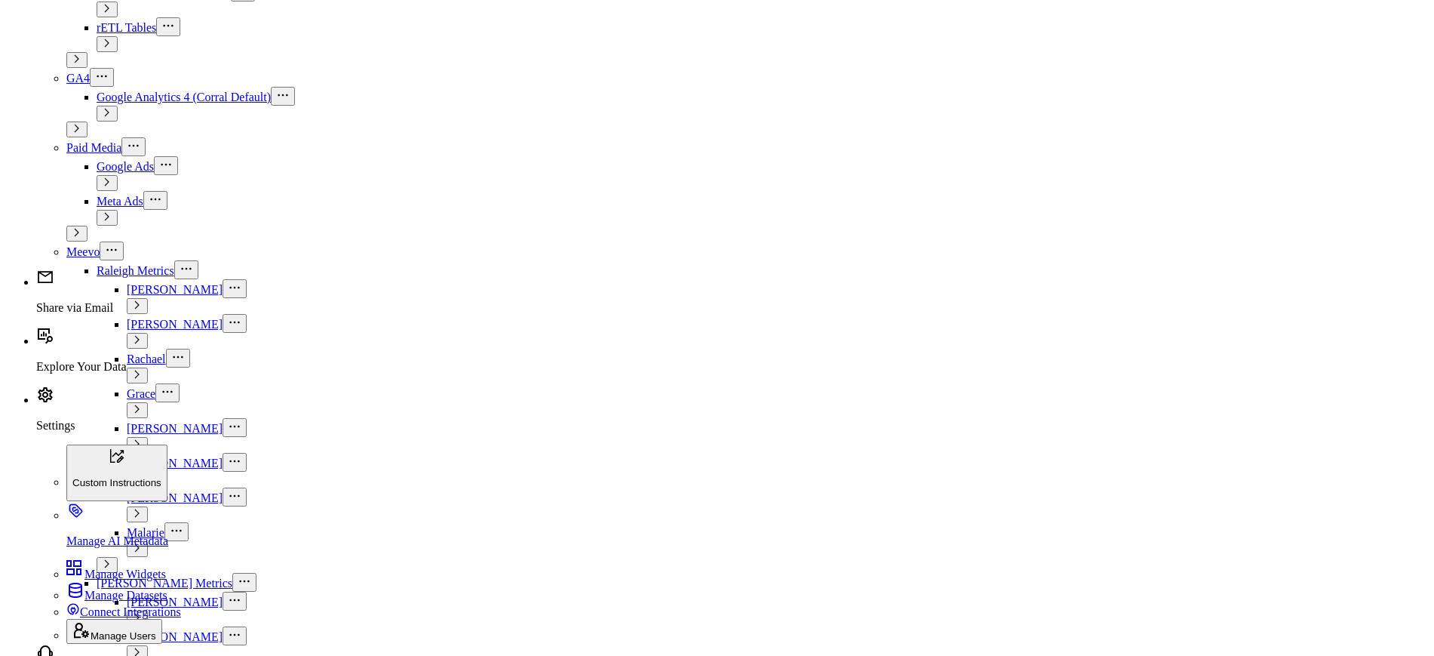
click at [83, 118] on span "Marketing Metrics - New" at bounding box center [88, 117] width 94 height 26
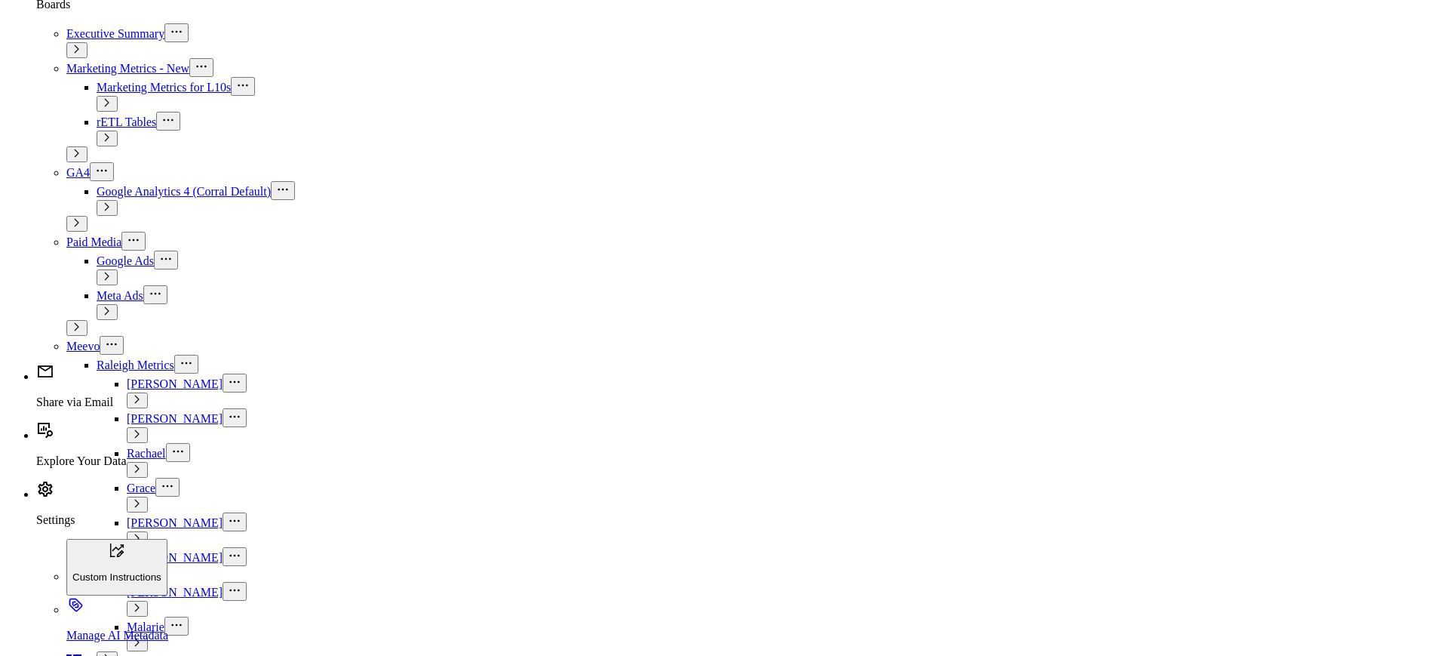
scroll to position [566, 0]
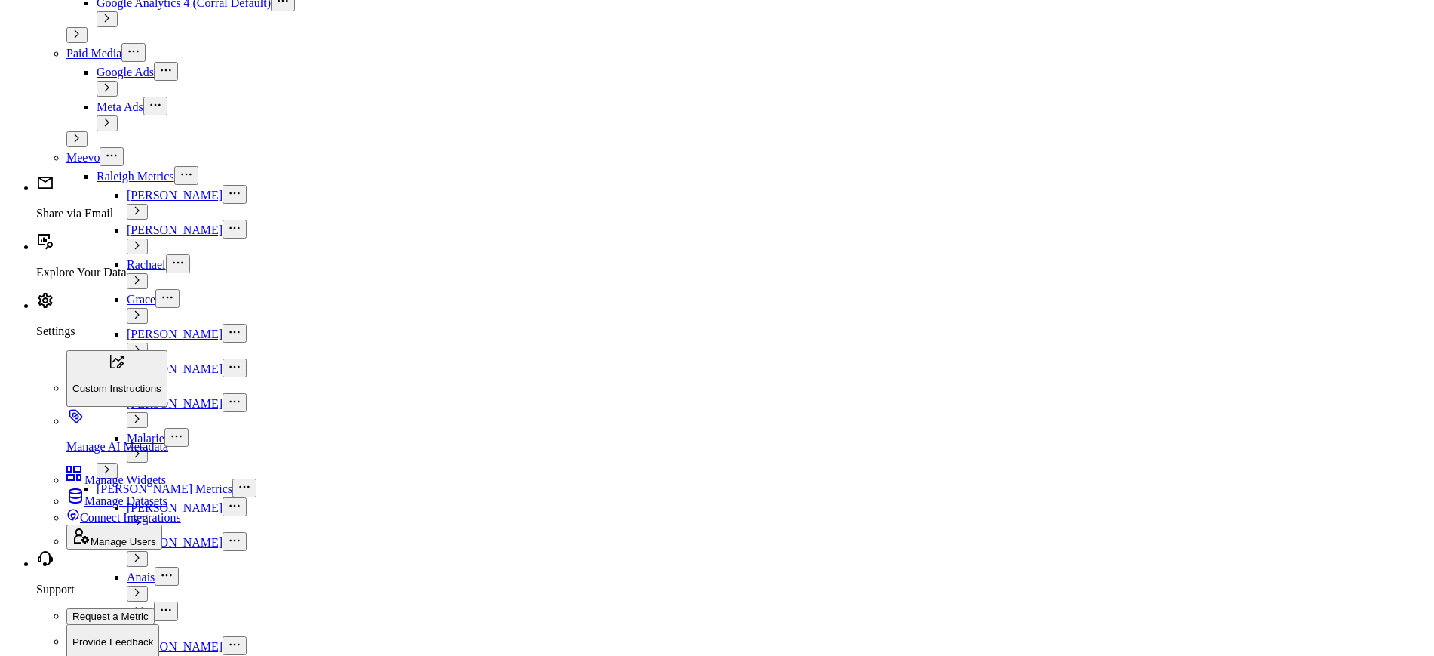
click at [0, 0] on icon at bounding box center [0, 0] width 0 height 0
click at [0, 0] on button "Edit Widget" at bounding box center [0, 0] width 0 height 0
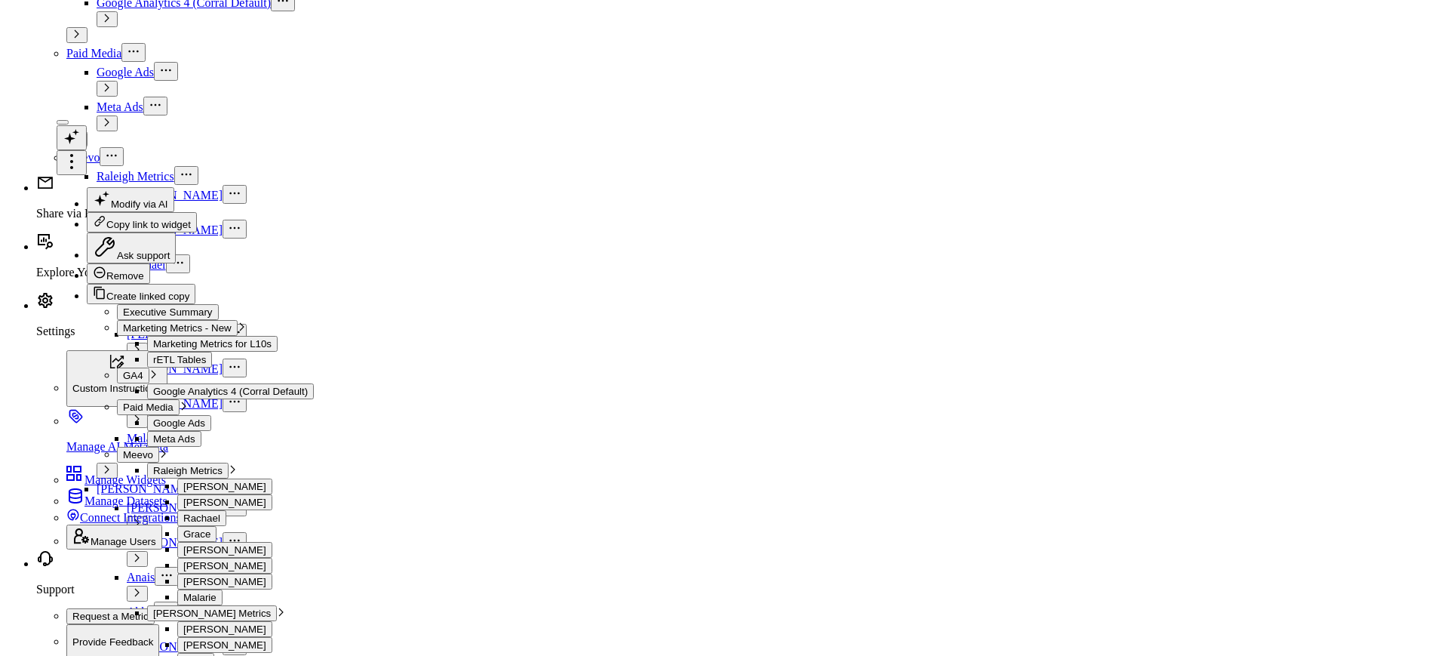
scroll to position [45, 0]
click at [782, 611] on button "Widget Query" at bounding box center [1077, 621] width 702 height 45
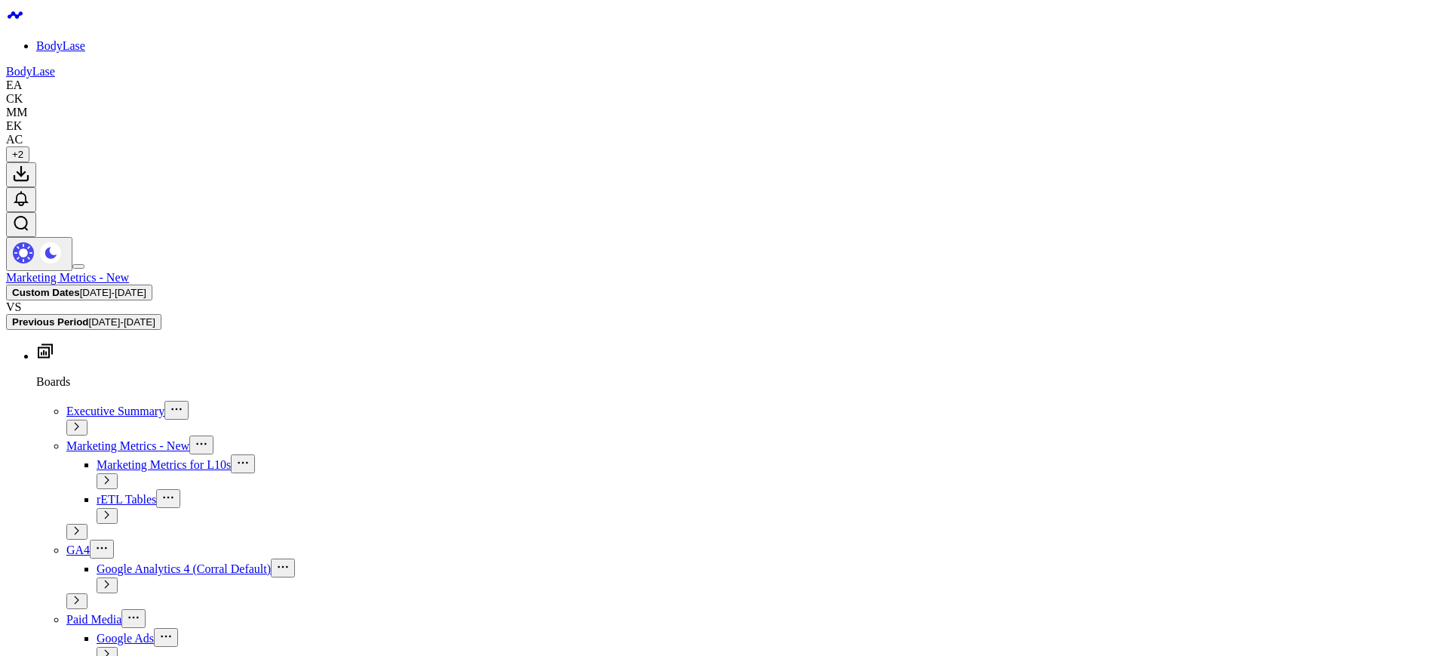
click at [1300, 184] on div "[GEOGRAPHIC_DATA]" at bounding box center [1337, 199] width 155 height 31
click at [1123, 72] on span "01/01/25 - 08/18/25" at bounding box center [1138, 74] width 140 height 12
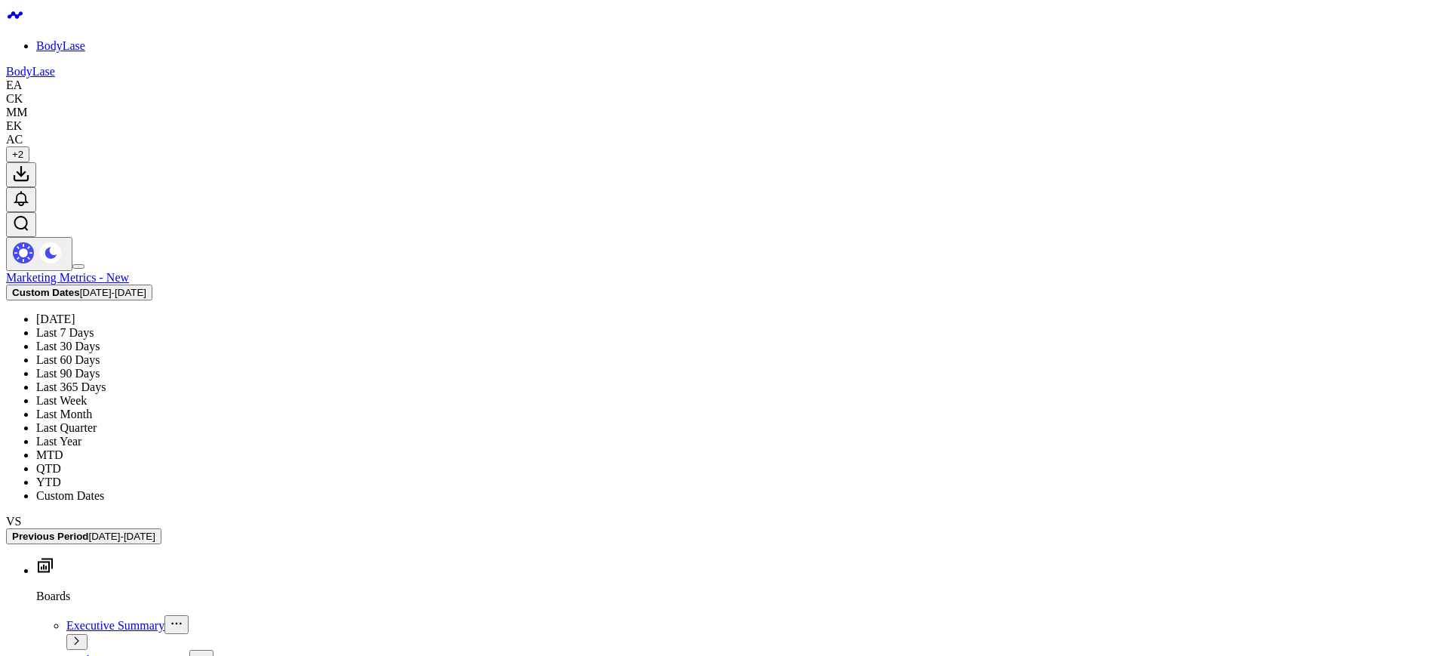
click at [1132, 479] on link "Custom Dates" at bounding box center [1137, 482] width 155 height 29
select select "7"
select select "2025"
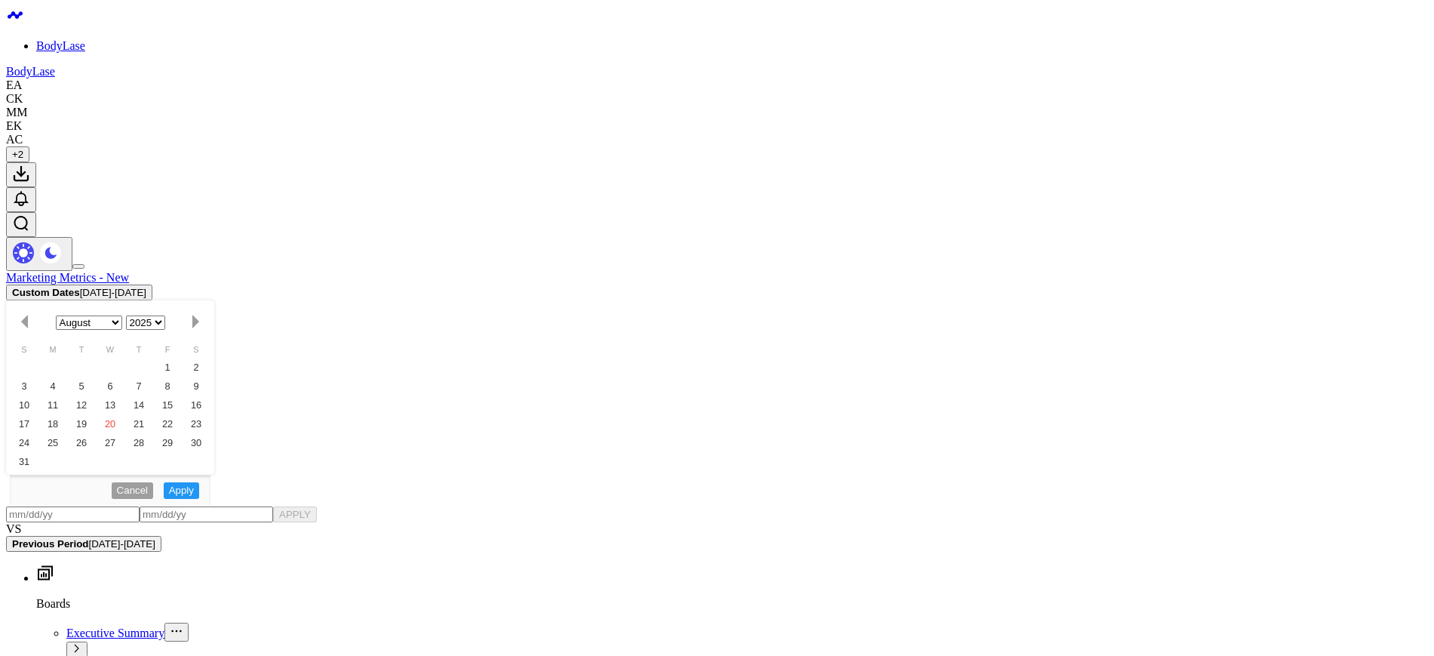
click at [1121, 396] on input "text" at bounding box center [1111, 405] width 86 height 23
select select "7"
select select "2025"
type input "[DATE]"
select select "2025"
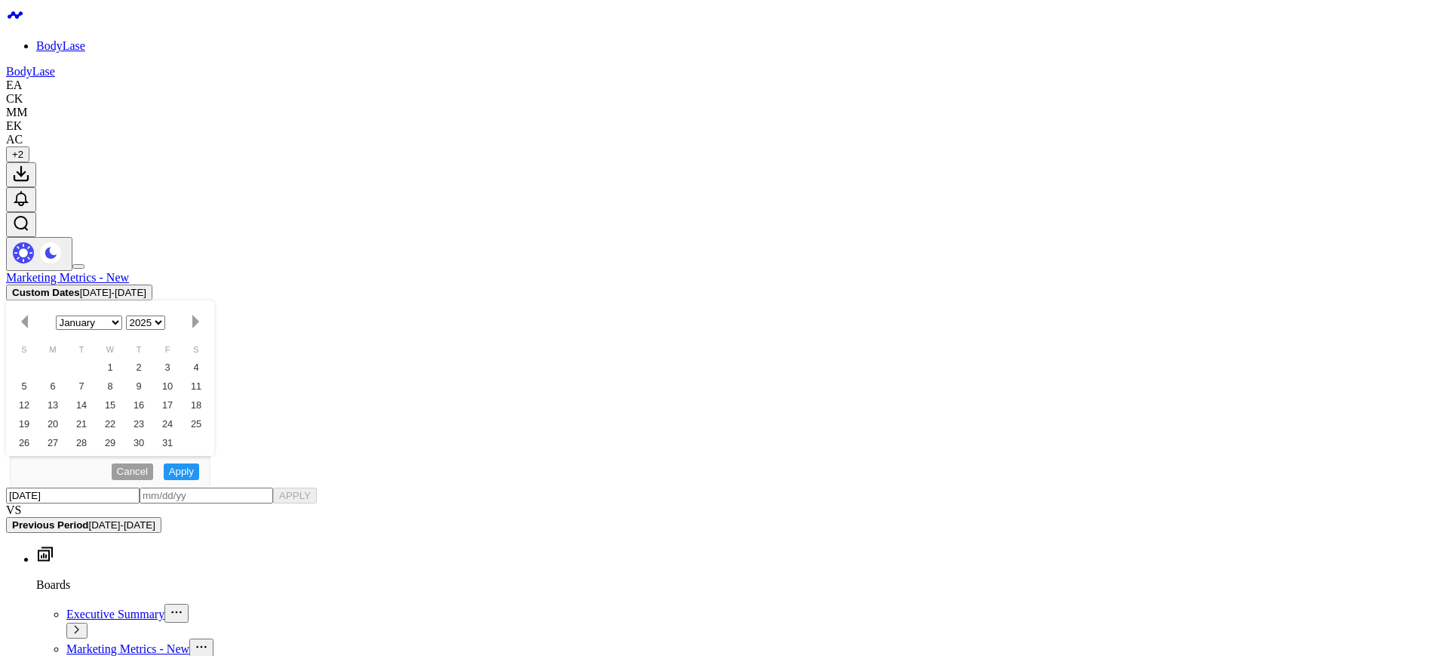
type input "[DATE]"
click at [1207, 374] on input "text" at bounding box center [1200, 372] width 86 height 23
select select "2025"
type input "0"
select select "2025"
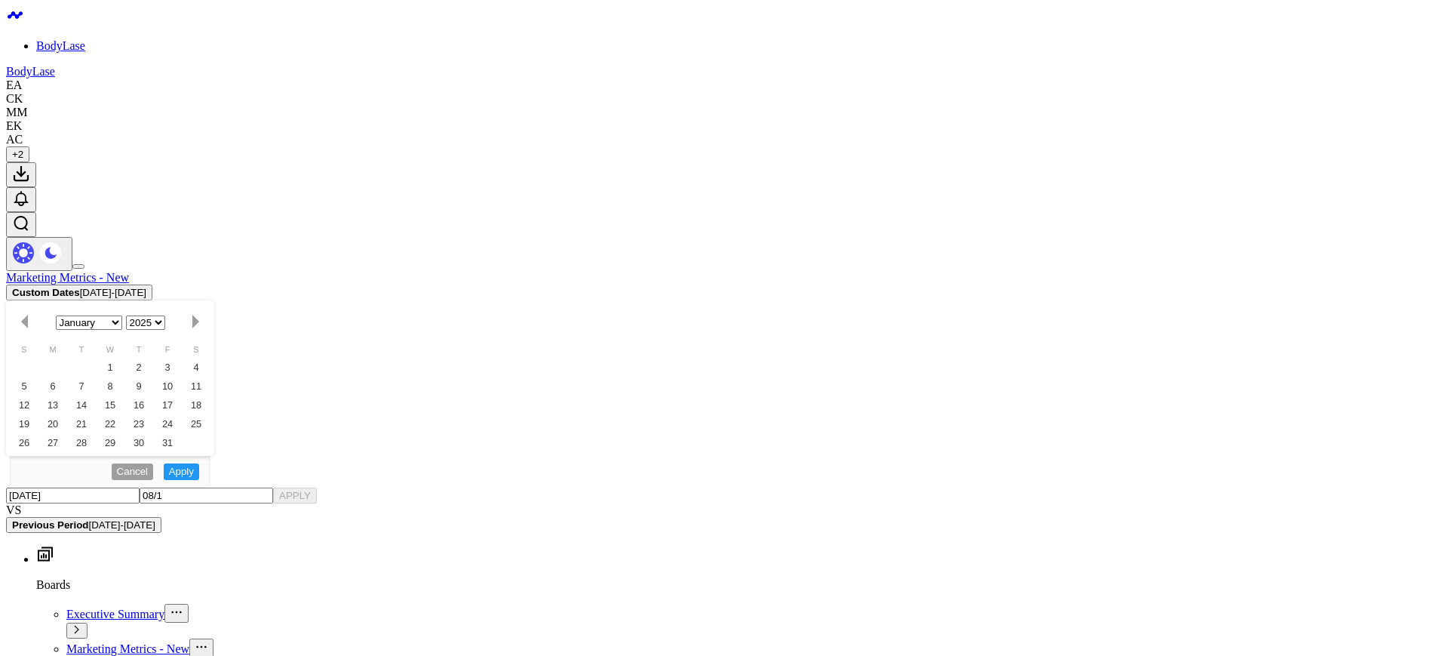
type input "08/18"
select select "2025"
type input "08/18/2"
select select "2025"
type input "[DATE]"
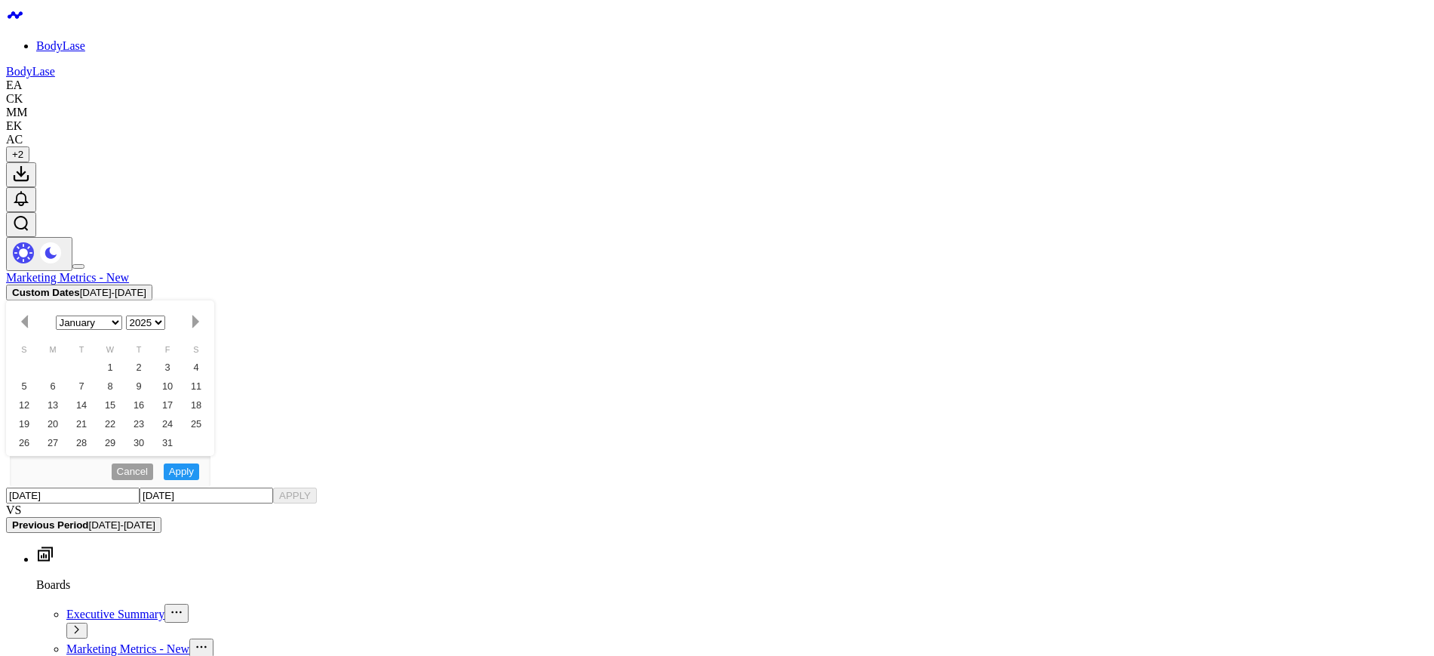
select select "2025"
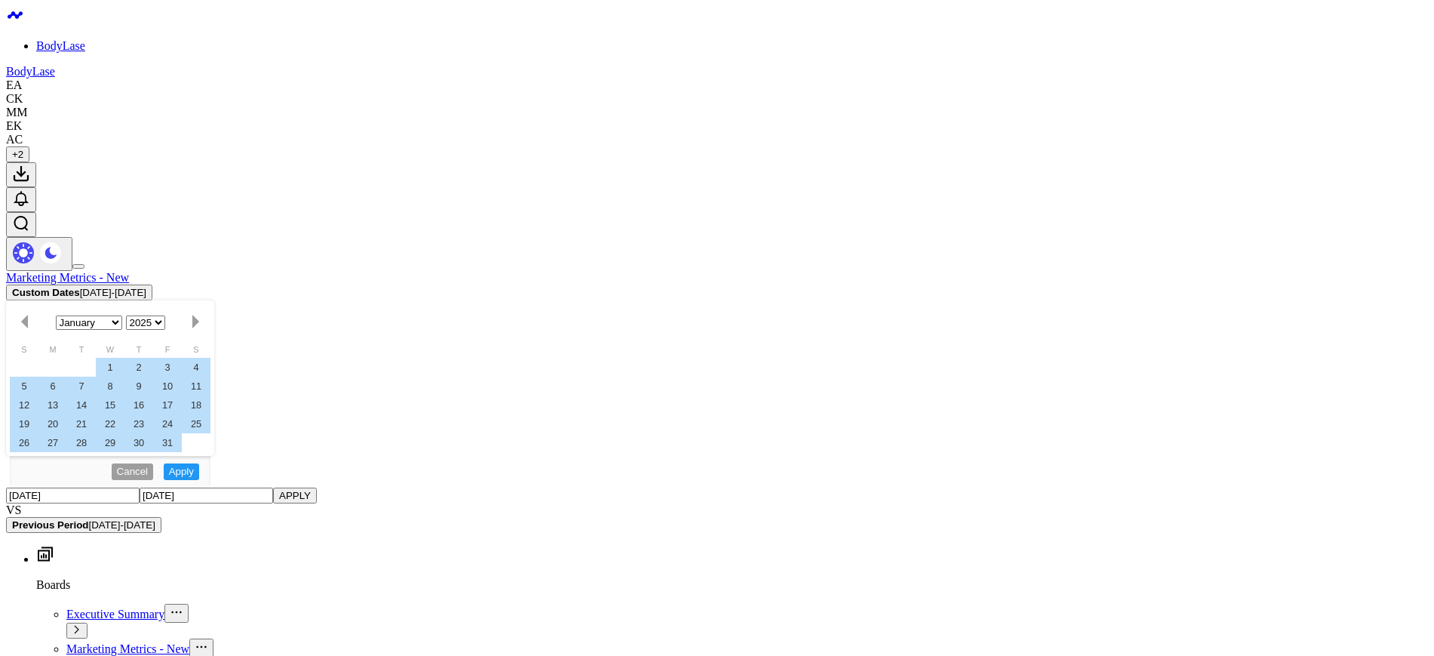
type input "[DATE]"
click at [1261, 370] on button "APPLY" at bounding box center [1269, 372] width 45 height 23
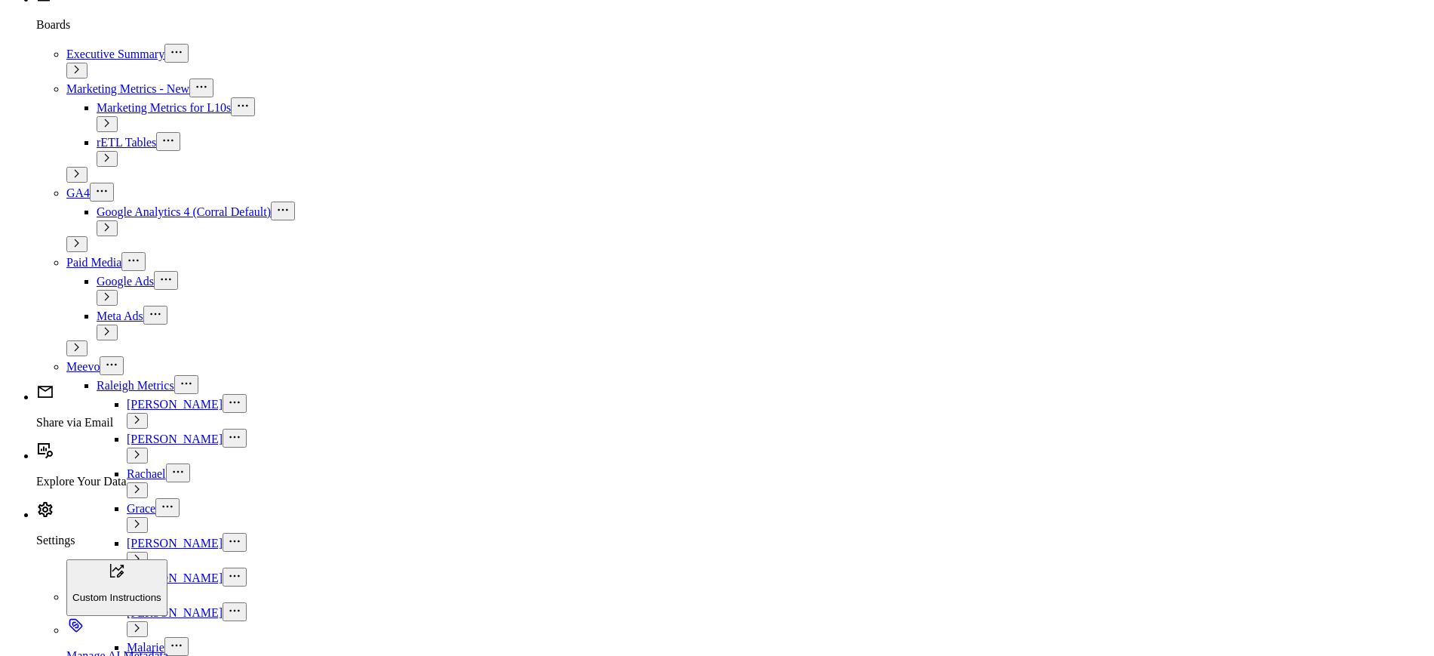
scroll to position [566, 0]
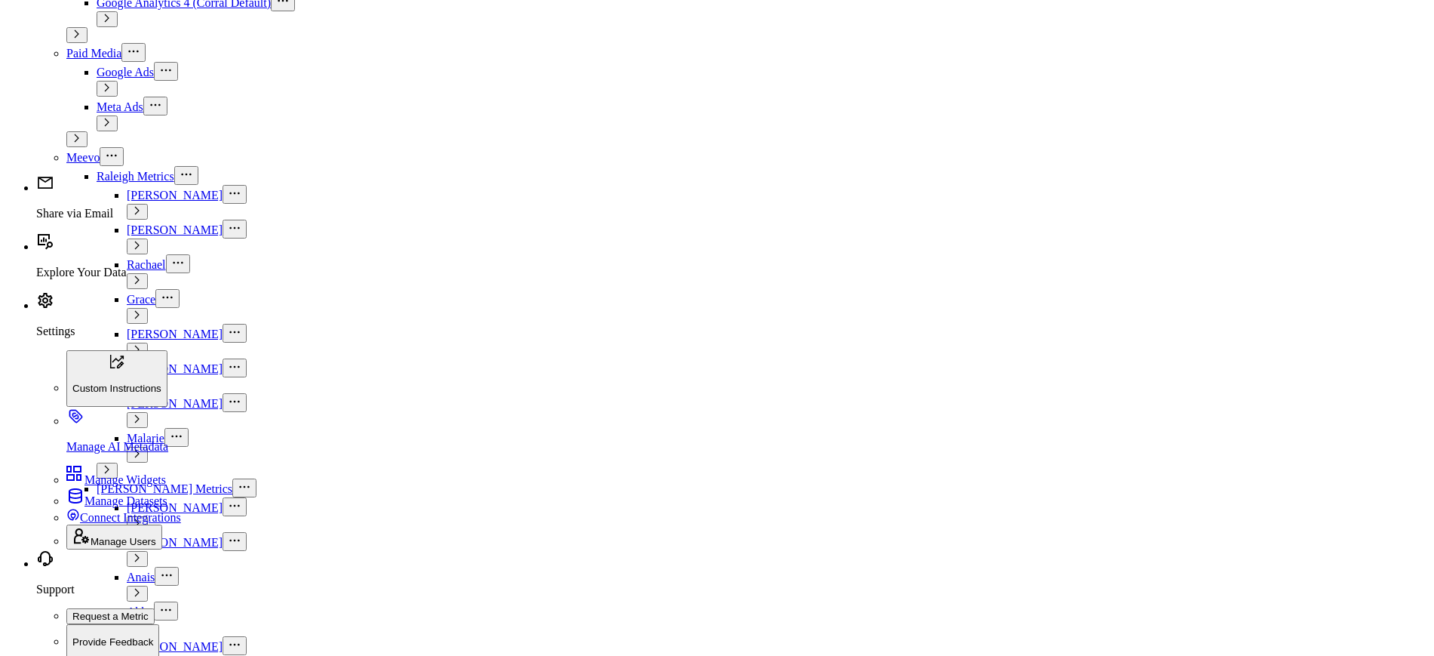
click at [1152, 76] on span "01/01/25 - 08/18/25" at bounding box center [1138, 74] width 140 height 12
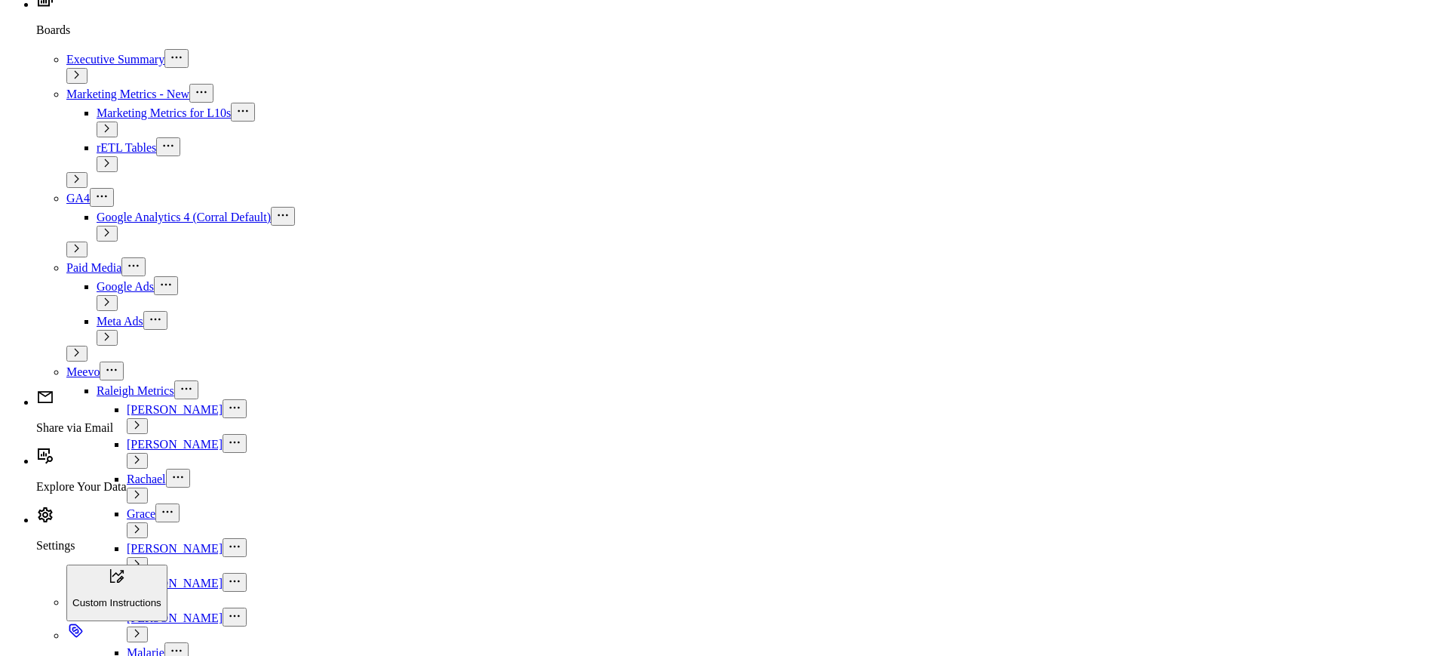
click at [1119, 477] on link "Custom Dates" at bounding box center [1137, 482] width 155 height 29
select select "7"
select select "2025"
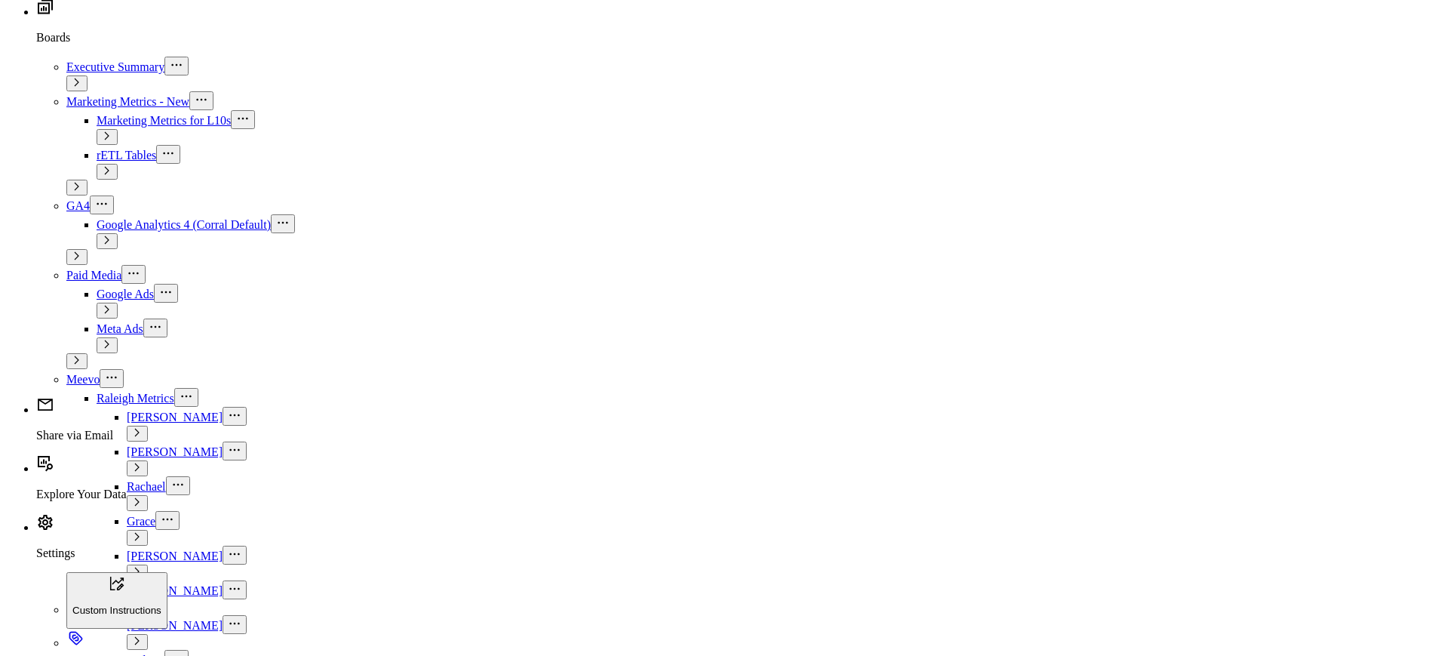
click at [1123, 412] on input "text" at bounding box center [1111, 405] width 86 height 23
select select "7"
select select "2025"
type input "[DATE]"
select select "2024"
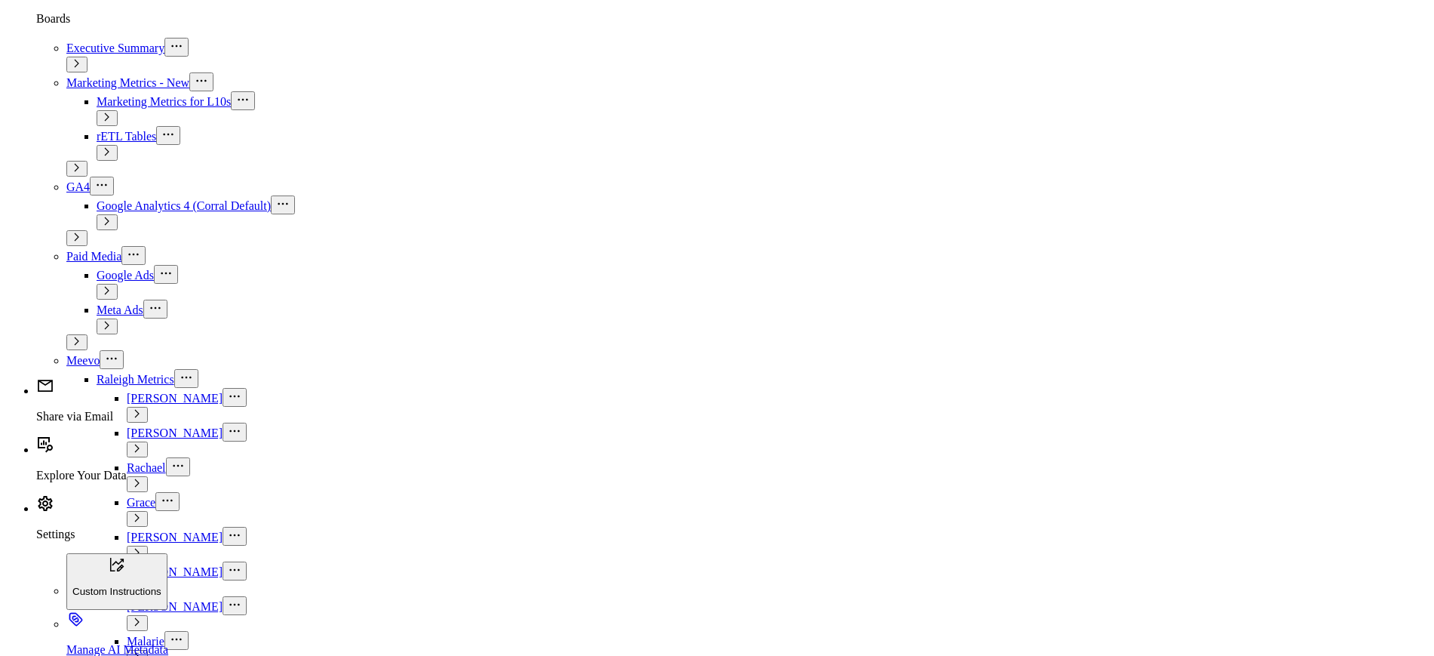
type input "[DATE]"
click at [1186, 373] on input "text" at bounding box center [1200, 372] width 86 height 23
select select "2024"
type input "0"
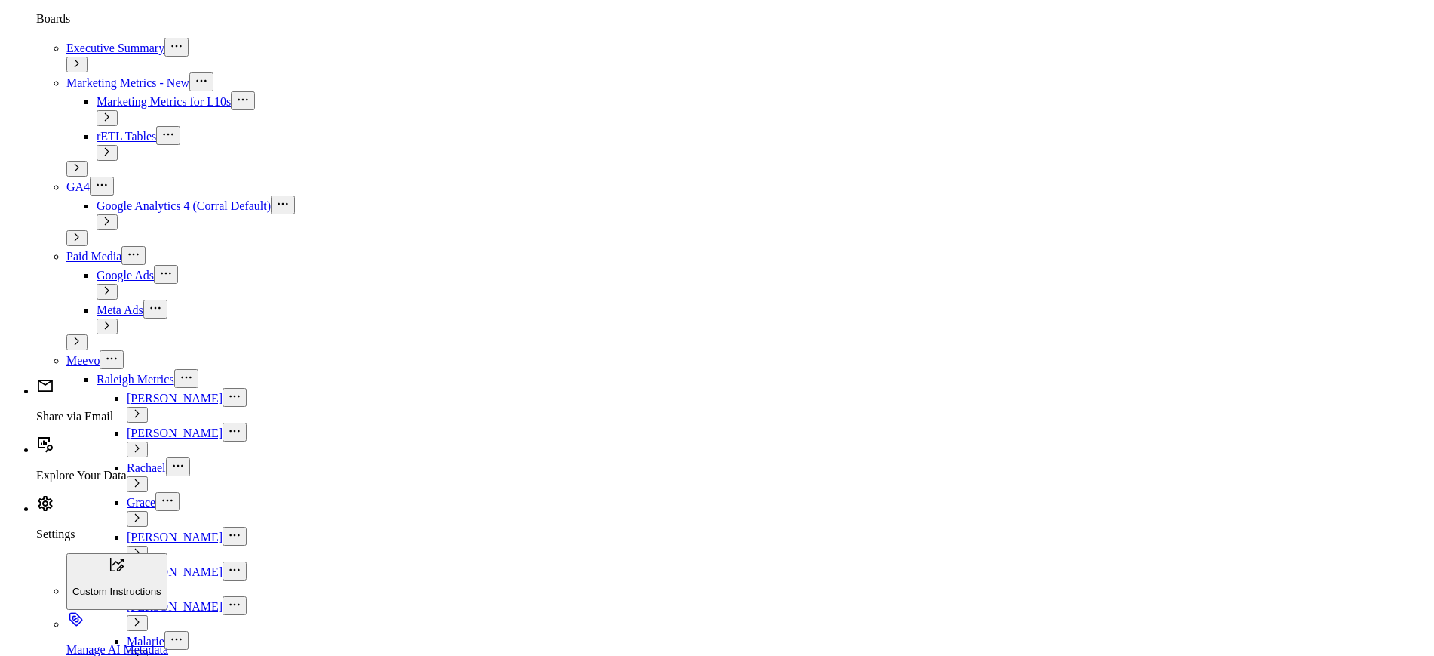
select select "2024"
type input "08"
select select "2024"
type input "08/14/2"
select select "2024"
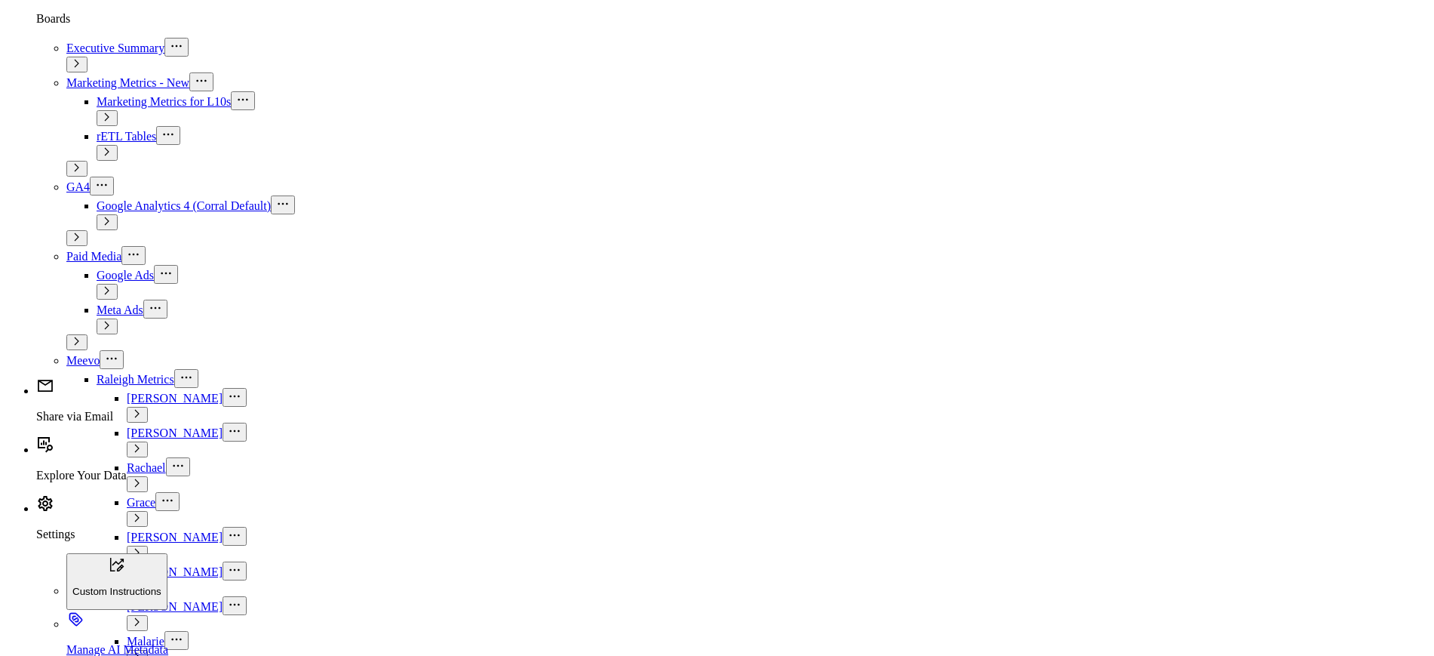
type input "08/14/24"
select select "2024"
type input "08/14/24"
click at [1264, 367] on button "APPLY" at bounding box center [1269, 372] width 45 height 23
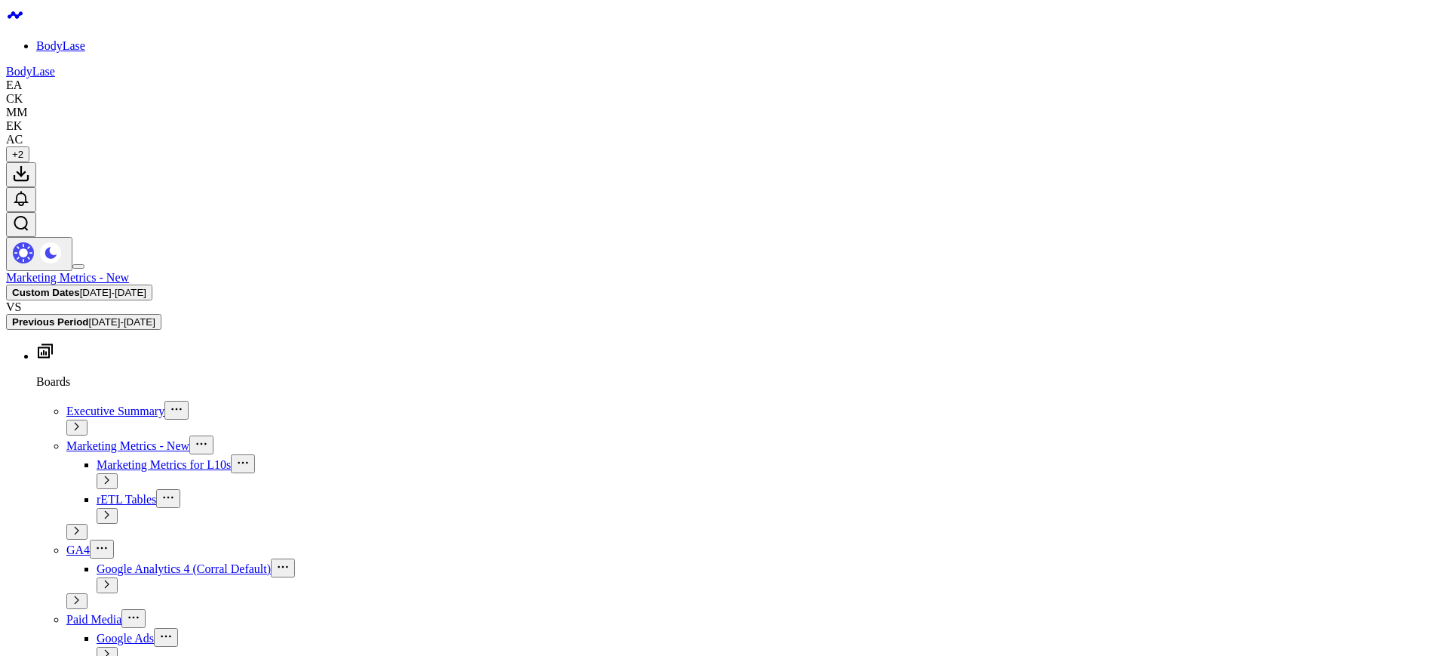
click at [1184, 131] on button "Clear Filters" at bounding box center [1202, 124] width 84 height 30
click at [1293, 162] on div "[PERSON_NAME]" at bounding box center [1337, 168] width 155 height 31
click at [1157, 71] on span "01/01/24 - 08/14/24" at bounding box center [1138, 74] width 140 height 12
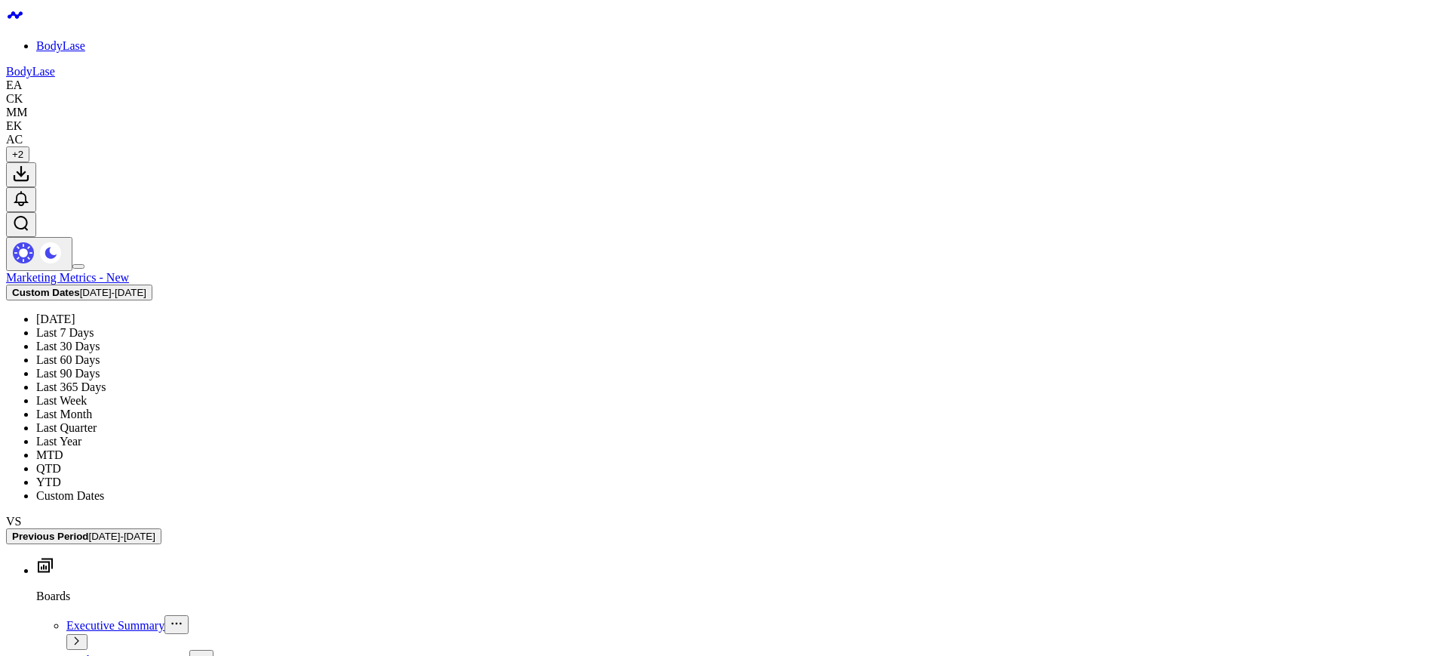
click at [1145, 481] on link "Custom Dates" at bounding box center [1137, 482] width 155 height 29
select select "7"
select select "2025"
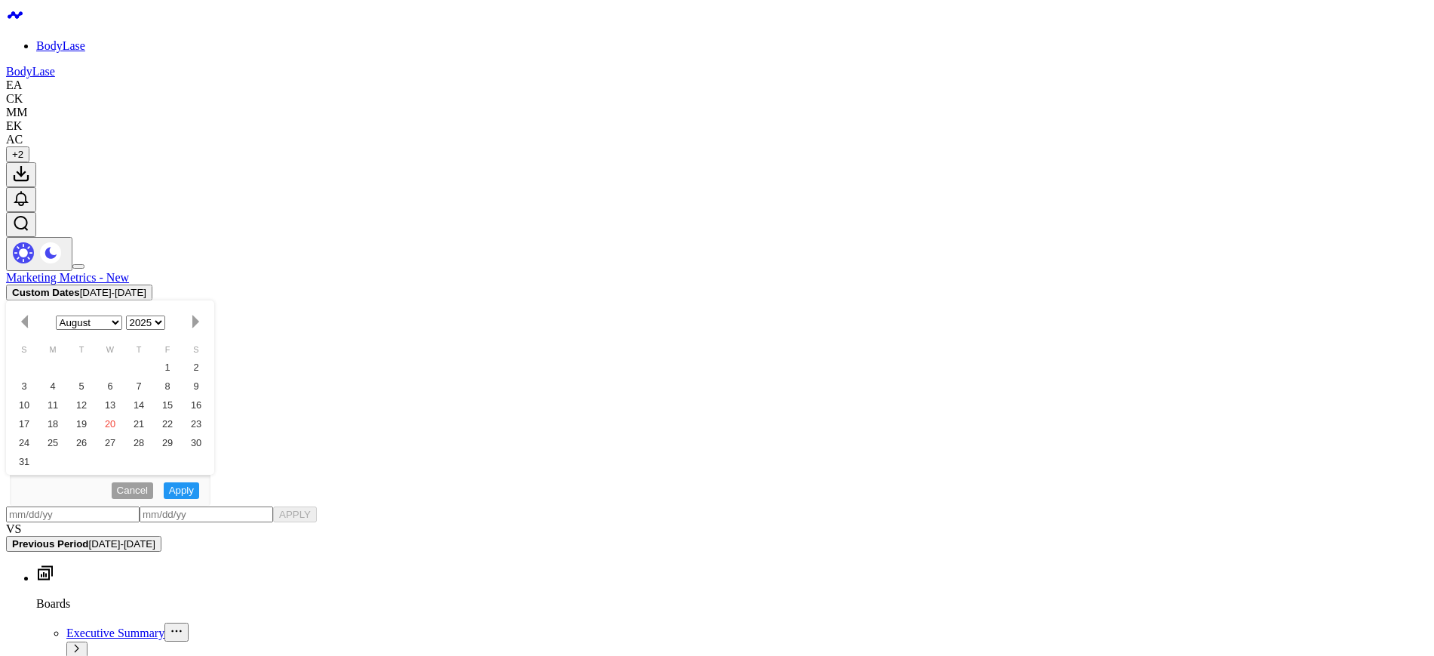
click at [1134, 404] on input "text" at bounding box center [1111, 405] width 86 height 23
select select "7"
select select "2025"
type input "[DATE]"
select select "2025"
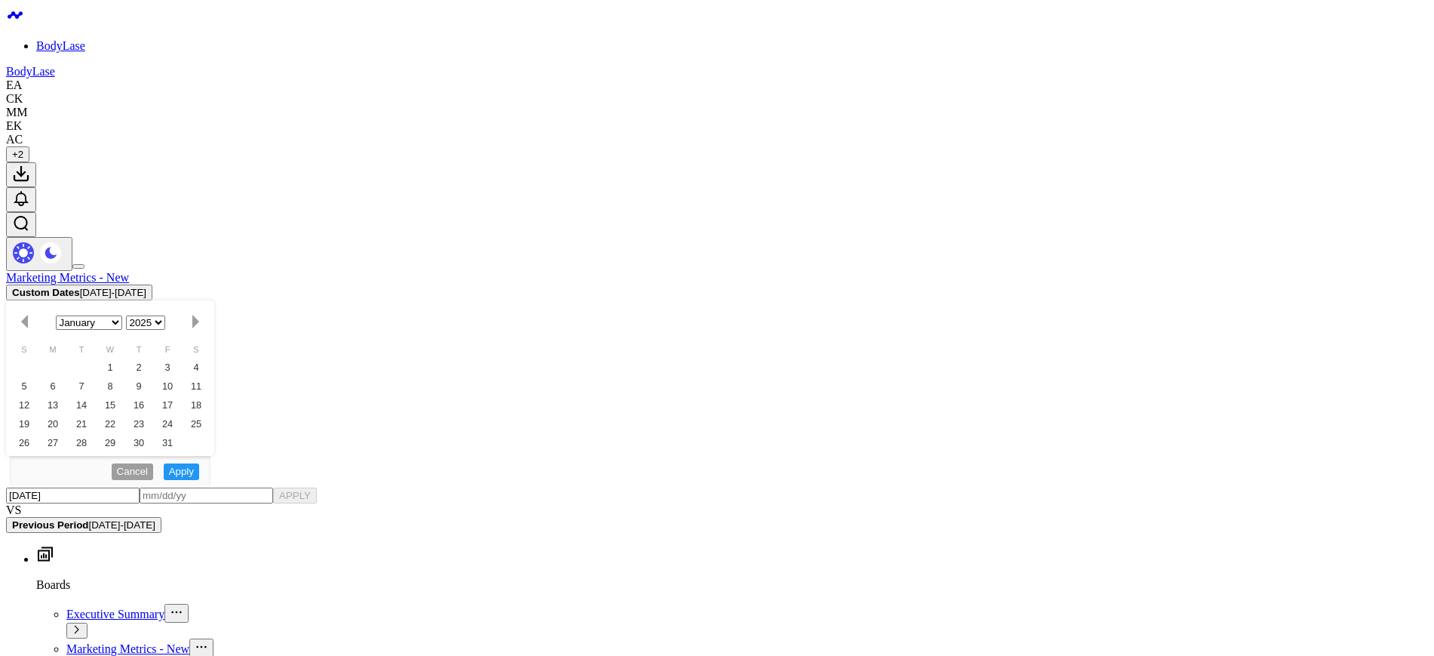
type input "[DATE]"
click at [1215, 372] on input "text" at bounding box center [1200, 372] width 86 height 23
select select "2025"
type input "0"
select select "2025"
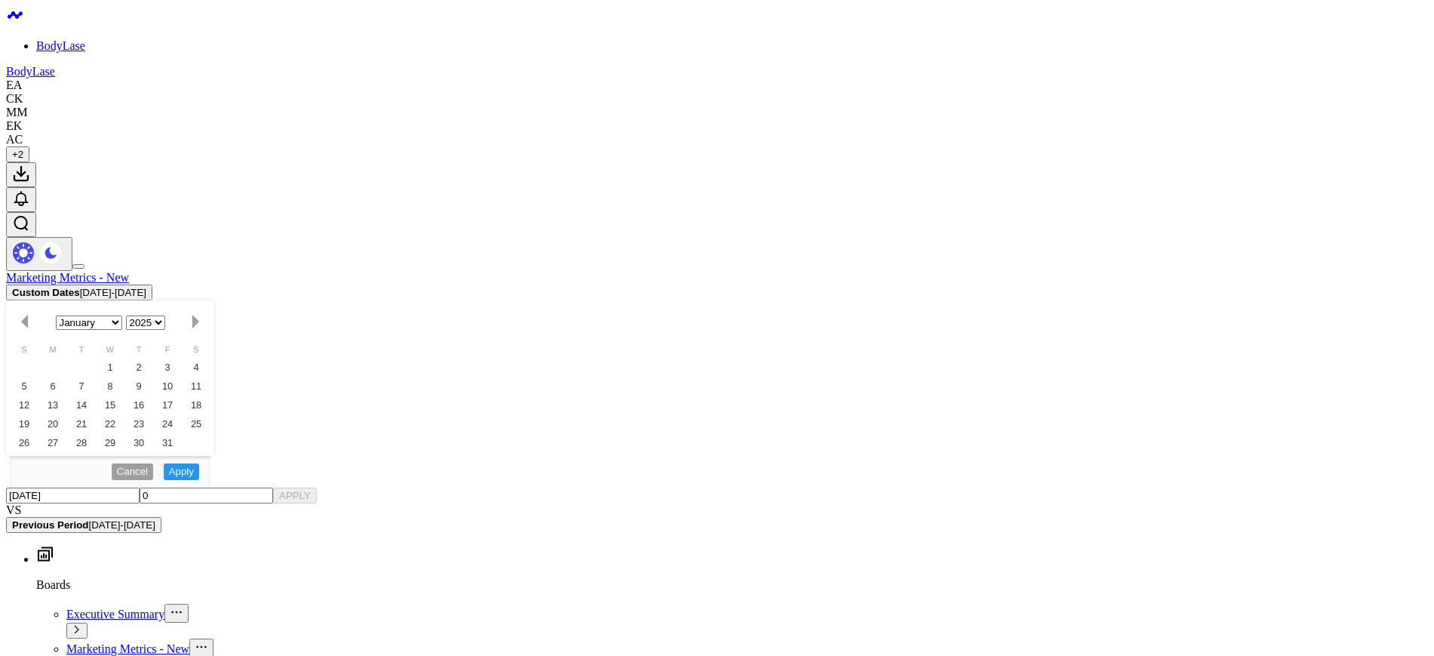
type input "08"
select select "2025"
type input "08/18"
select select "2025"
type input "[DATE]"
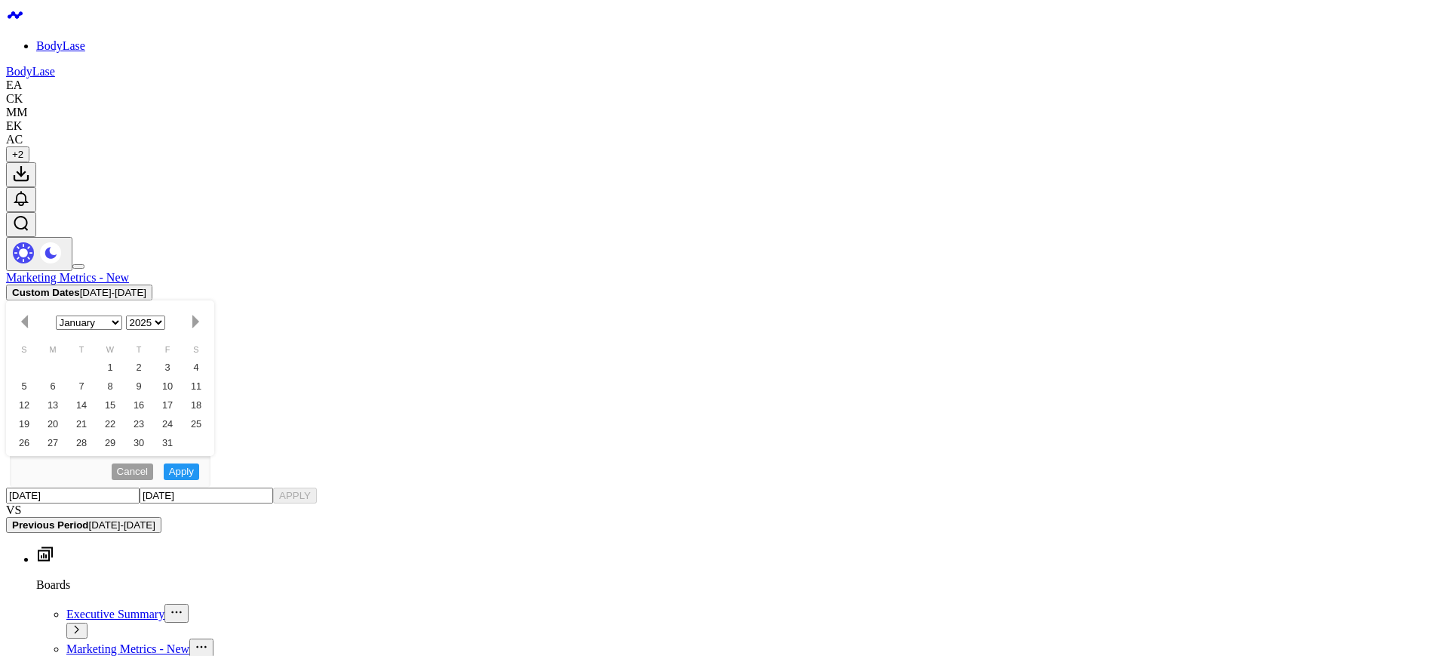
select select "2025"
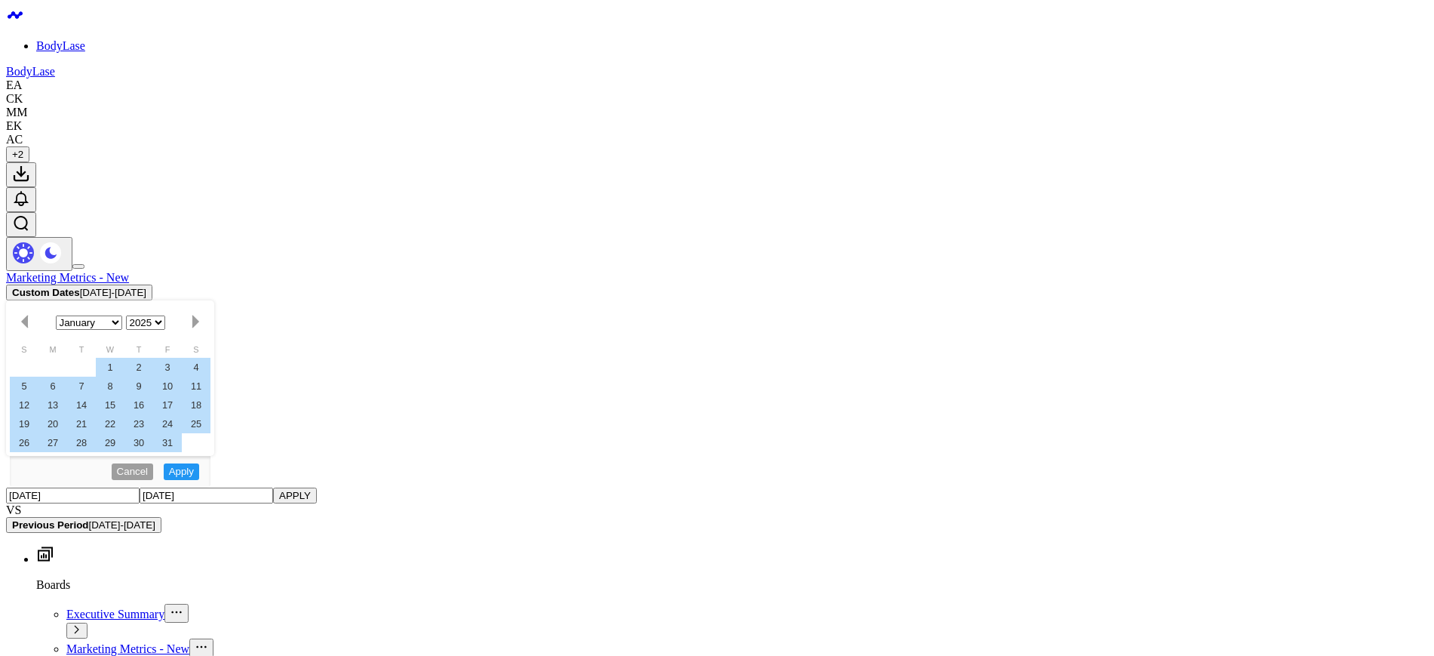
type input "[DATE]"
click at [1270, 373] on button "APPLY" at bounding box center [1269, 372] width 45 height 23
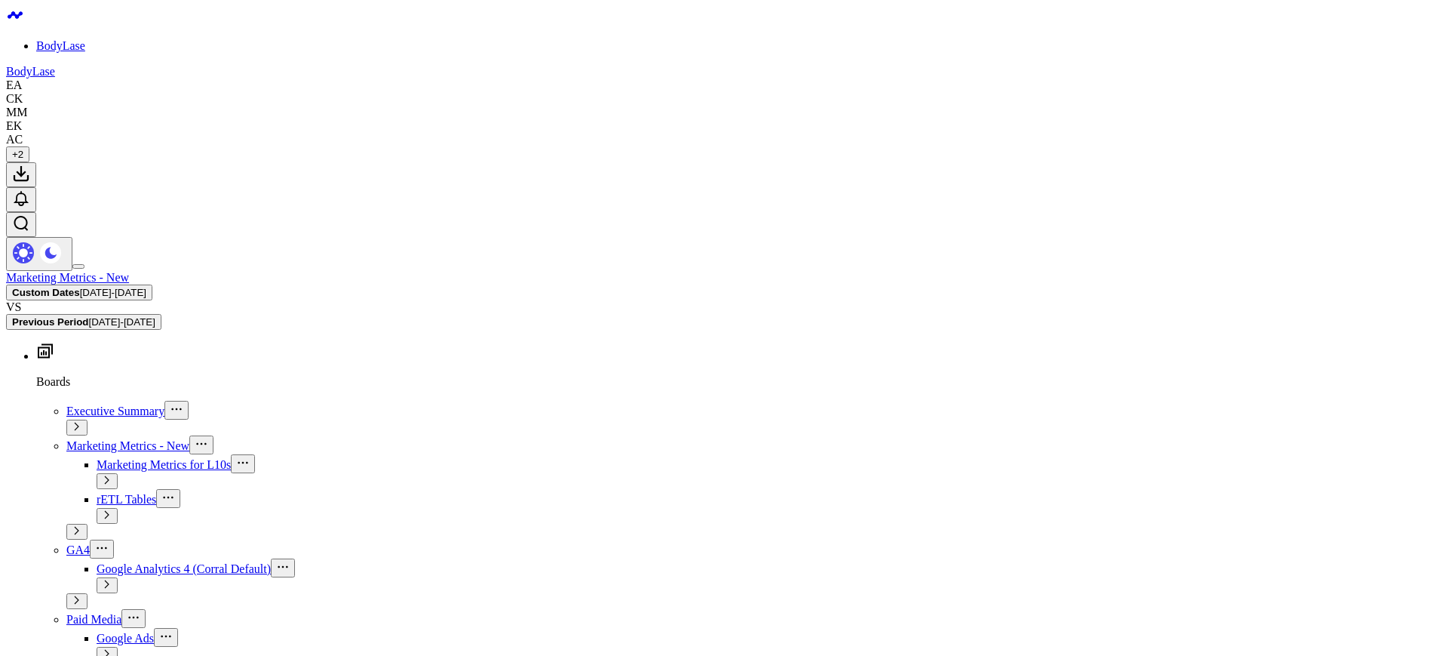
click at [1192, 73] on span "01/01/25 - 08/18/25" at bounding box center [1138, 74] width 140 height 12
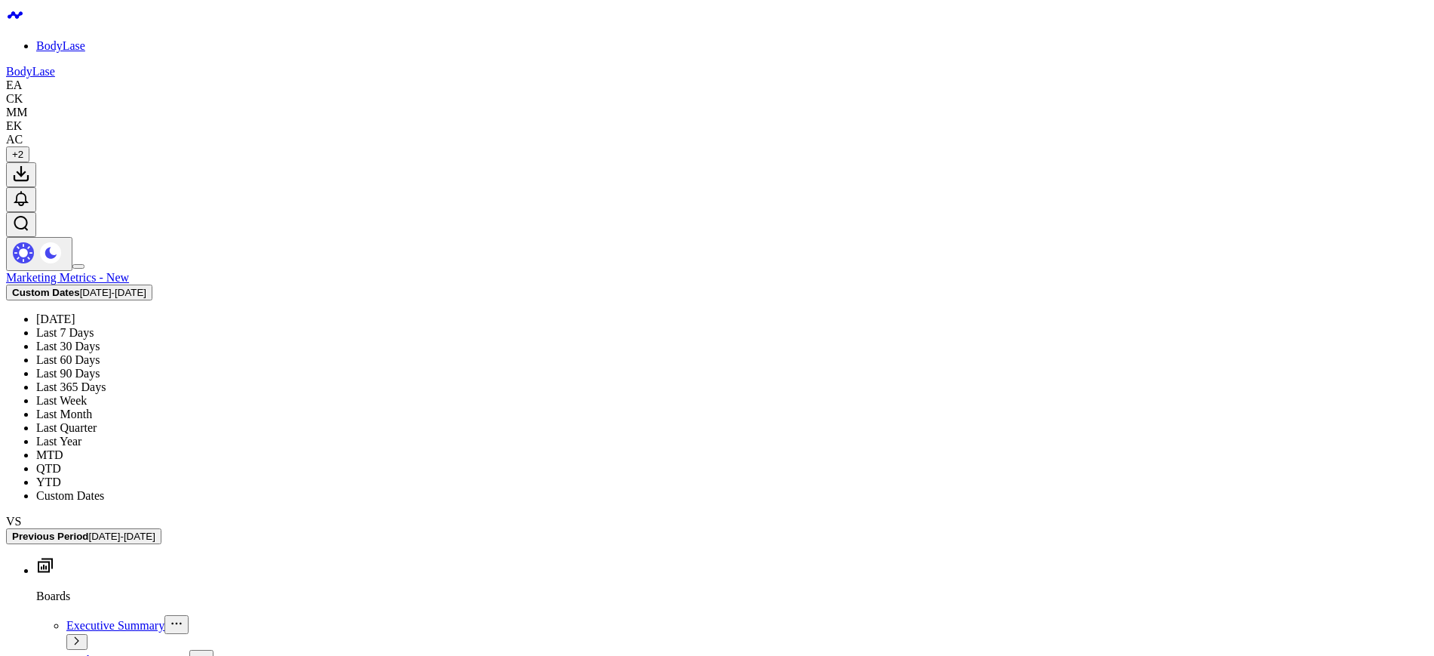
drag, startPoint x: 1094, startPoint y: 475, endPoint x: 1087, endPoint y: 583, distance: 108.8
click at [1128, 486] on link "Custom Dates" at bounding box center [1137, 482] width 155 height 29
select select "7"
select select "2025"
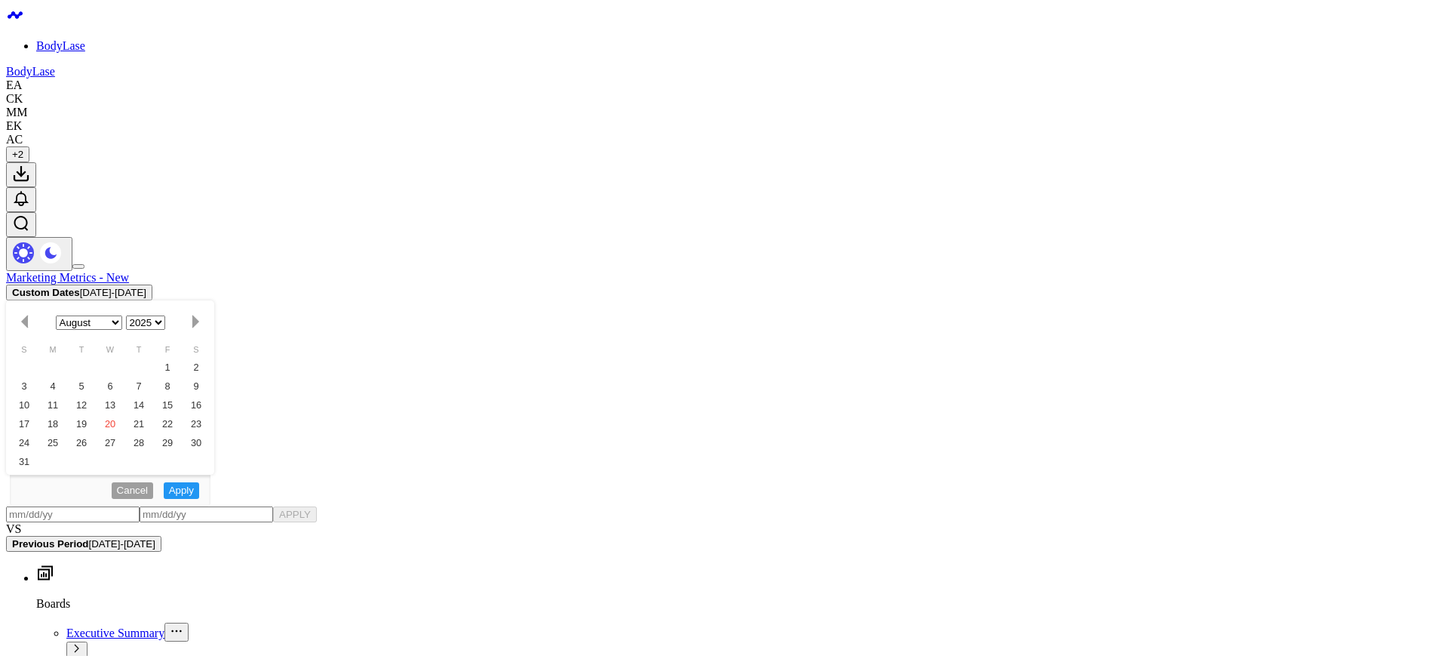
click at [1085, 400] on input "text" at bounding box center [1111, 405] width 86 height 23
select select "7"
select select "2025"
type input "[DATE]"
select select "2024"
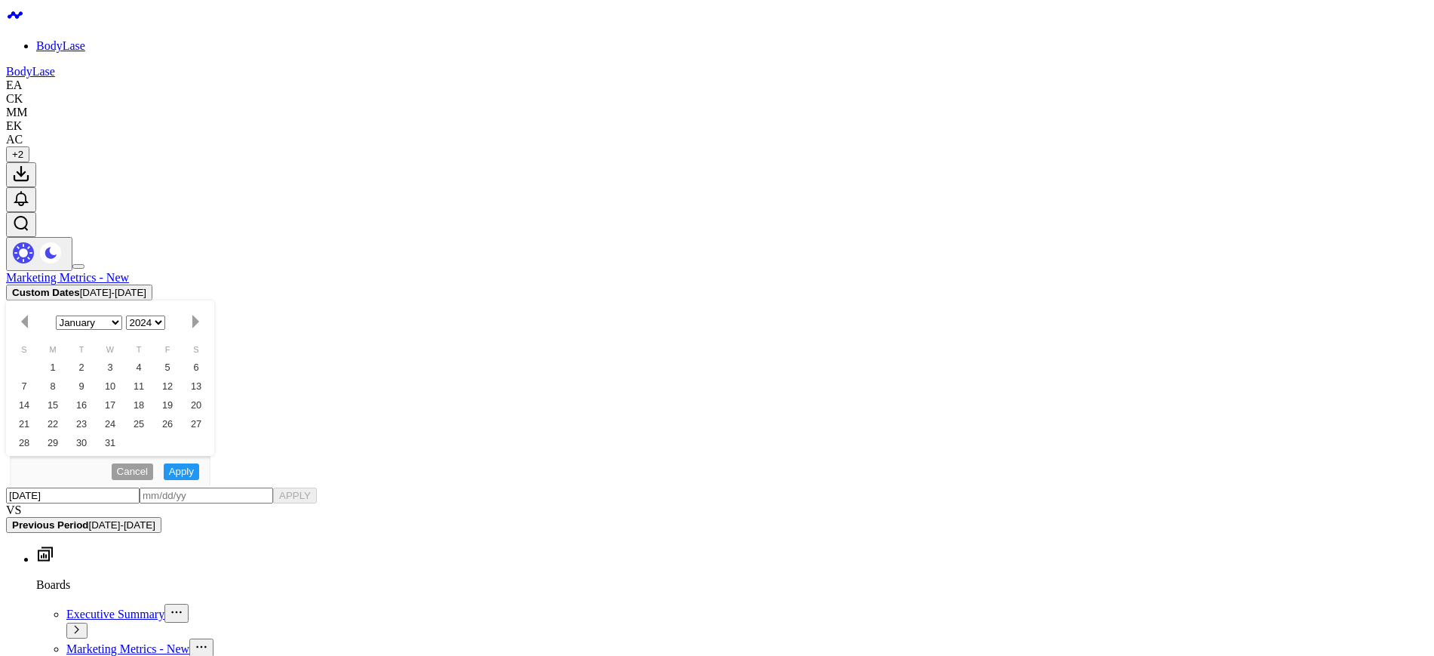
type input "[DATE]"
click at [1190, 370] on input "text" at bounding box center [1200, 372] width 86 height 23
select select "2024"
type input "0"
select select "2024"
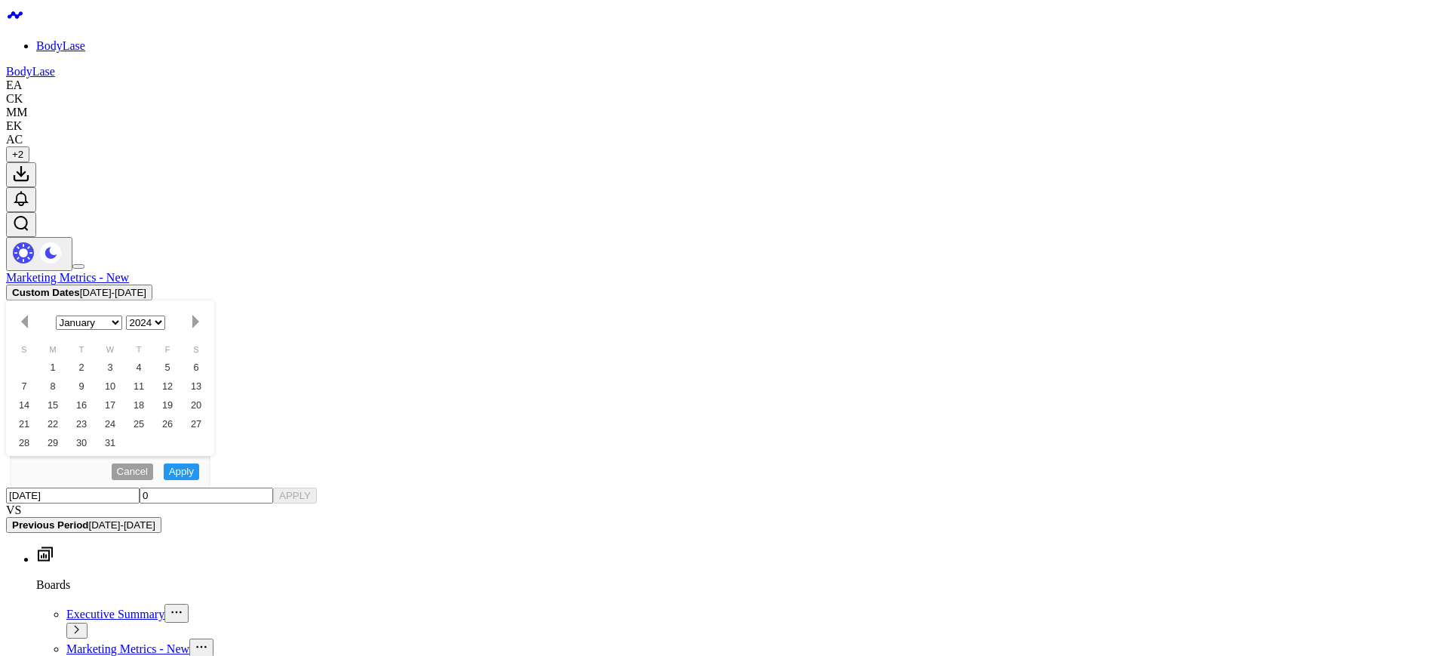
type input "08"
select select "2024"
type input "08/1"
select select "2024"
type input "08/18"
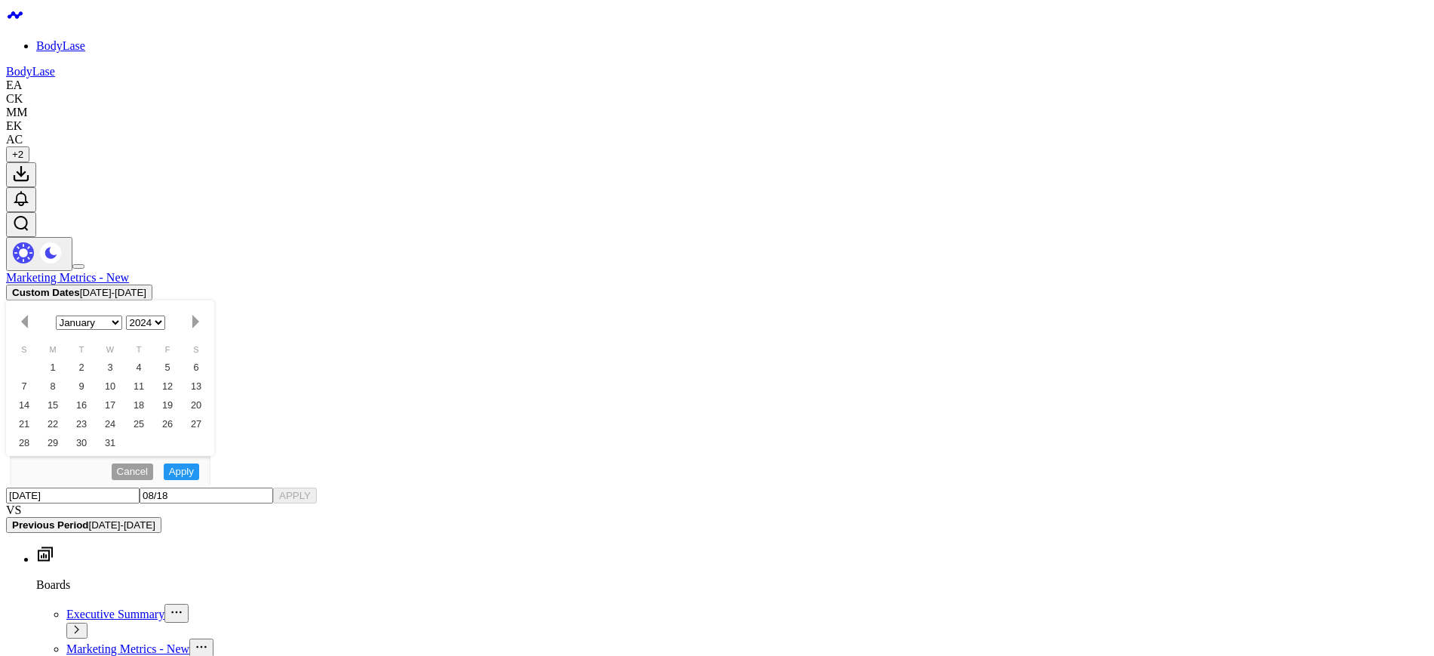
select select "2024"
type input "08/18/2"
select select "2024"
type input "[DATE]"
select select "2024"
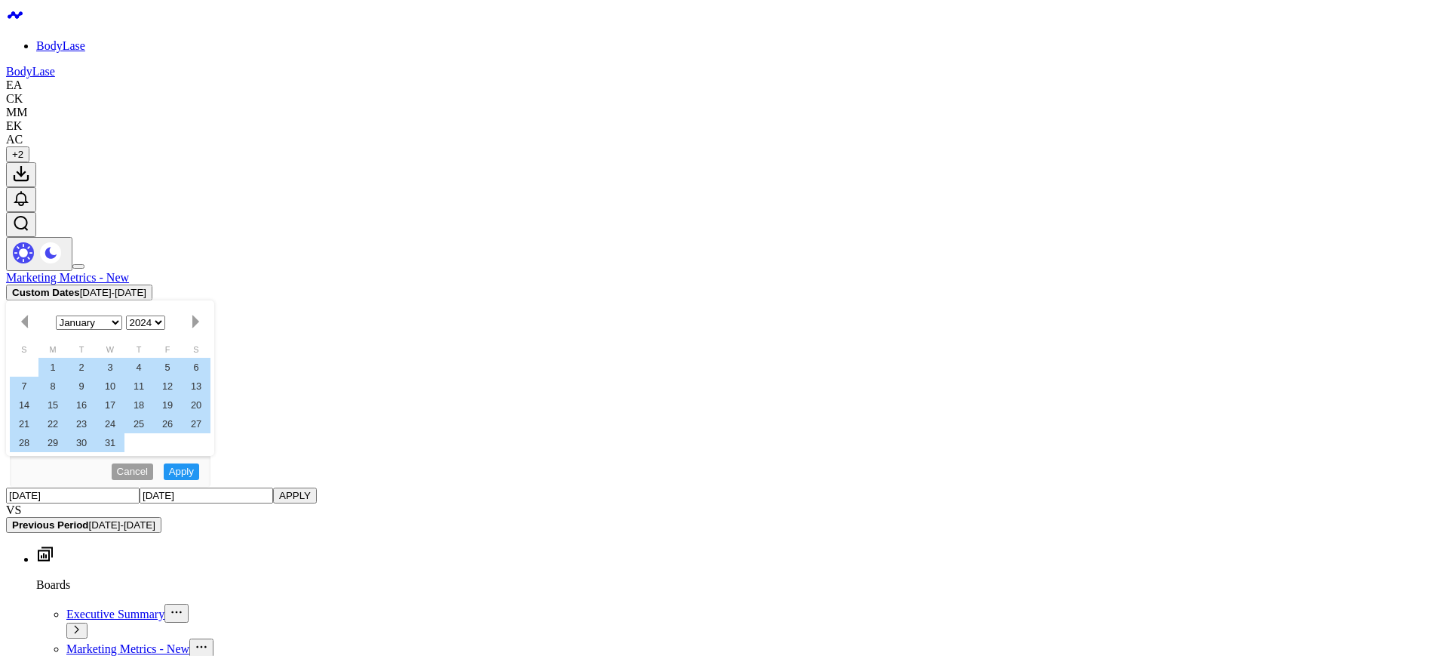
type input "[DATE]"
click at [1267, 368] on button "APPLY" at bounding box center [1269, 372] width 45 height 23
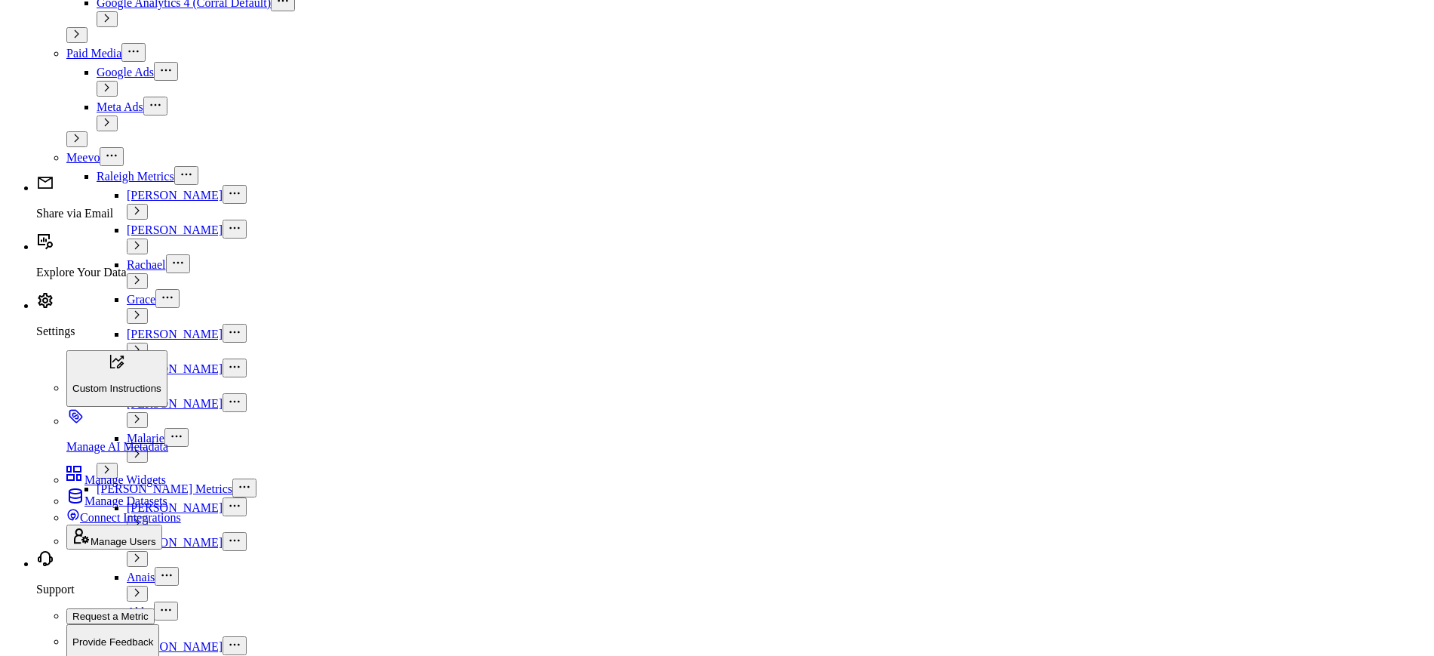
scroll to position [189, 0]
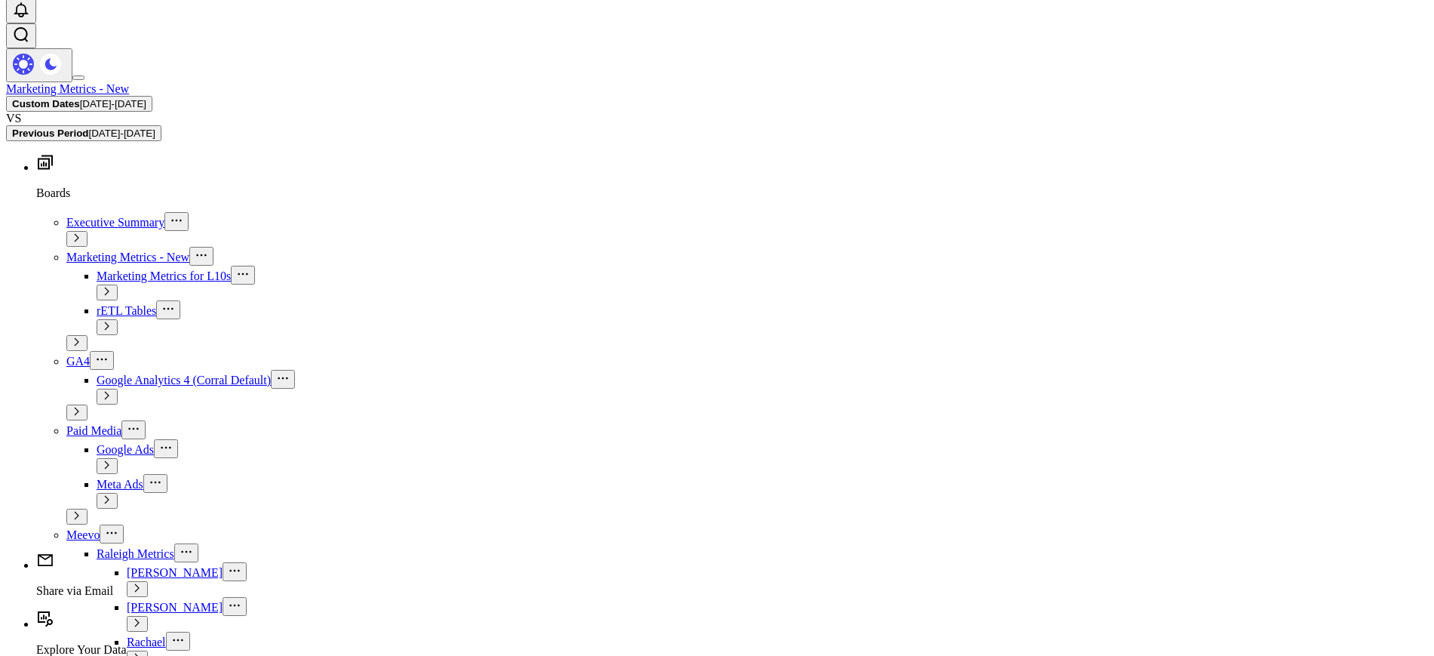
click at [1164, 59] on b "Custom Dates" at bounding box center [1138, 58] width 140 height 9
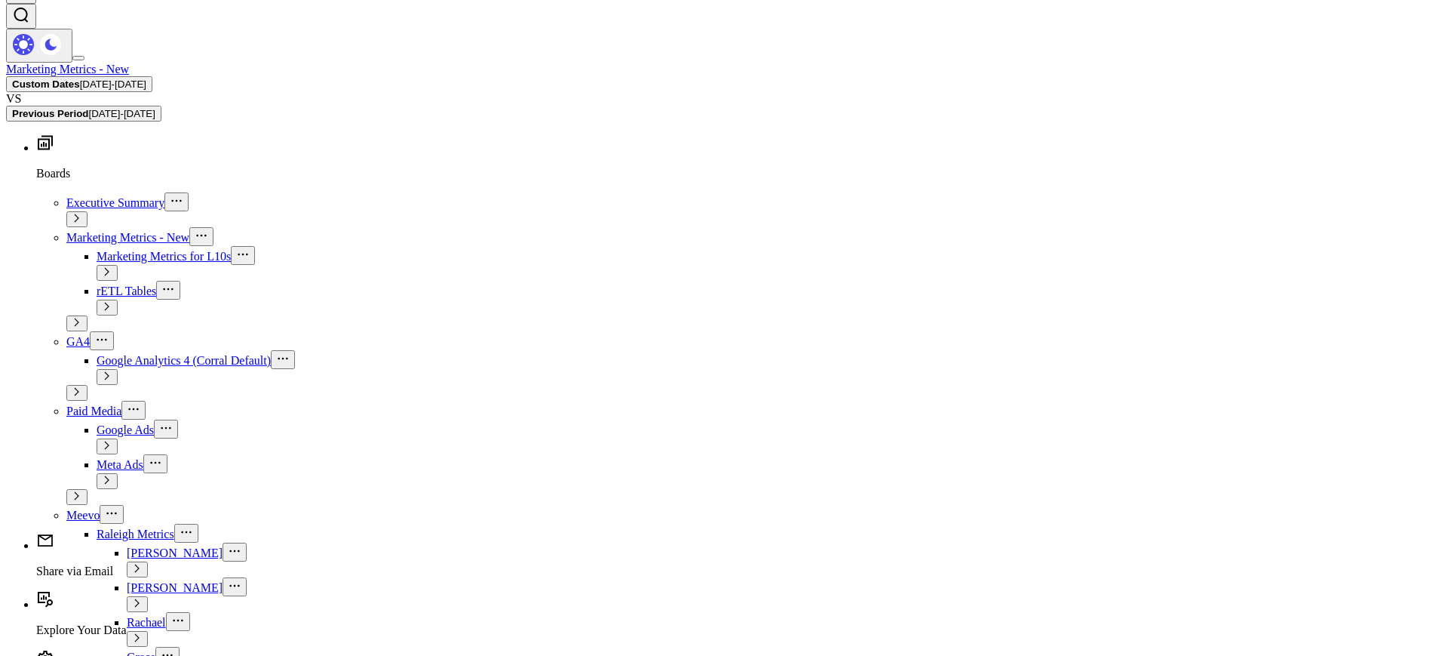
scroll to position [0, 0]
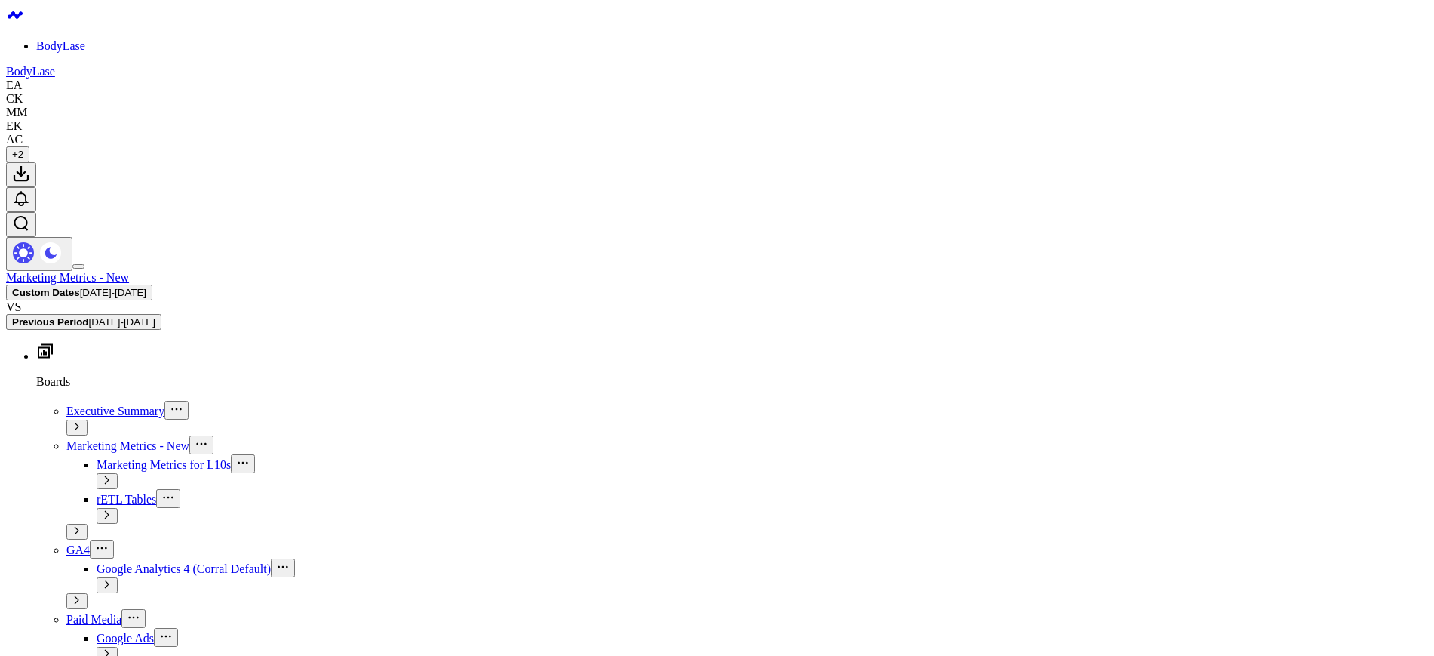
click at [546, 456] on div "TOTAL METRICS" at bounding box center [736, 470] width 1359 height 35
click at [1218, 126] on button "Clear Filters" at bounding box center [1202, 124] width 84 height 30
click at [1292, 184] on div "[GEOGRAPHIC_DATA]" at bounding box center [1337, 199] width 155 height 31
click at [1159, 60] on b "Custom Dates" at bounding box center [1138, 58] width 140 height 9
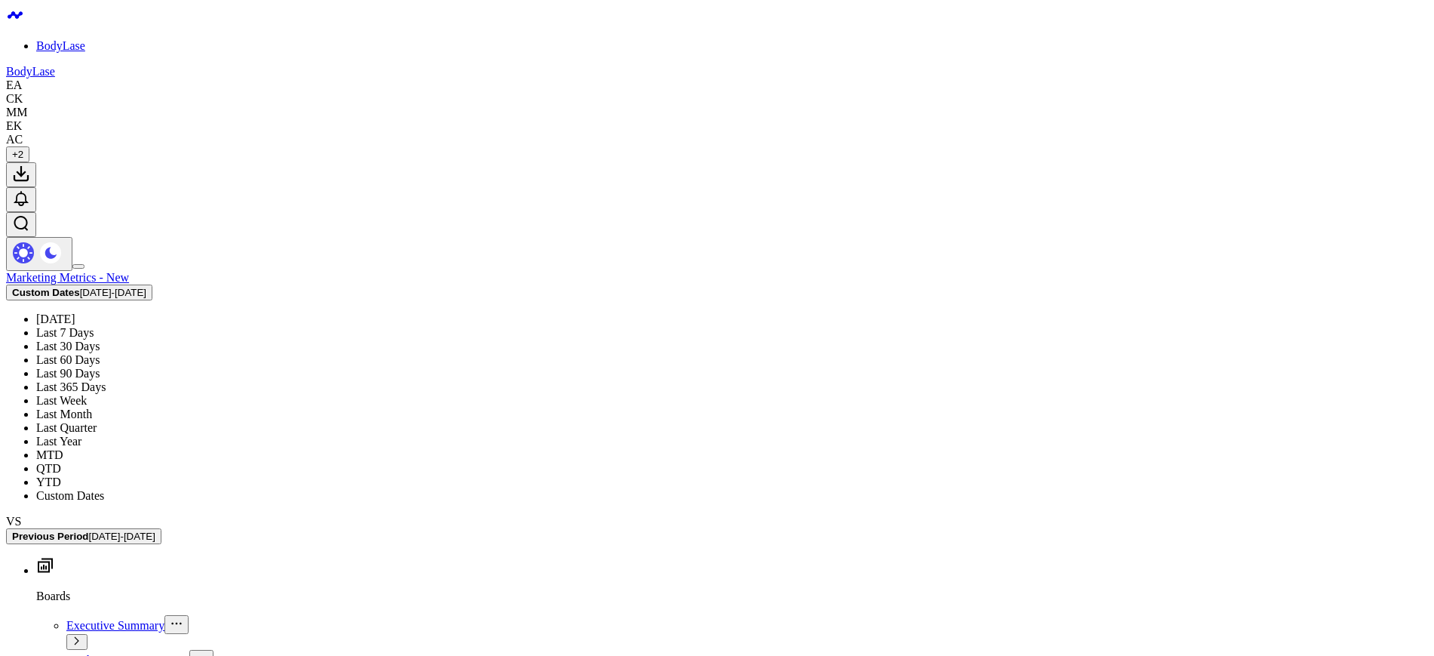
click at [1098, 481] on link "Custom Dates" at bounding box center [1137, 482] width 155 height 29
select select "7"
select select "2025"
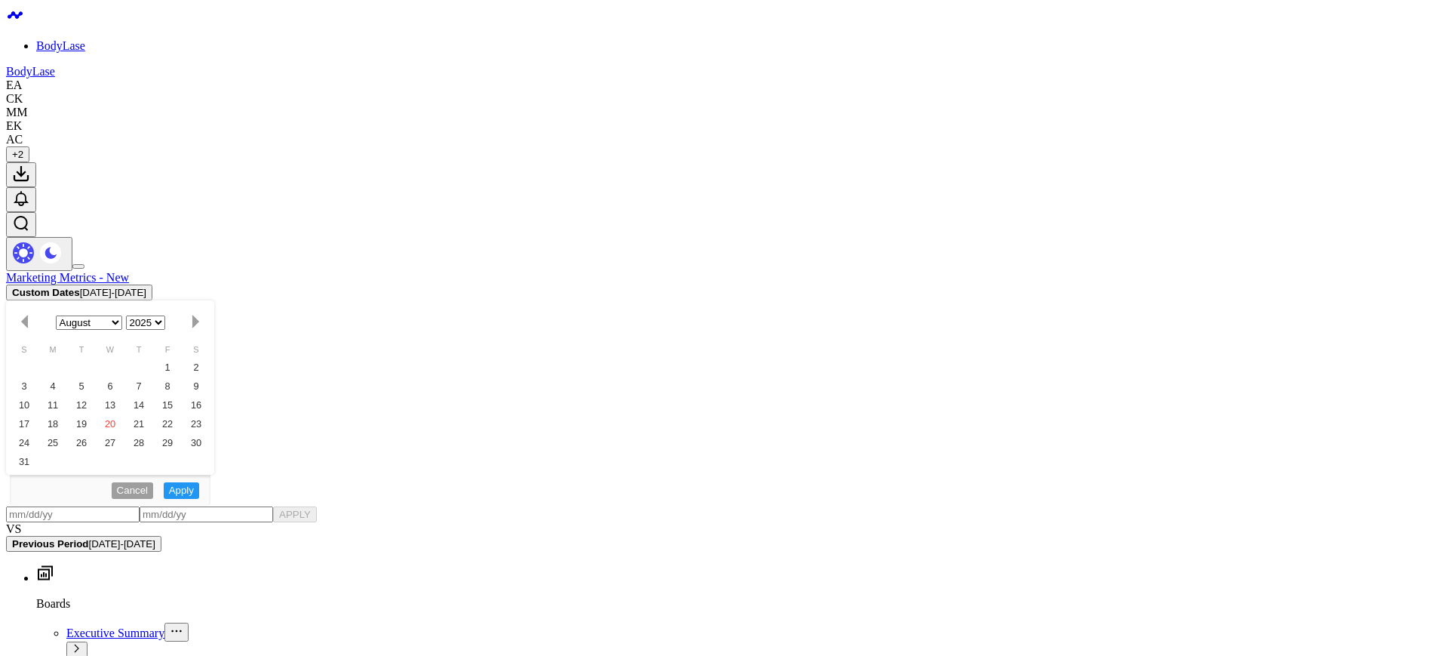
click at [1104, 410] on input "text" at bounding box center [1111, 405] width 86 height 23
select select "7"
select select "2025"
type input "[DATE]"
select select "2025"
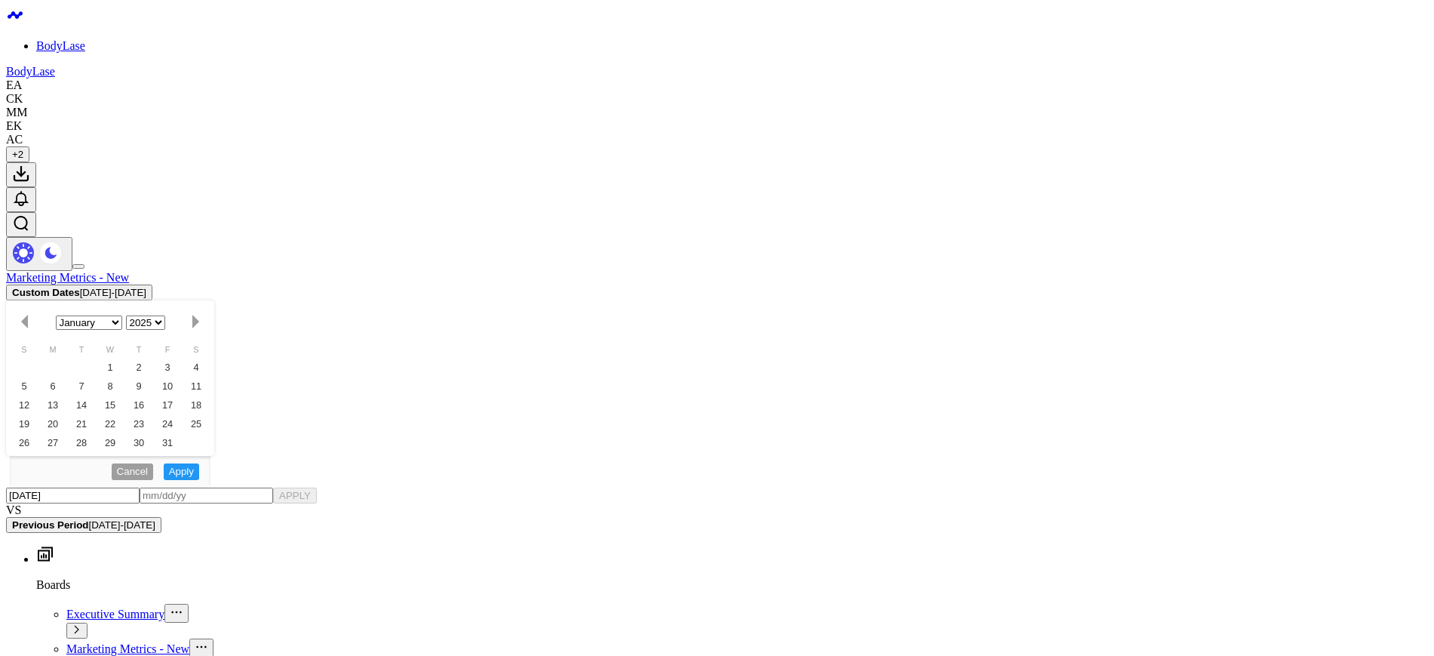
type input "[DATE]"
click at [1186, 378] on input "text" at bounding box center [1200, 372] width 86 height 23
select select "2025"
type input "0"
select select "2025"
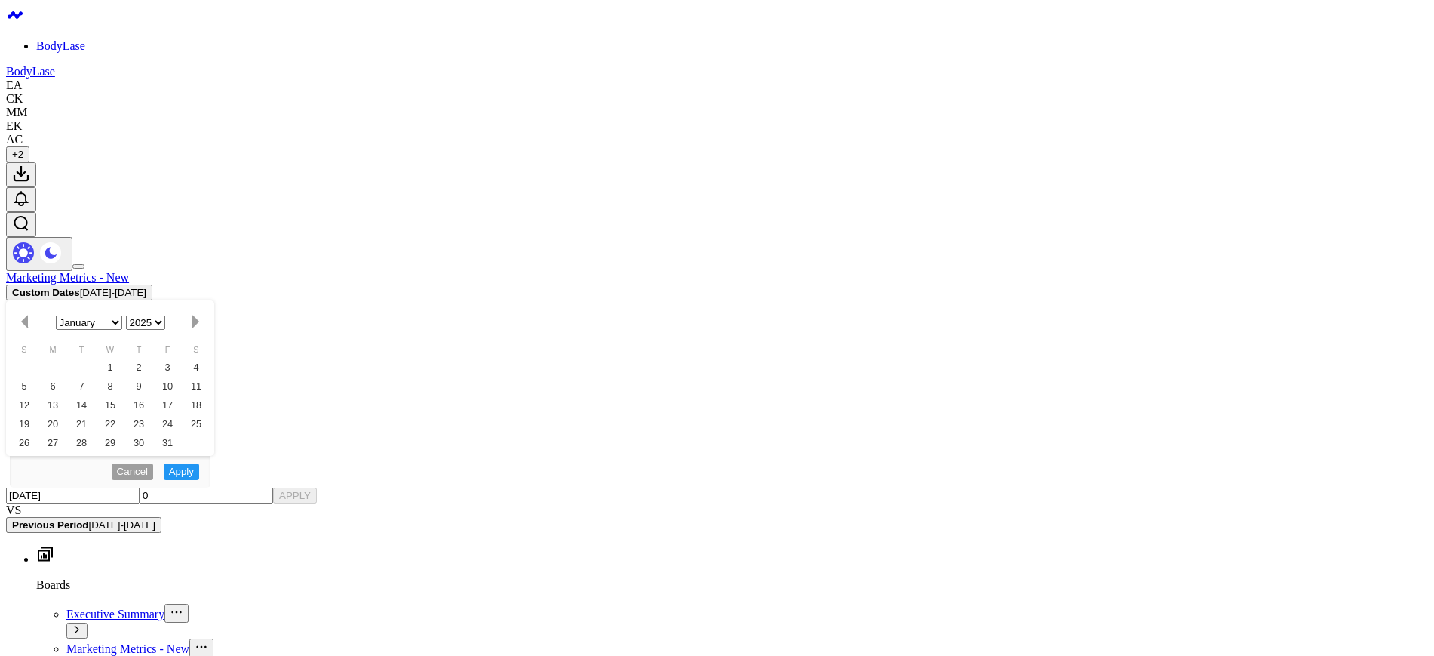
type input "07"
select select "2025"
type input "07/3"
select select "2025"
type input "07/31"
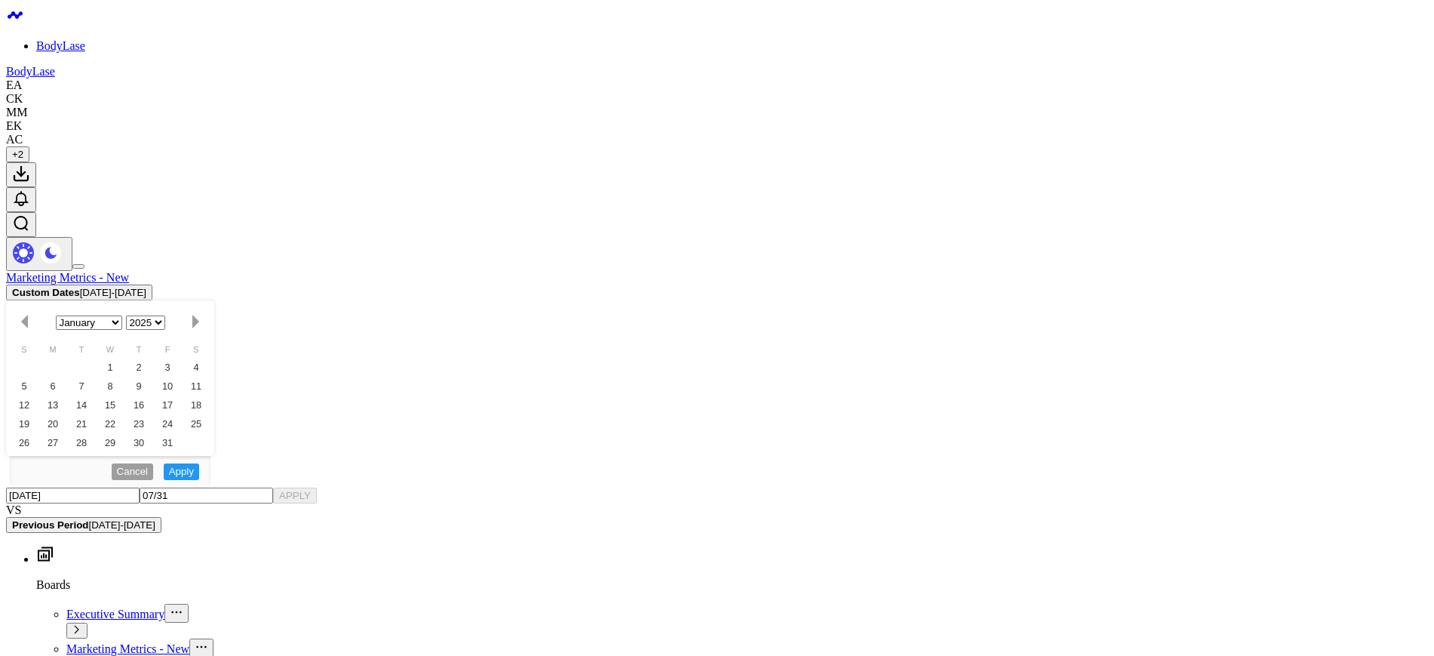
select select "2025"
type input "07/31/2"
select select "2025"
type input "07/31/25"
select select "2025"
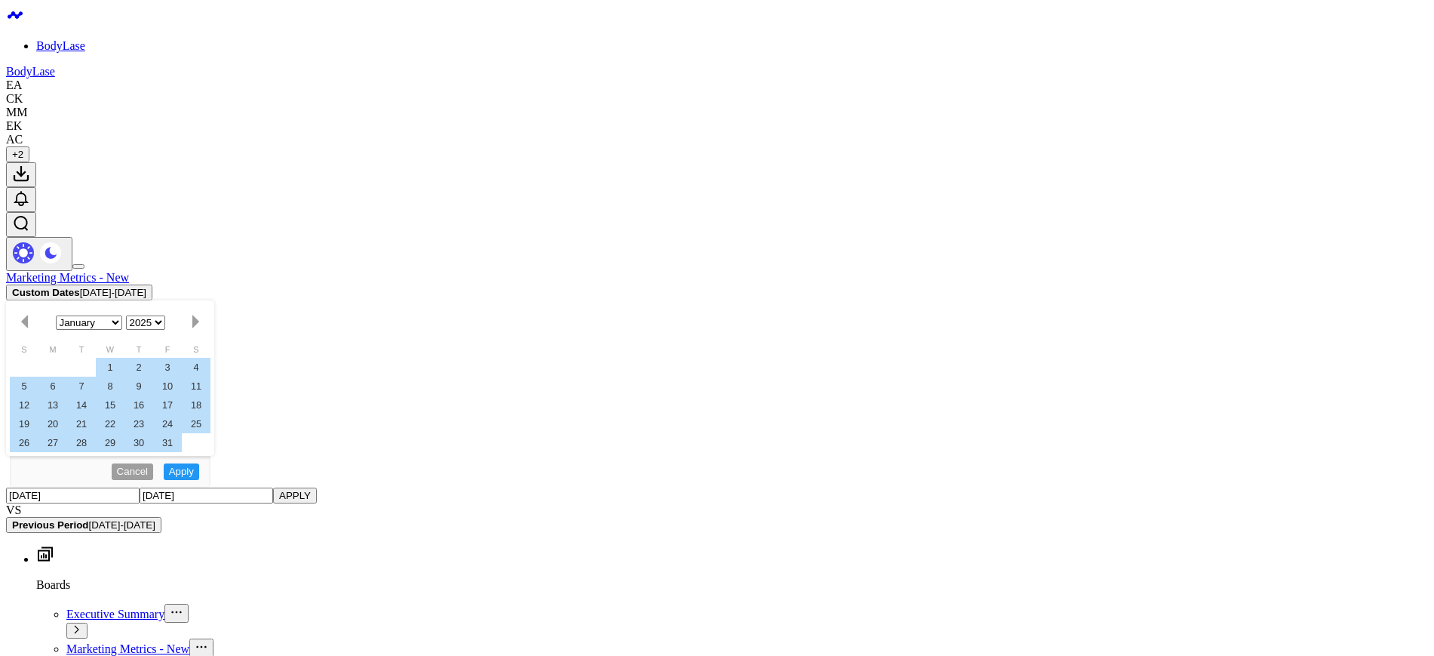
type input "07/31/25"
click at [1292, 358] on div "01/01/25 07/31/25 APPLY" at bounding box center [1179, 372] width 241 height 38
select select "2025"
click at [1273, 370] on button "APPLY" at bounding box center [1269, 372] width 45 height 23
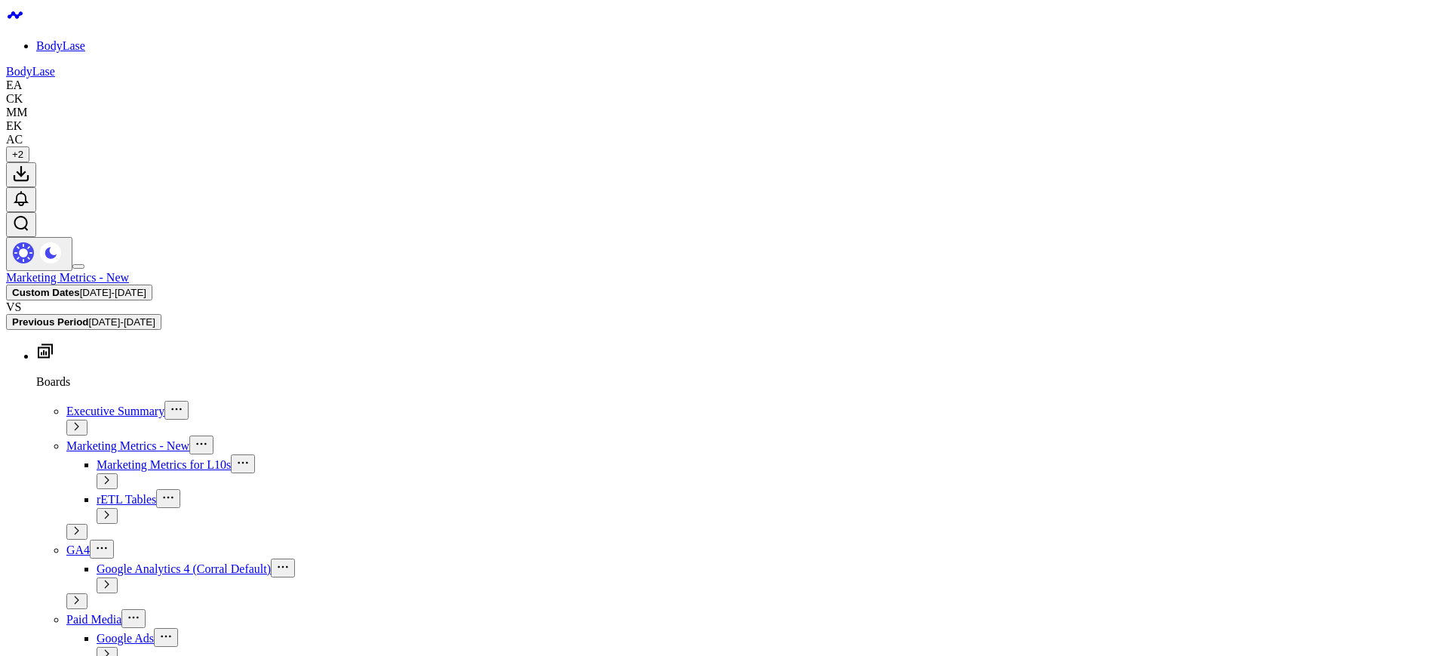
scroll to position [45, 0]
click at [1166, 69] on span "01/01/25 - 07/31/25" at bounding box center [1138, 74] width 140 height 12
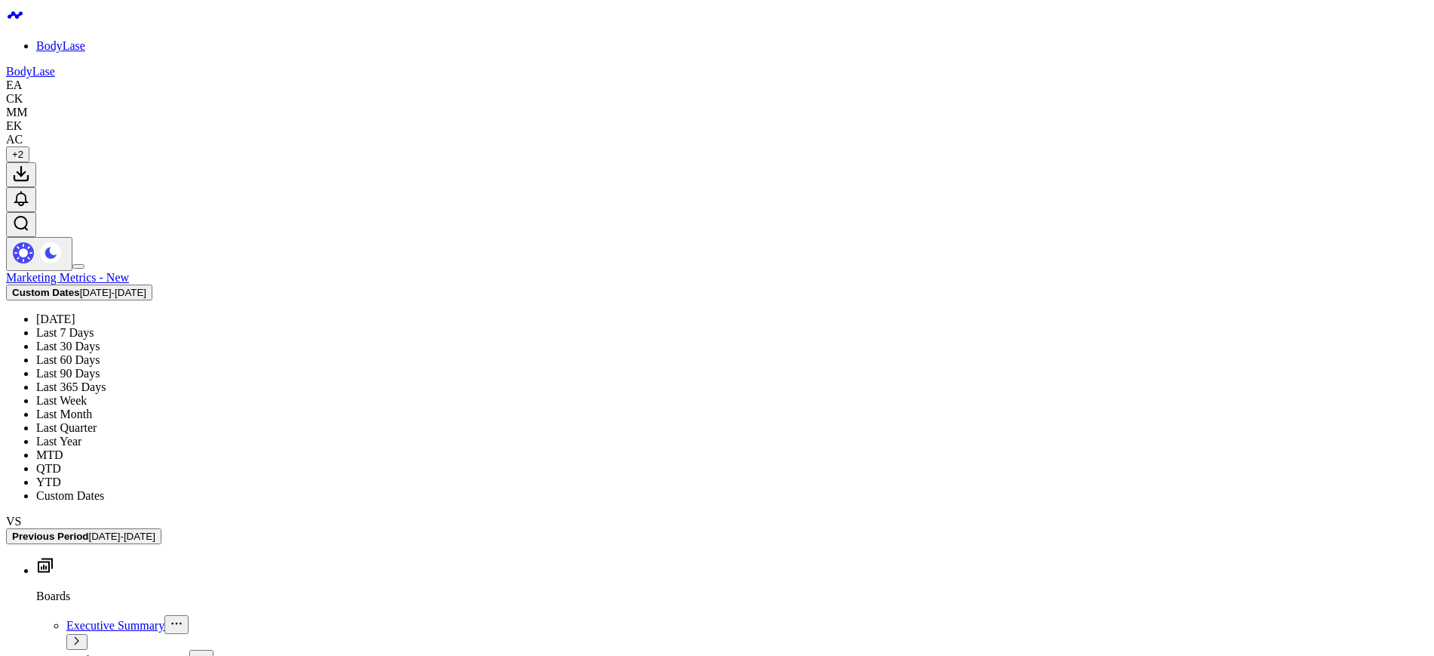
click at [1092, 481] on link "Custom Dates" at bounding box center [1137, 482] width 155 height 29
select select "7"
select select "2025"
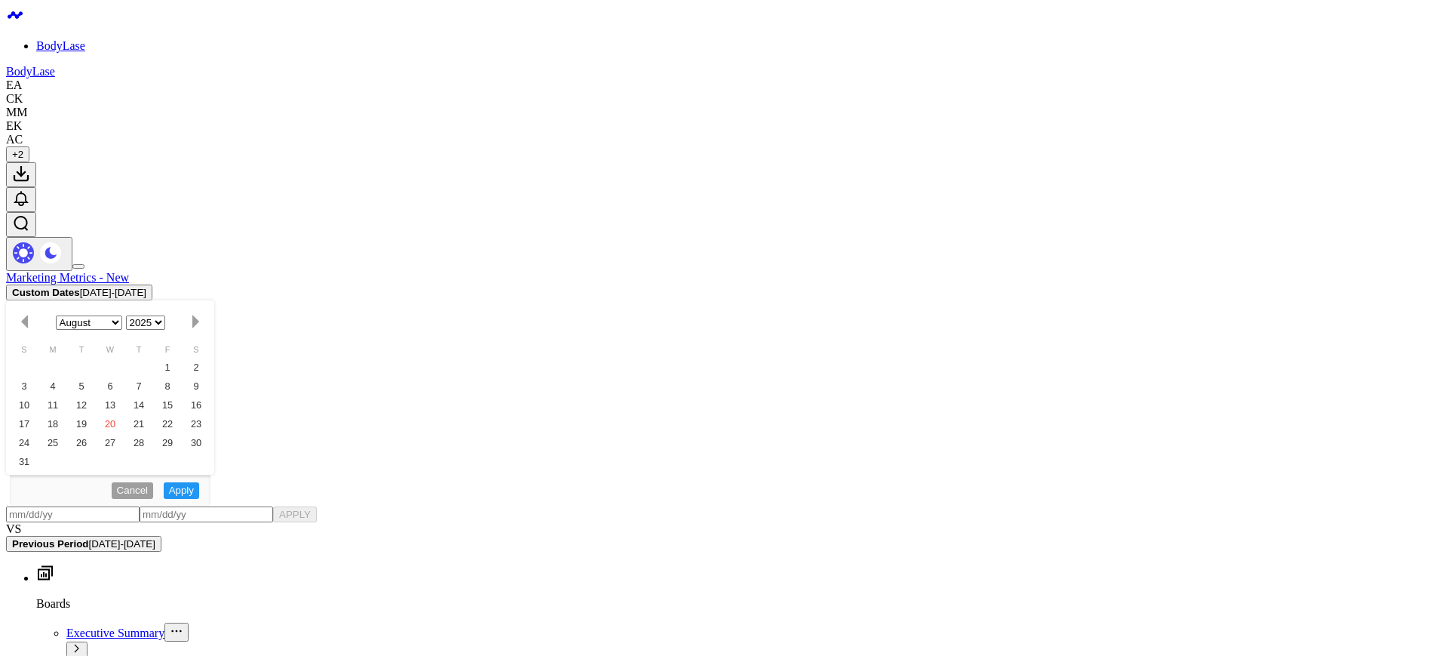
click at [1129, 413] on input "text" at bounding box center [1111, 405] width 86 height 23
select select "7"
select select "2025"
type input "[DATE]"
select select "2024"
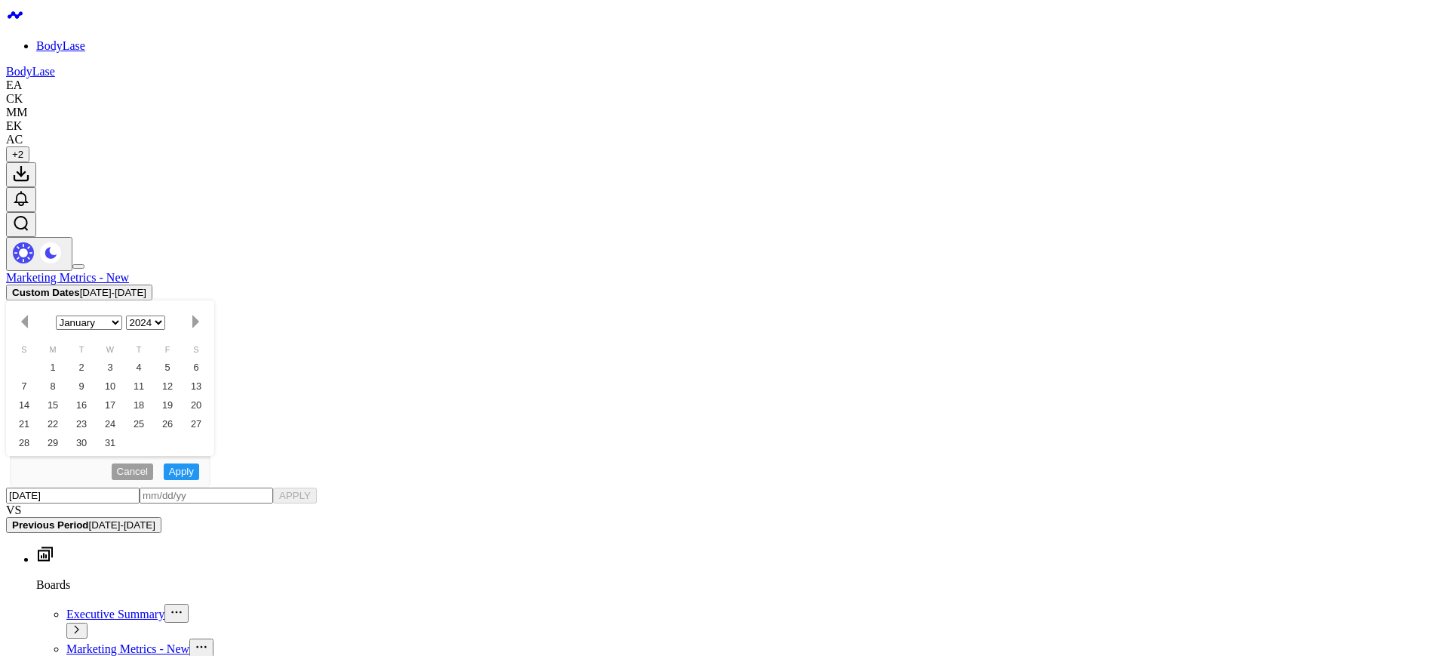
type input "[DATE]"
click at [1207, 364] on input "text" at bounding box center [1200, 372] width 86 height 23
select select "2024"
type input "0"
select select "2024"
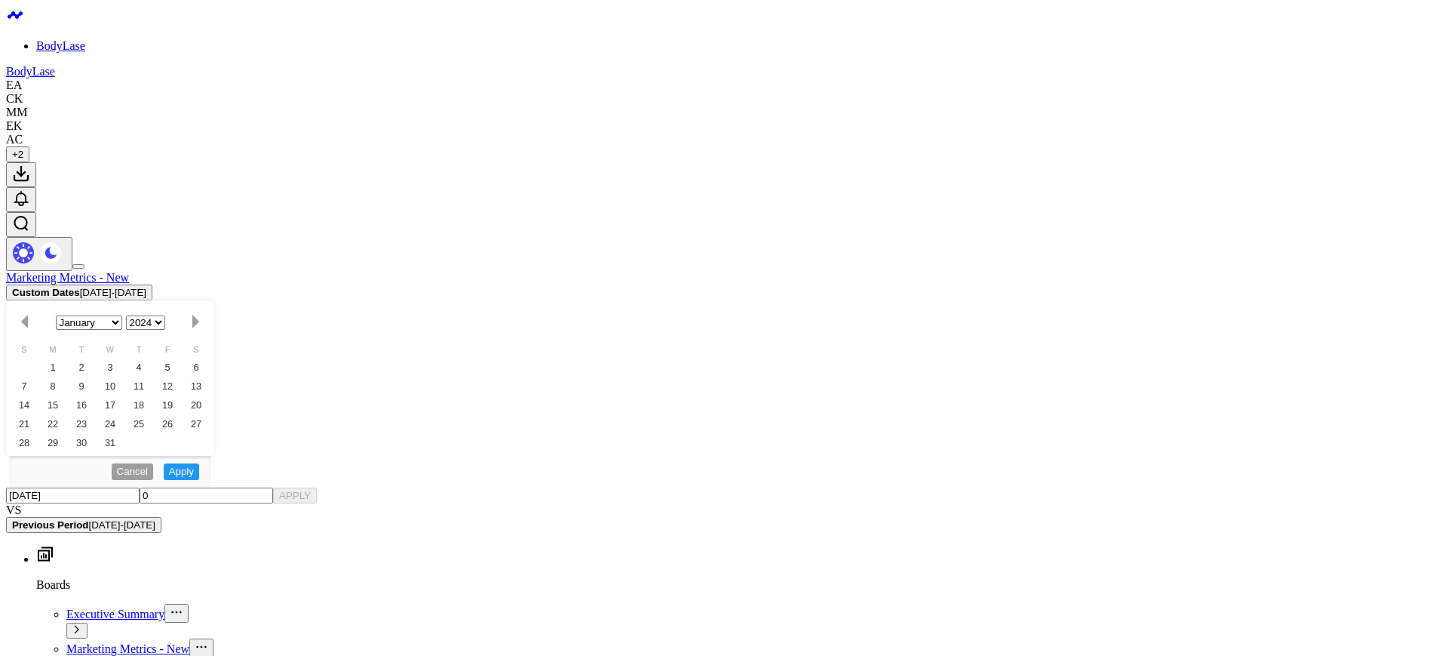
type input "07"
select select "2024"
type input "07/3"
select select "2024"
type input "07/31"
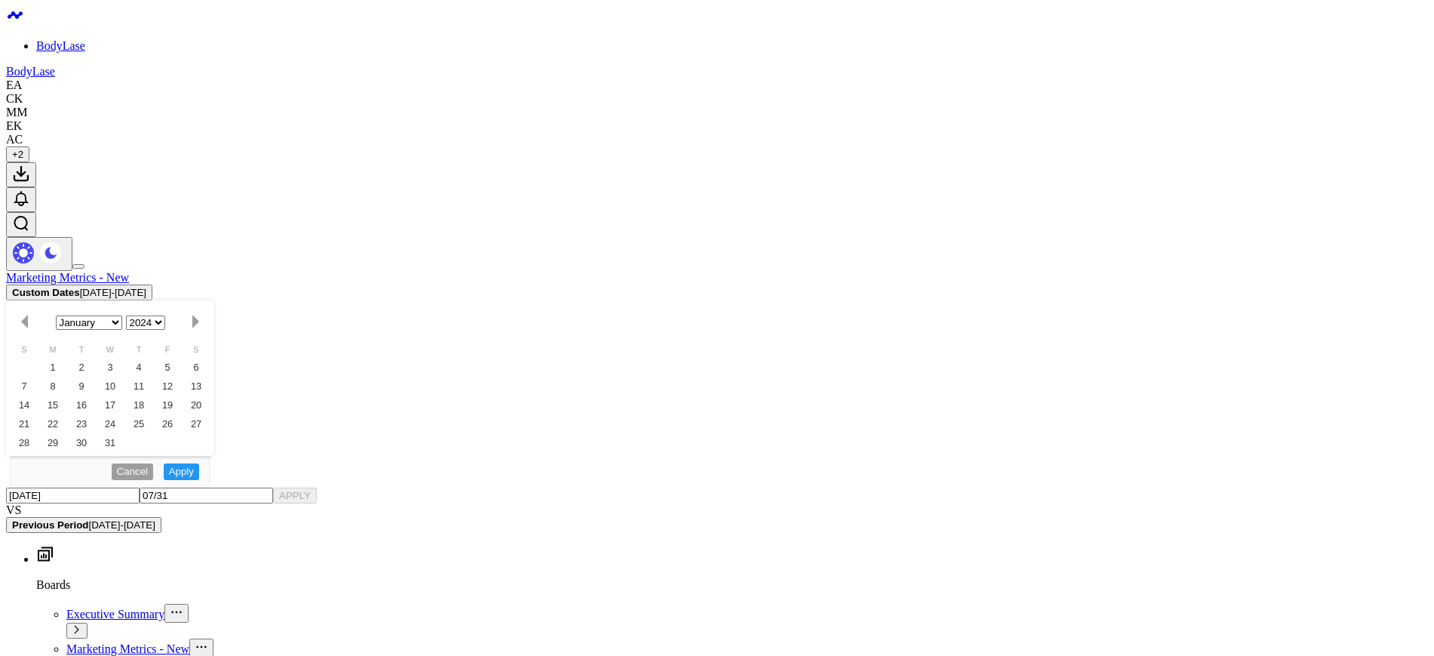
select select "2024"
type input "07/31/2"
select select "2024"
type input "07/31/24"
select select "2024"
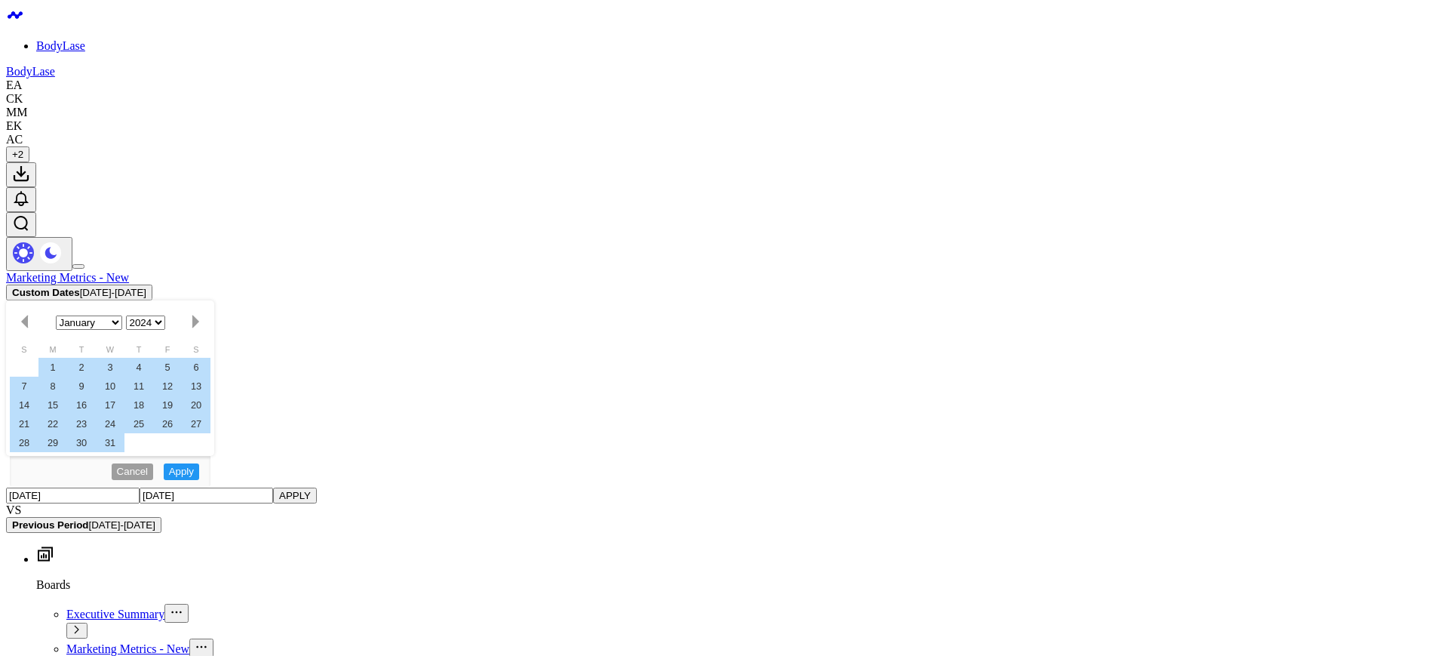
type input "07/31/24"
click at [1271, 365] on button "APPLY" at bounding box center [1269, 372] width 45 height 23
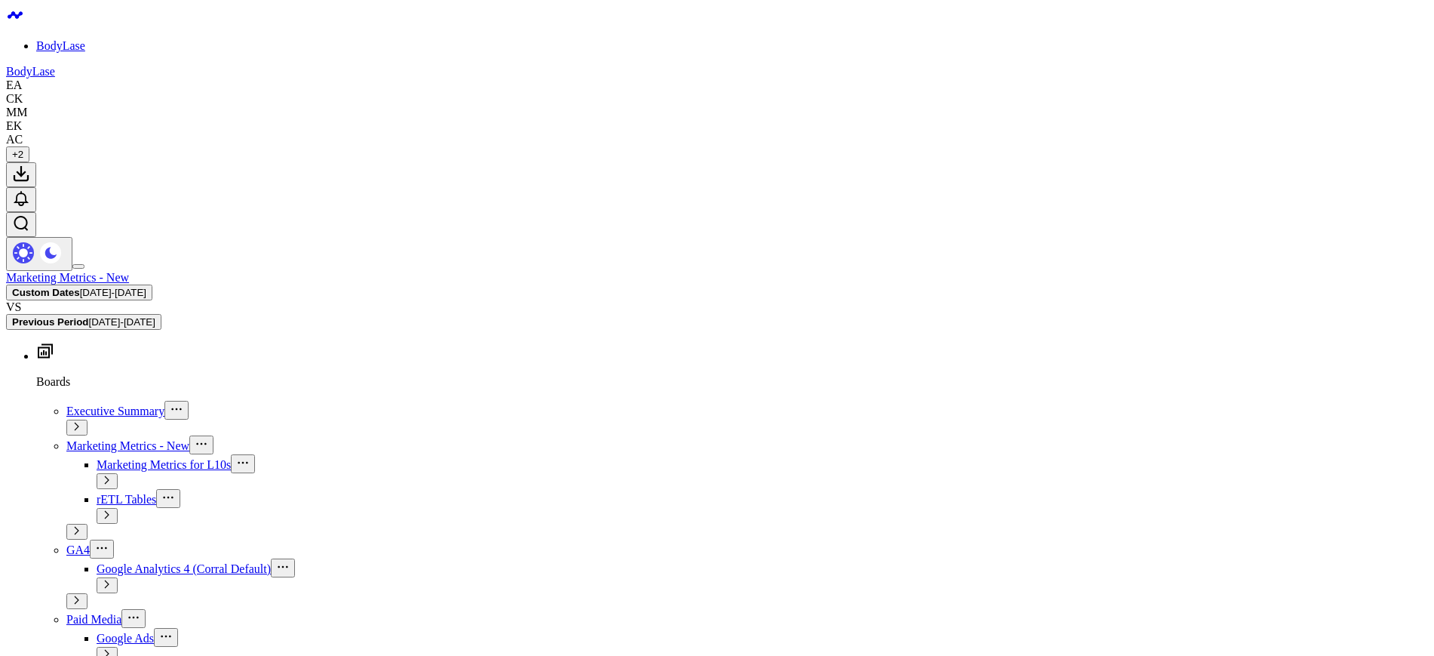
click at [1204, 120] on button "Clear Filters" at bounding box center [1202, 124] width 84 height 30
click at [1294, 157] on div "[PERSON_NAME]" at bounding box center [1337, 168] width 155 height 31
click at [1117, 87] on div "Marketing Metrics - New Custom Dates 01/01/24 - 07/31/24 VS Previous Period 06/…" at bounding box center [736, 67] width 1396 height 52
click at [1121, 70] on span "01/01/24 - 07/31/24" at bounding box center [1138, 74] width 140 height 12
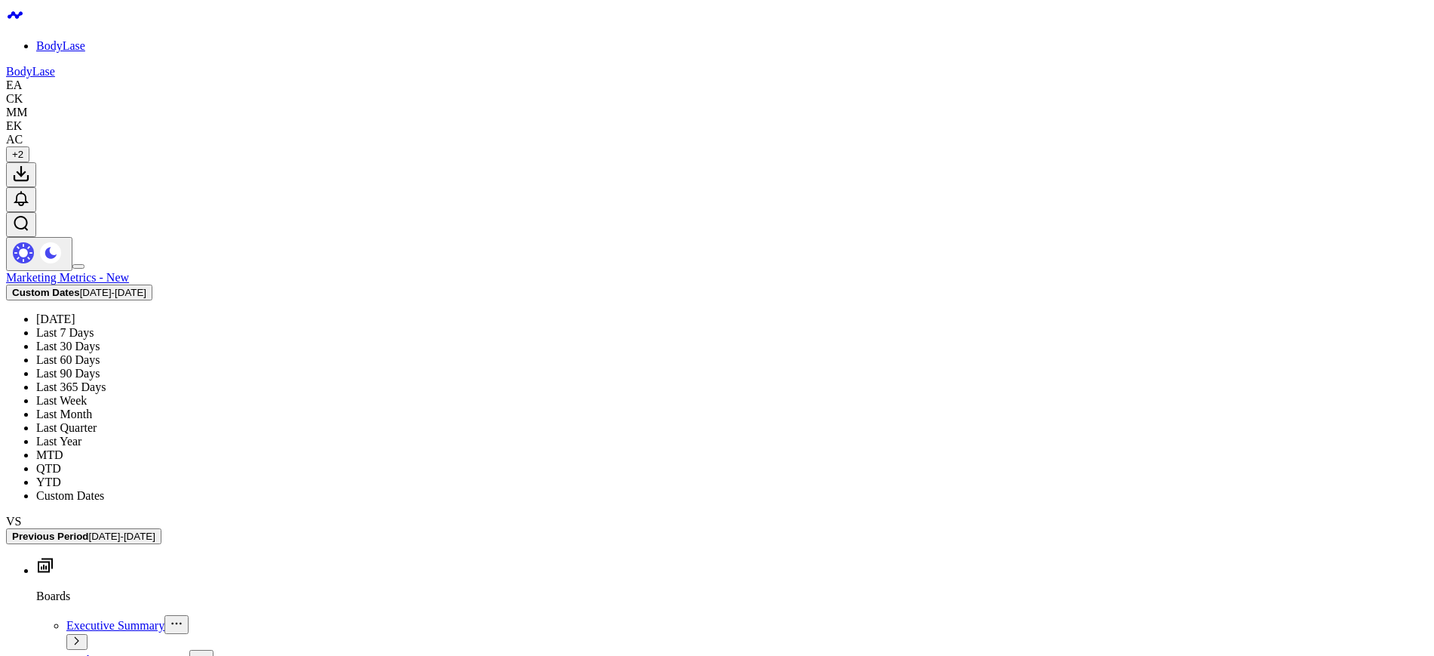
click at [1103, 478] on link "Custom Dates" at bounding box center [1137, 482] width 155 height 29
select select "7"
select select "2025"
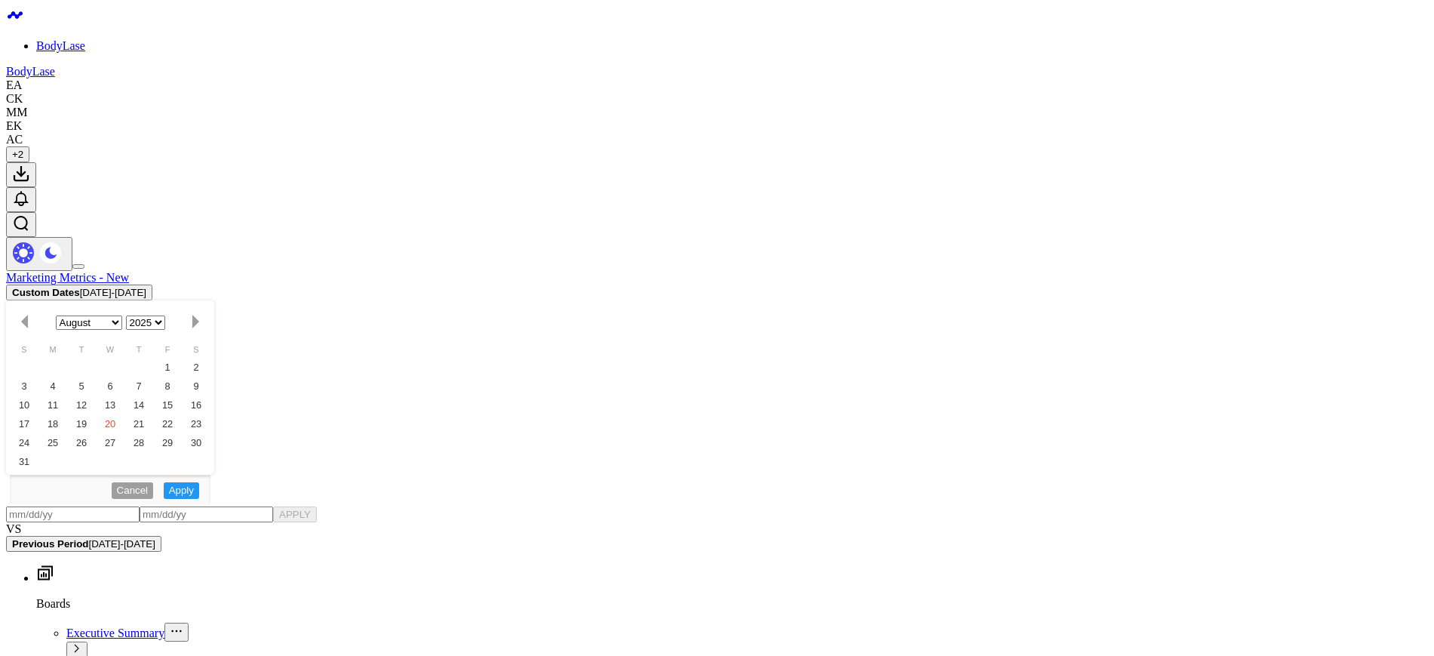
click at [1129, 404] on input "text" at bounding box center [1111, 405] width 86 height 23
select select "7"
select select "2025"
type input "[DATE]"
select select "2025"
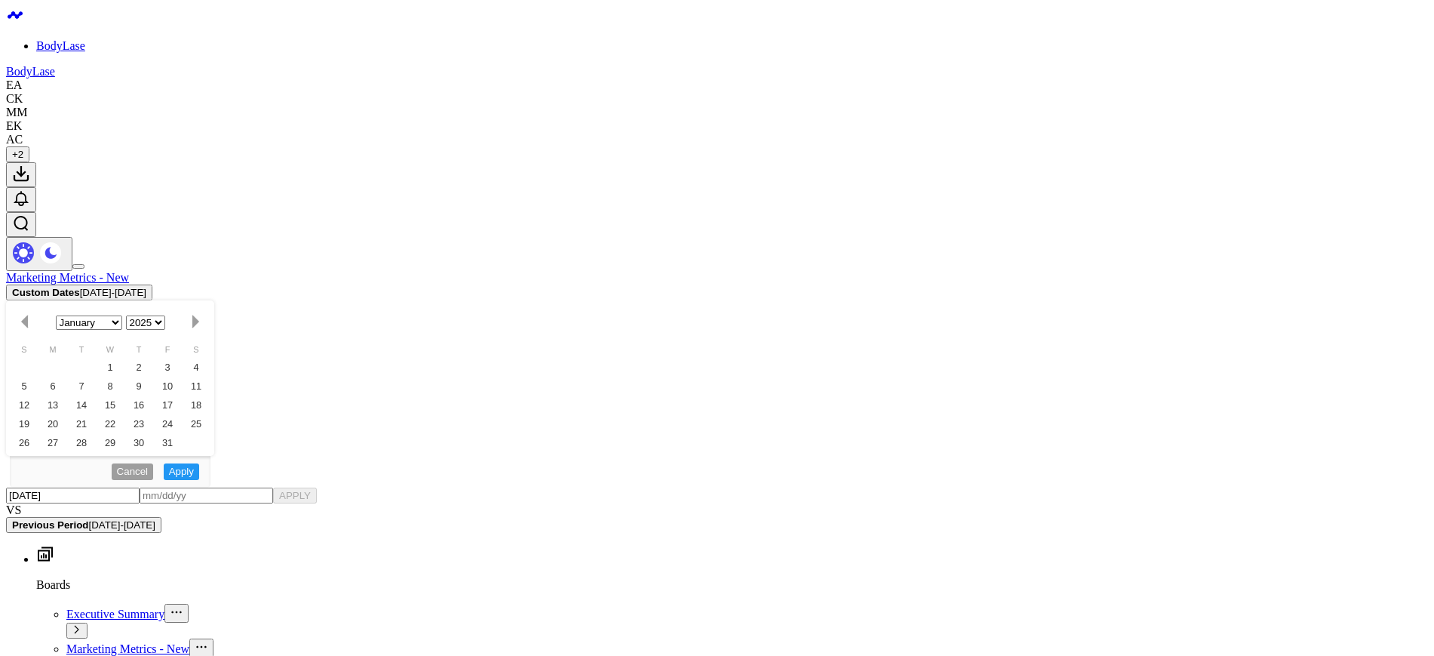
type input "[DATE]"
click at [1187, 376] on input "text" at bounding box center [1200, 372] width 86 height 23
select select "2025"
type input "0"
select select "2025"
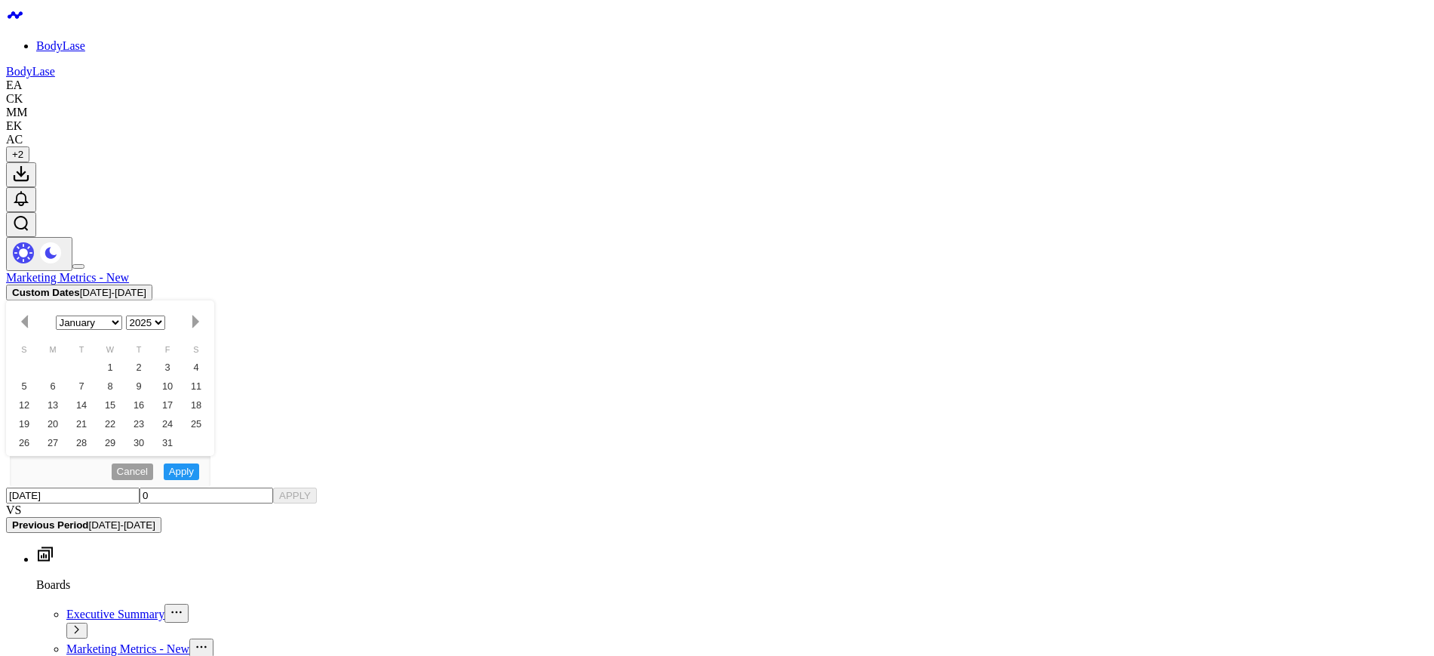
type input "07"
select select "2025"
type input "07/31/2"
select select "2025"
type input "07/31/25"
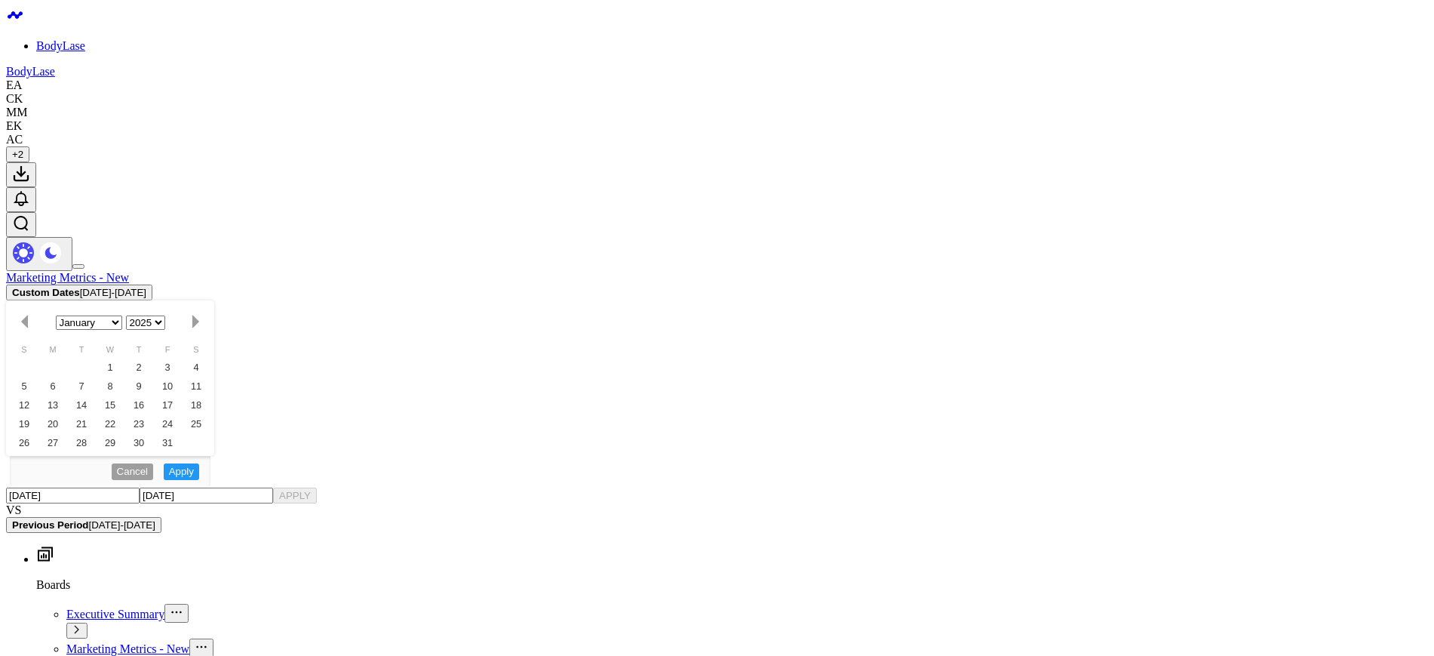
select select "2025"
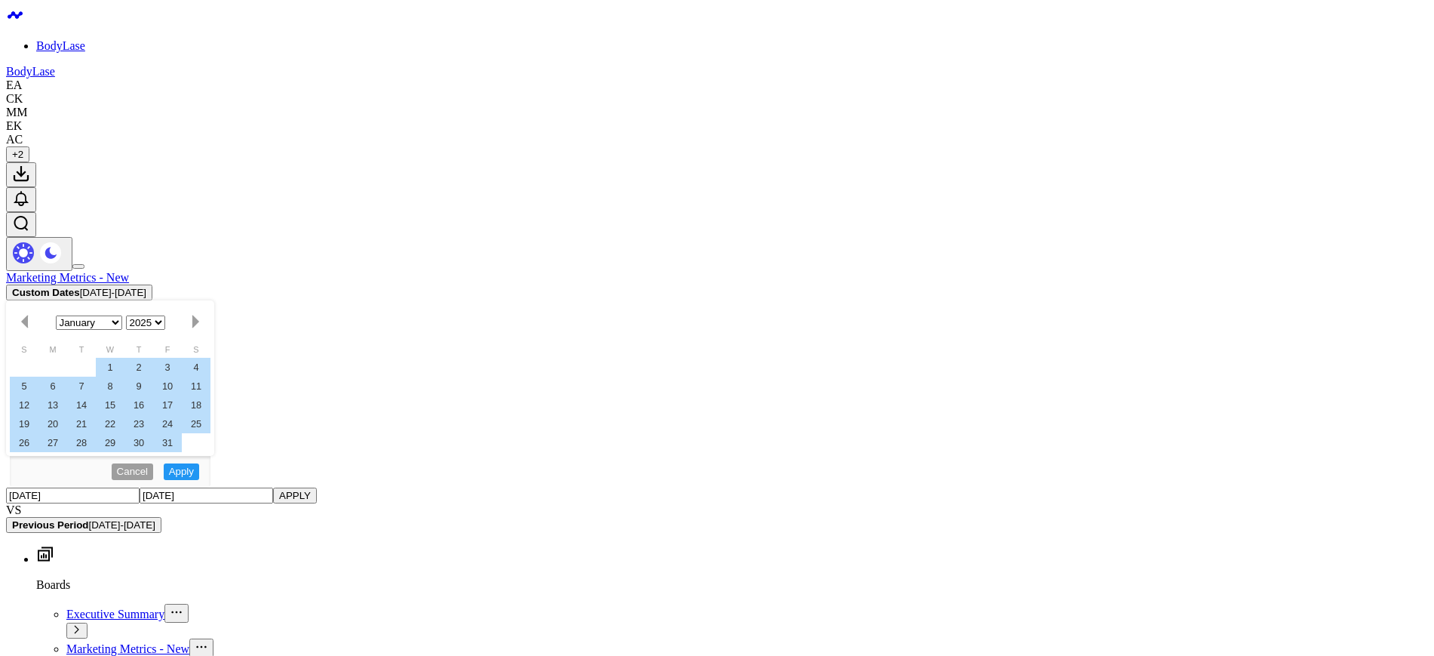
type input "07/31/25"
click at [1269, 370] on button "APPLY" at bounding box center [1269, 372] width 45 height 23
